Goal: Find contact information: Find contact information

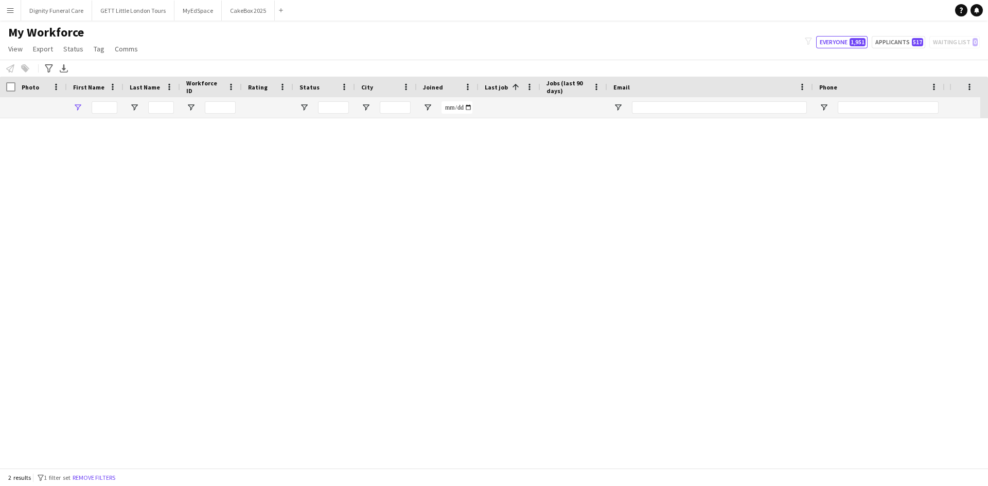
type input "*****"
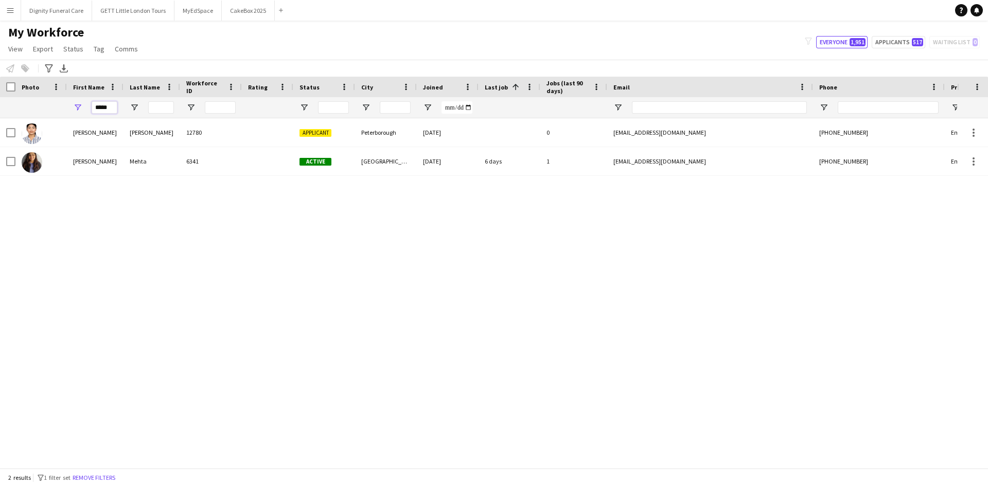
click at [113, 109] on input "*****" at bounding box center [105, 107] width 26 height 12
drag, startPoint x: 40, startPoint y: 109, endPoint x: 56, endPoint y: 109, distance: 16.5
click at [40, 109] on div "*****" at bounding box center [557, 107] width 1115 height 21
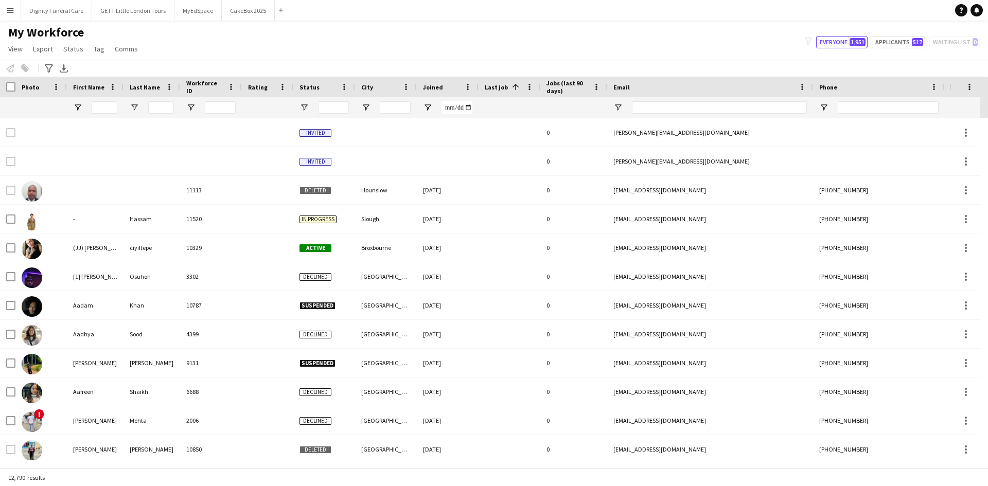
click at [10, 10] on app-icon "Menu" at bounding box center [10, 10] width 8 height 8
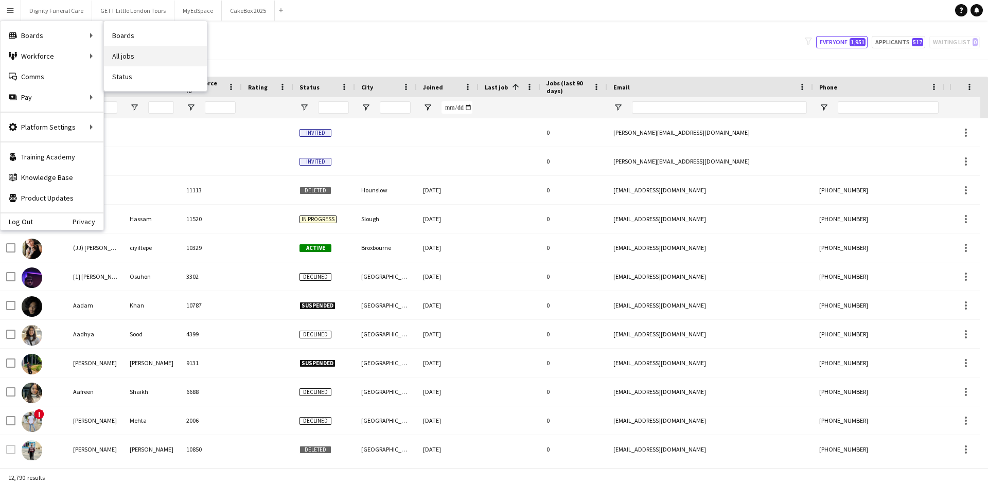
click at [127, 56] on link "All jobs" at bounding box center [155, 56] width 103 height 21
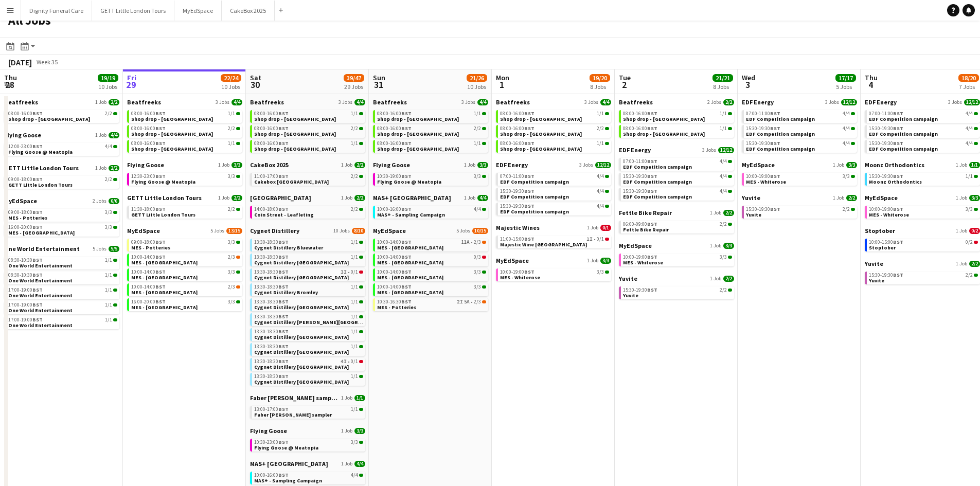
scroll to position [14, 0]
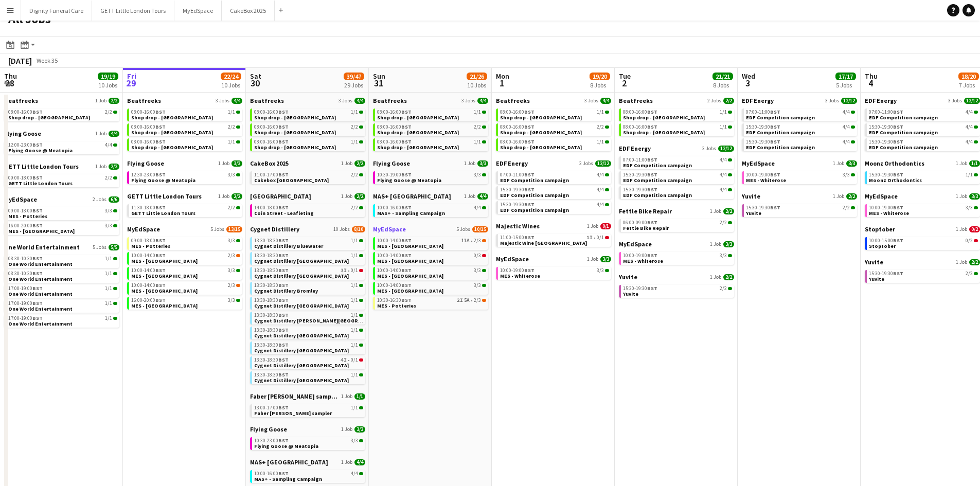
click at [396, 226] on span "MyEdSpace" at bounding box center [389, 229] width 33 height 8
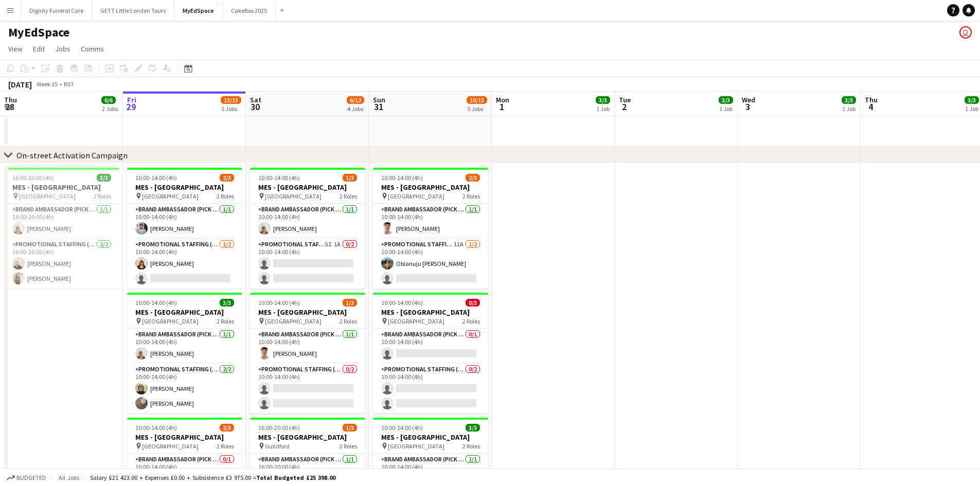
click at [11, 10] on app-icon "Menu" at bounding box center [10, 10] width 8 height 8
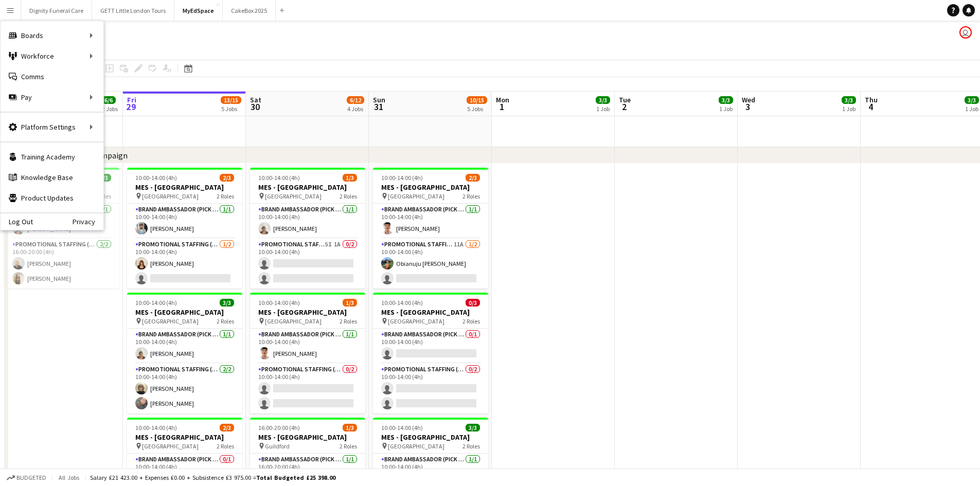
click at [11, 10] on app-icon "Menu" at bounding box center [10, 10] width 8 height 8
click at [53, 56] on div "Workforce Workforce" at bounding box center [52, 56] width 103 height 21
click at [126, 56] on link "My Workforce" at bounding box center [155, 56] width 103 height 21
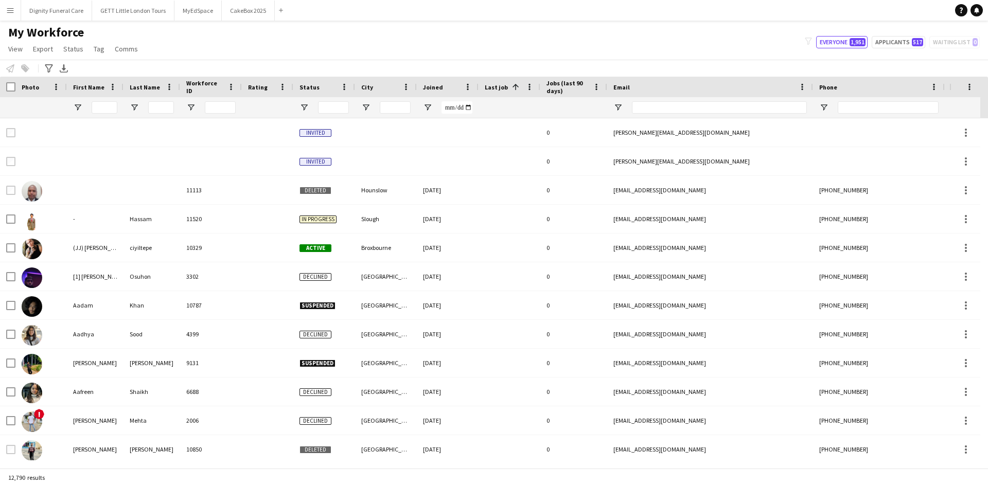
click at [88, 110] on div at bounding box center [95, 107] width 57 height 21
click at [74, 106] on span "Open Filter Menu" at bounding box center [77, 107] width 9 height 9
type input "********"
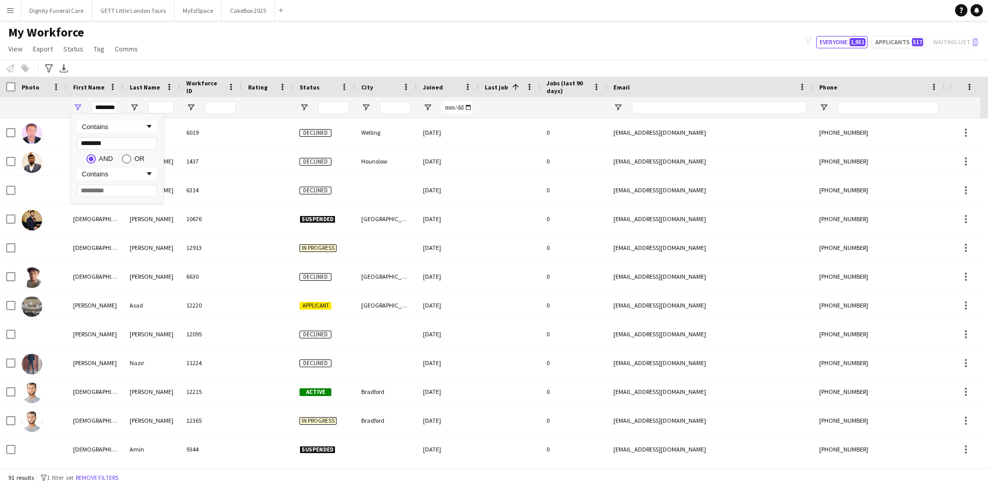
click at [296, 40] on div "My Workforce View Views Default view New view Update view Delete view Edit name…" at bounding box center [494, 42] width 988 height 35
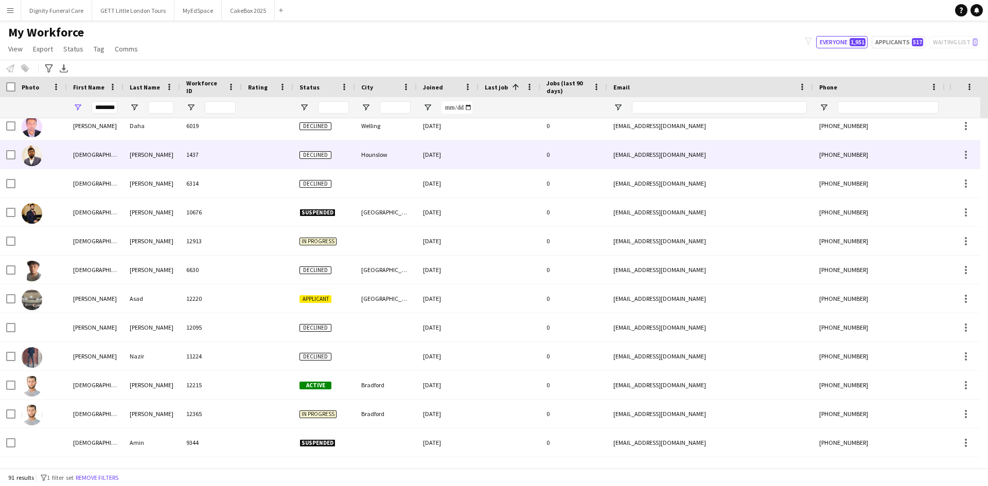
scroll to position [8, 0]
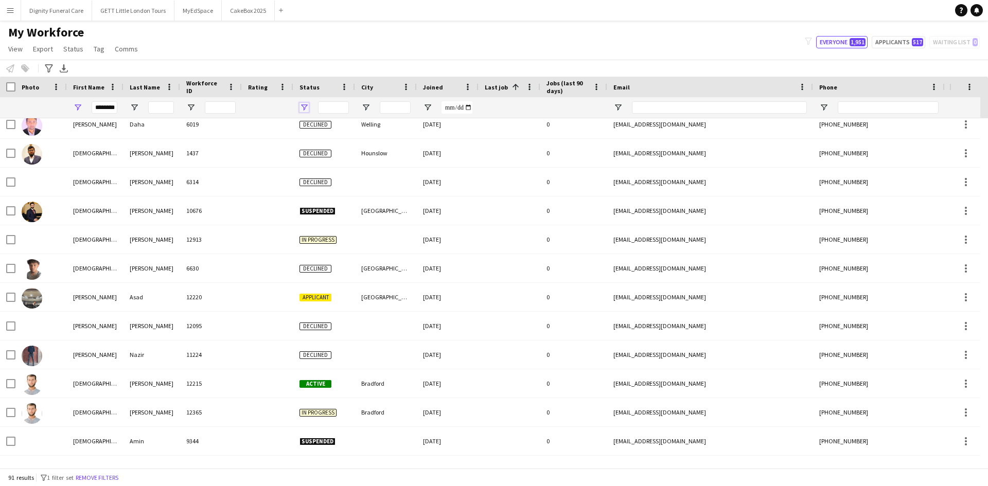
click at [305, 108] on span "Open Filter Menu" at bounding box center [303, 107] width 9 height 9
click at [316, 170] on div "(Select All)" at bounding box center [356, 171] width 81 height 8
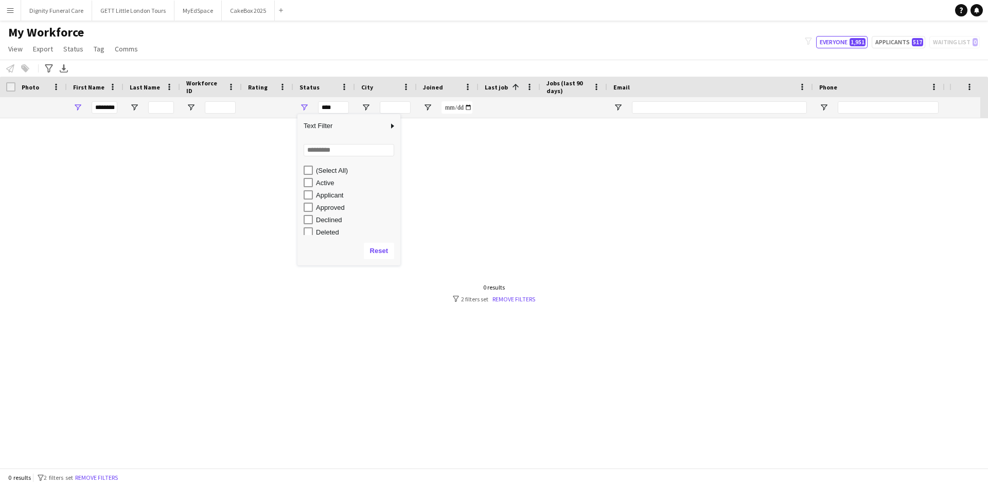
scroll to position [0, 0]
click at [315, 184] on div "Active" at bounding box center [352, 182] width 97 height 12
type input "**********"
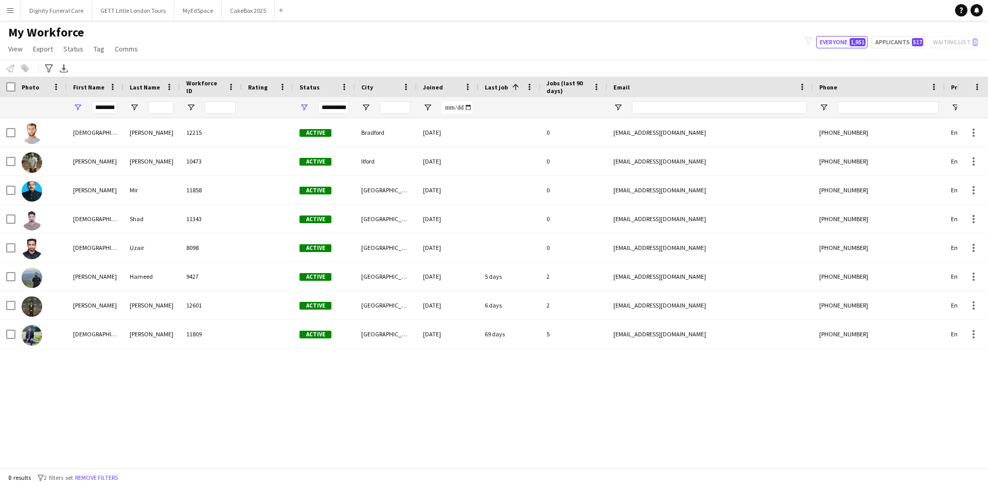
click at [218, 406] on div "Muhammad Ali 12215 Active Bradford 01-07-2025 0 malimughal7130@gmail.com +44745…" at bounding box center [478, 289] width 957 height 342
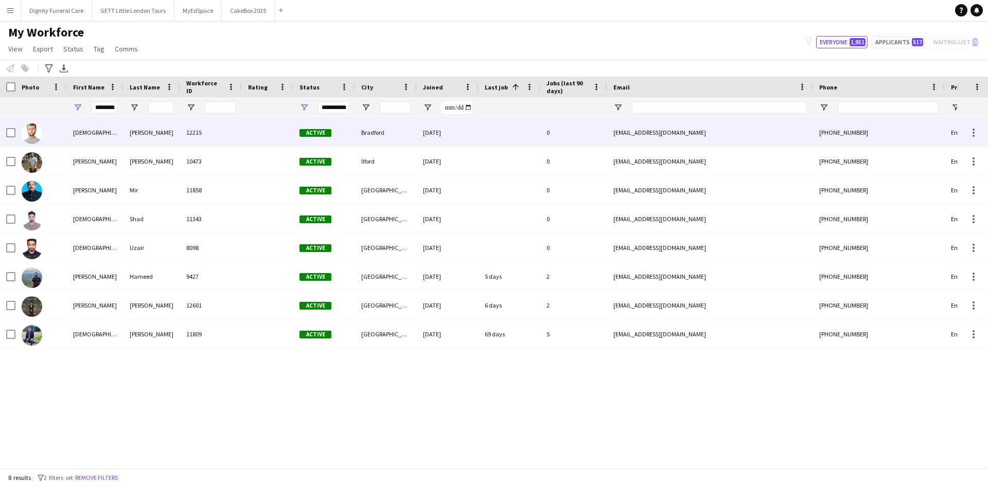
click at [83, 131] on div "Muhammad" at bounding box center [95, 132] width 57 height 28
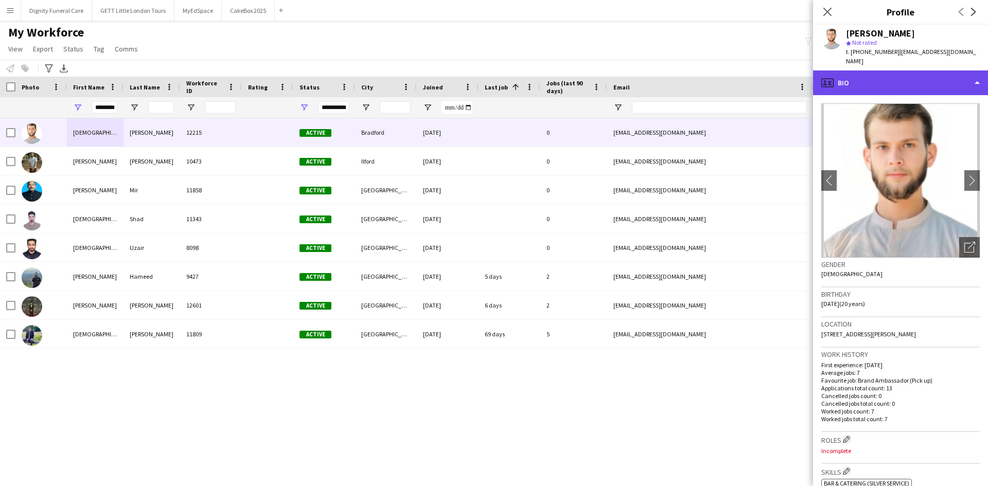
click at [887, 70] on div "profile Bio" at bounding box center [900, 82] width 175 height 25
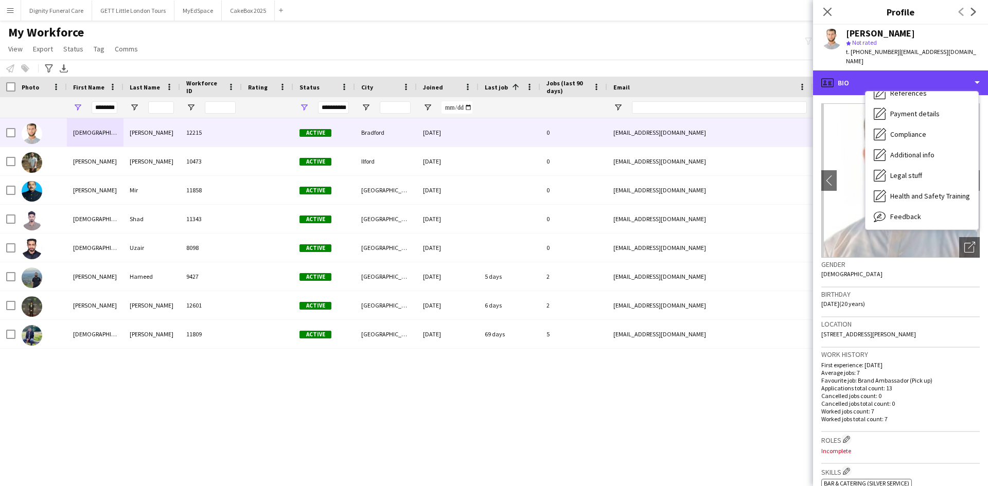
scroll to position [138, 0]
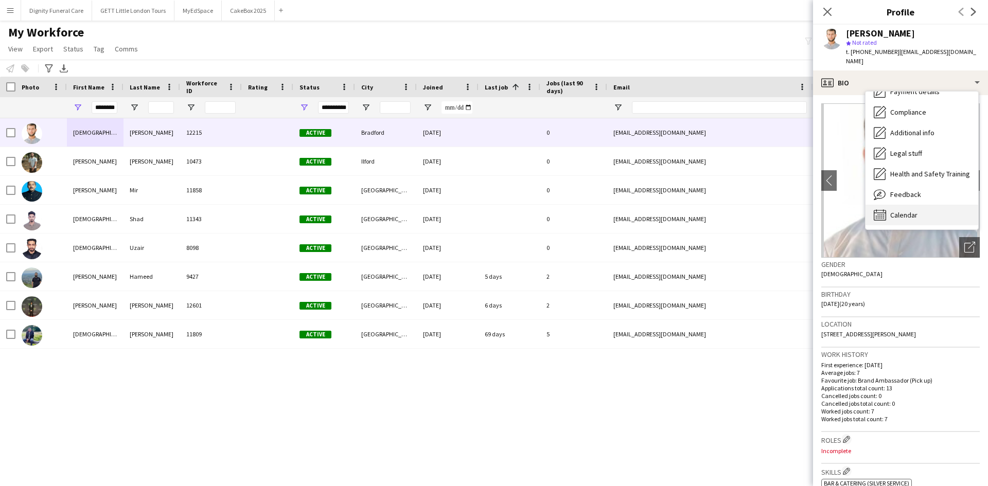
click at [891, 210] on span "Calendar" at bounding box center [903, 214] width 27 height 9
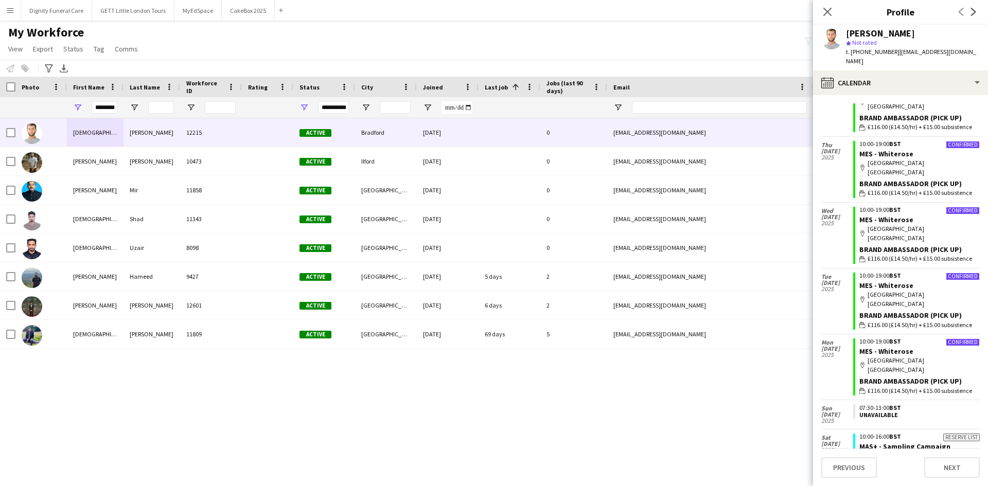
scroll to position [281, 0]
click at [879, 346] on link "MES - Whiterose" at bounding box center [886, 350] width 54 height 9
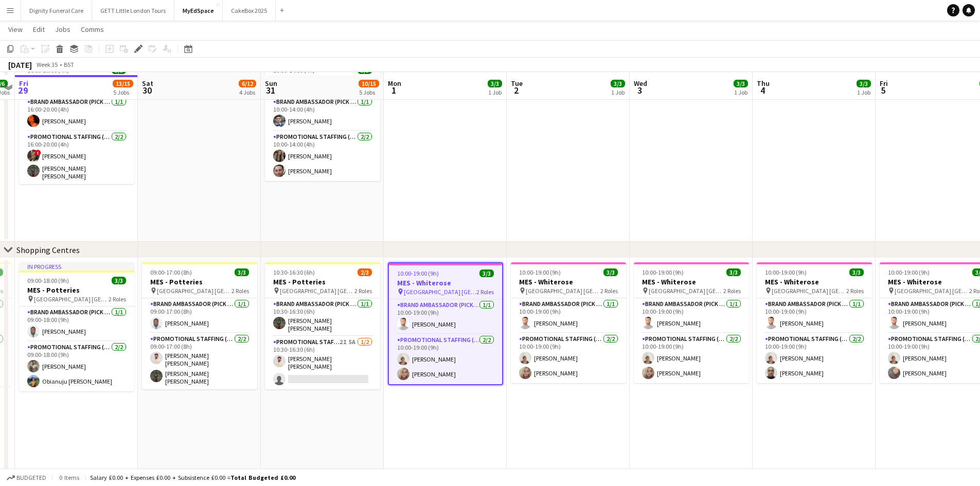
scroll to position [485, 0]
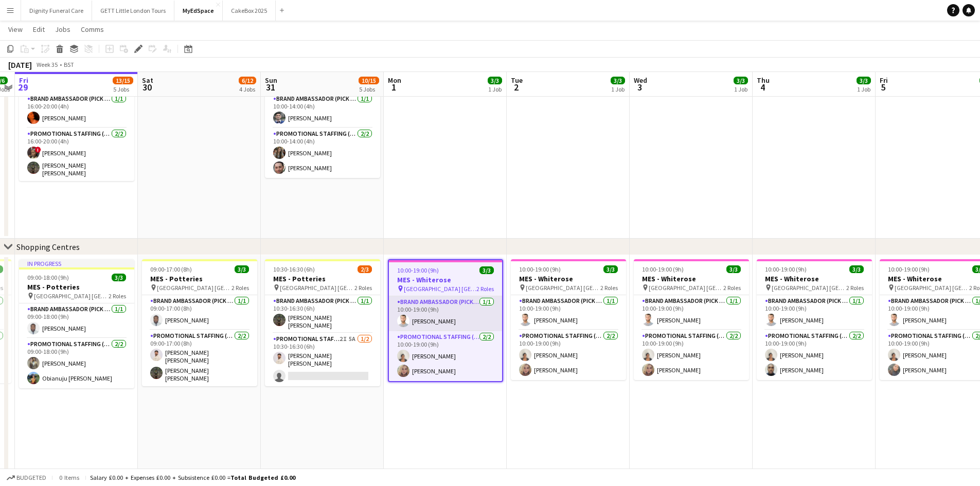
click at [436, 299] on app-card-role "Brand Ambassador (Pick up) [DATE] 10:00-19:00 (9h) [PERSON_NAME]" at bounding box center [445, 313] width 113 height 35
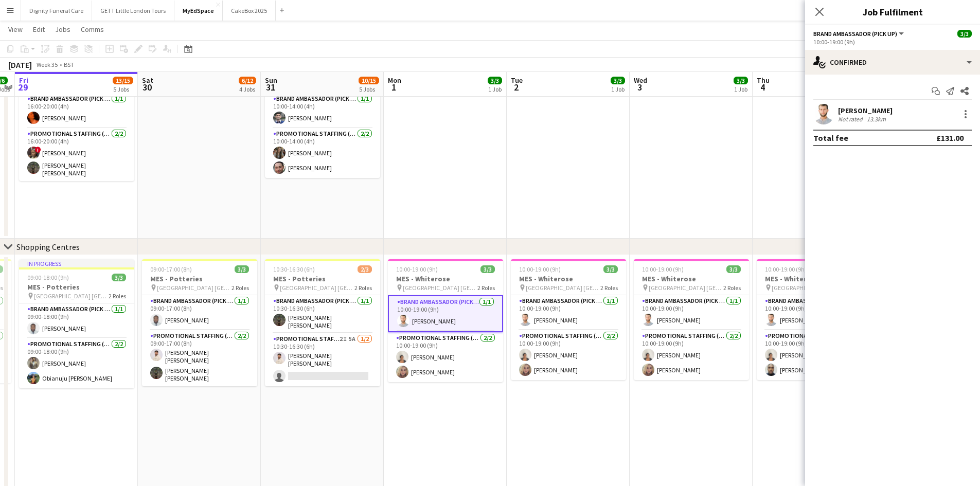
click at [10, 12] on app-icon "Menu" at bounding box center [10, 10] width 8 height 8
click at [11, 9] on app-icon "Menu" at bounding box center [10, 10] width 8 height 8
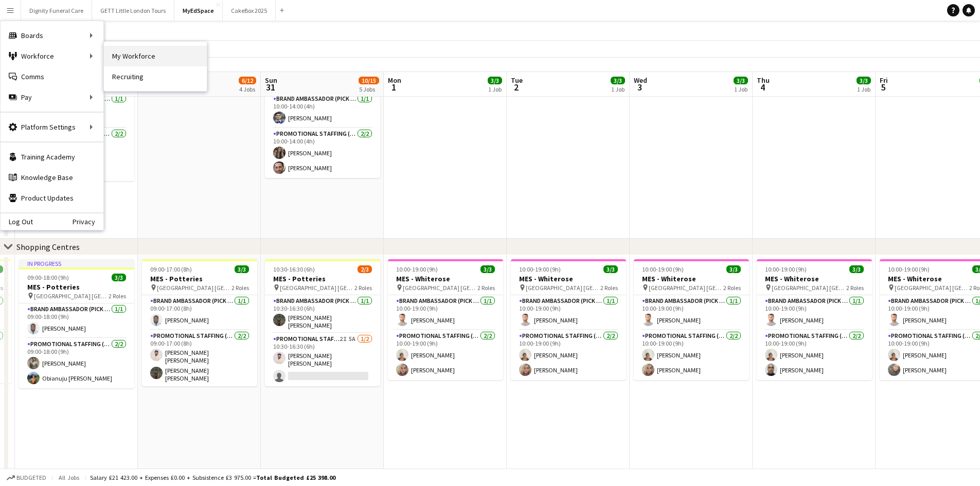
click at [114, 52] on link "My Workforce" at bounding box center [155, 56] width 103 height 21
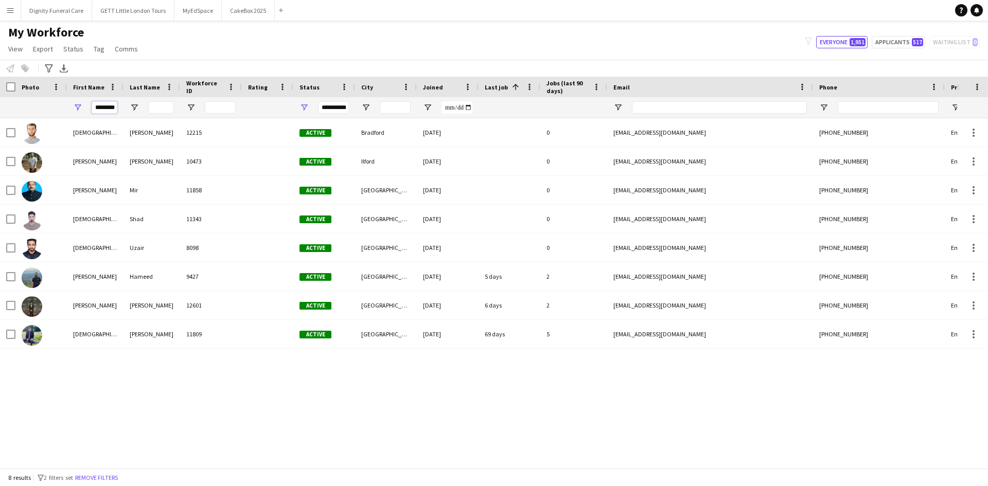
click at [114, 111] on input "********" at bounding box center [105, 107] width 26 height 12
click at [113, 111] on input "********" at bounding box center [105, 107] width 26 height 12
drag, startPoint x: 114, startPoint y: 110, endPoint x: 35, endPoint y: 113, distance: 78.8
click at [35, 113] on div "**********" at bounding box center [557, 107] width 1115 height 21
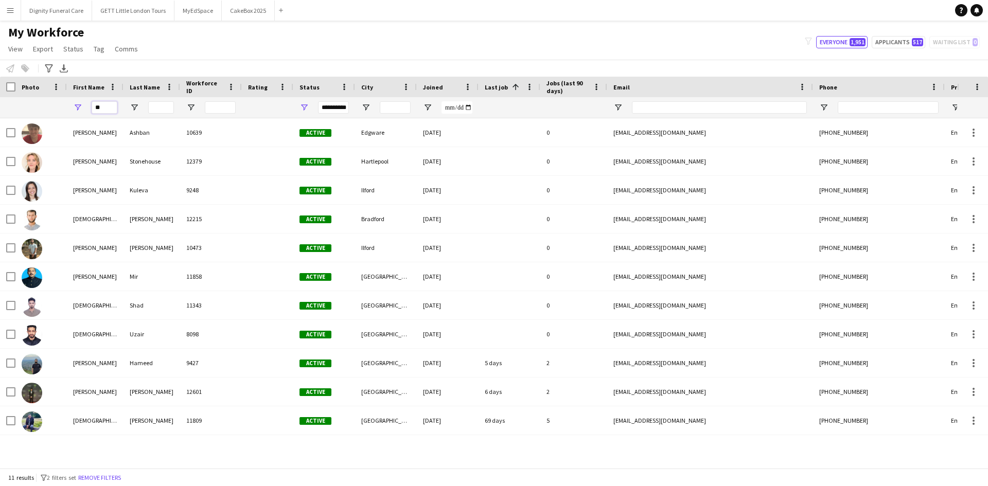
type input "*"
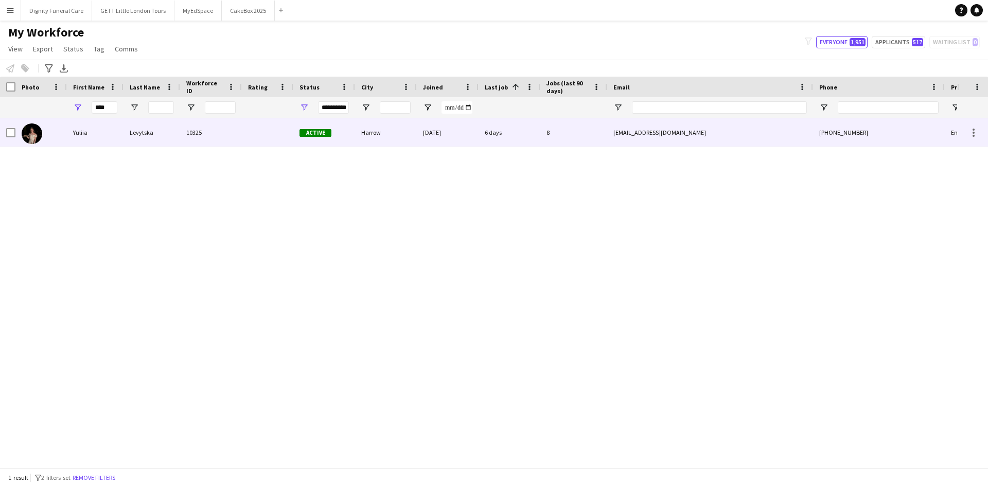
click at [115, 136] on div "Yuliia" at bounding box center [95, 132] width 57 height 28
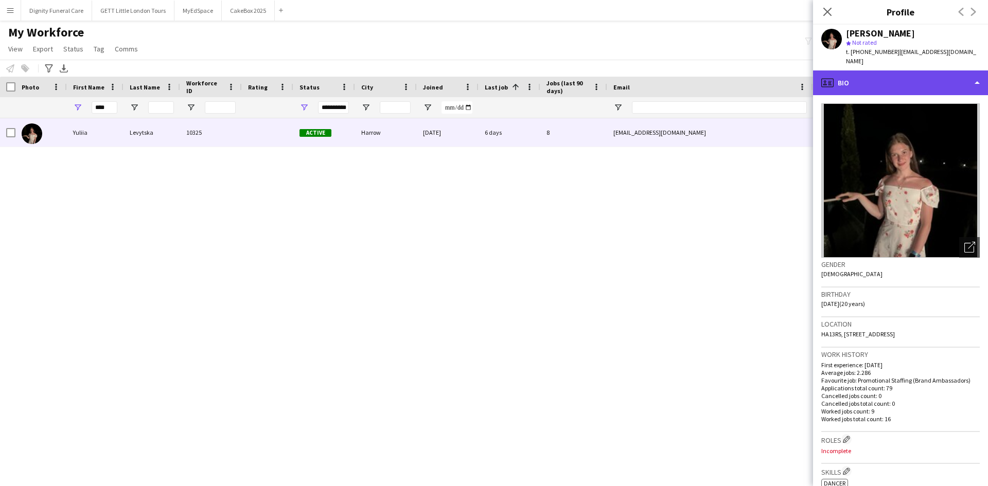
click at [856, 78] on div "profile Bio" at bounding box center [900, 82] width 175 height 25
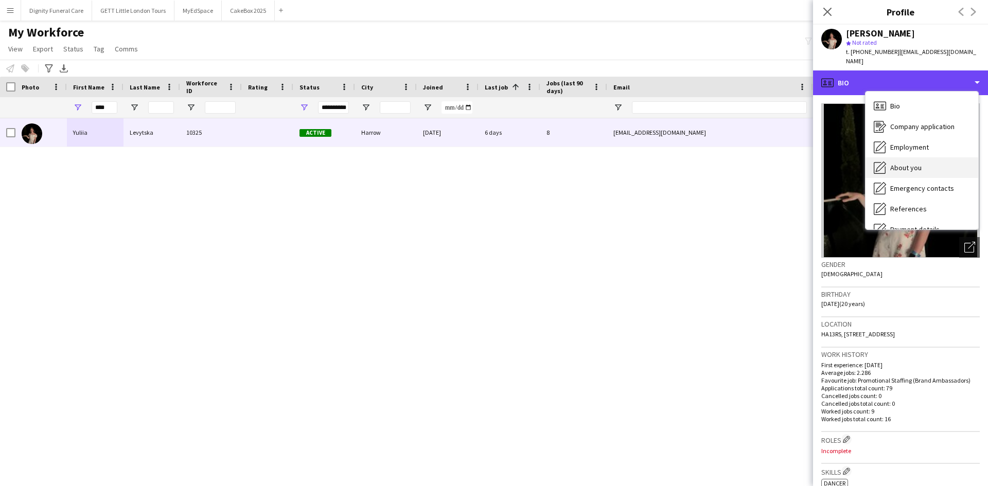
scroll to position [138, 0]
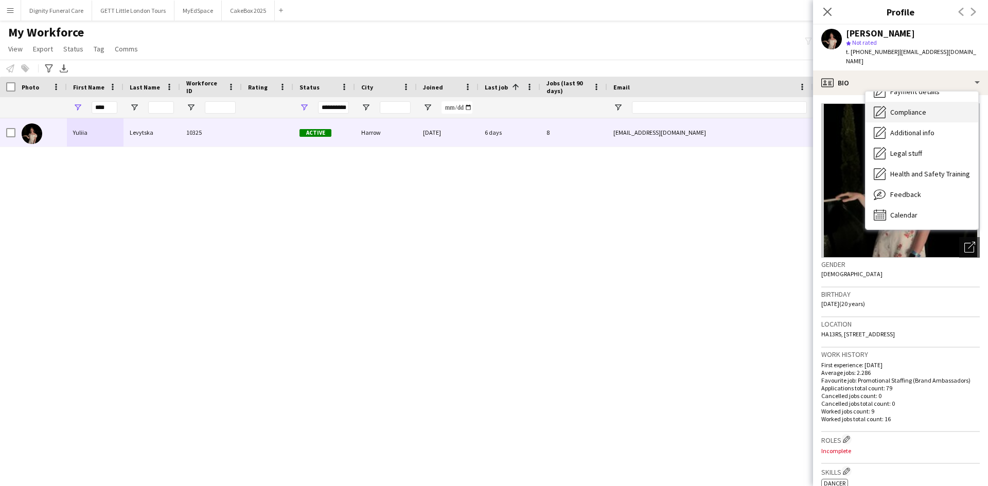
click at [901, 108] on span "Compliance" at bounding box center [908, 112] width 36 height 9
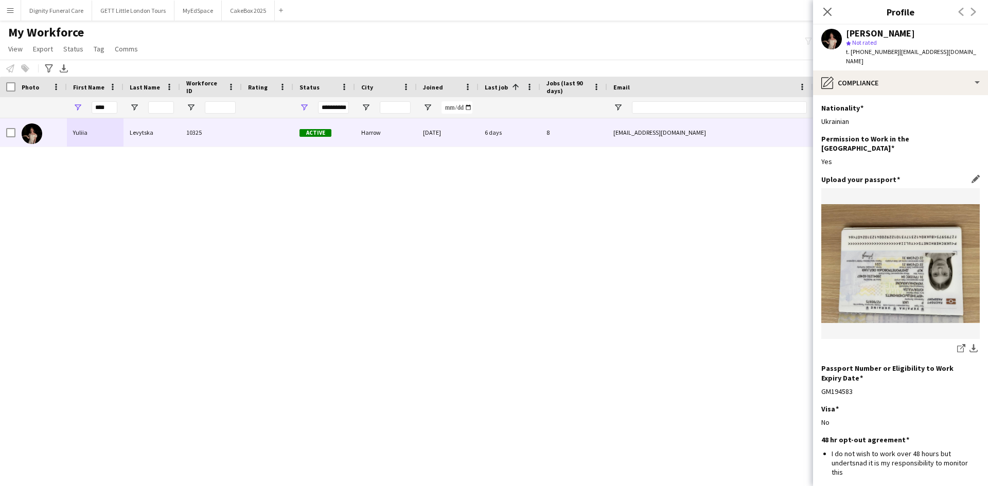
scroll to position [100, 0]
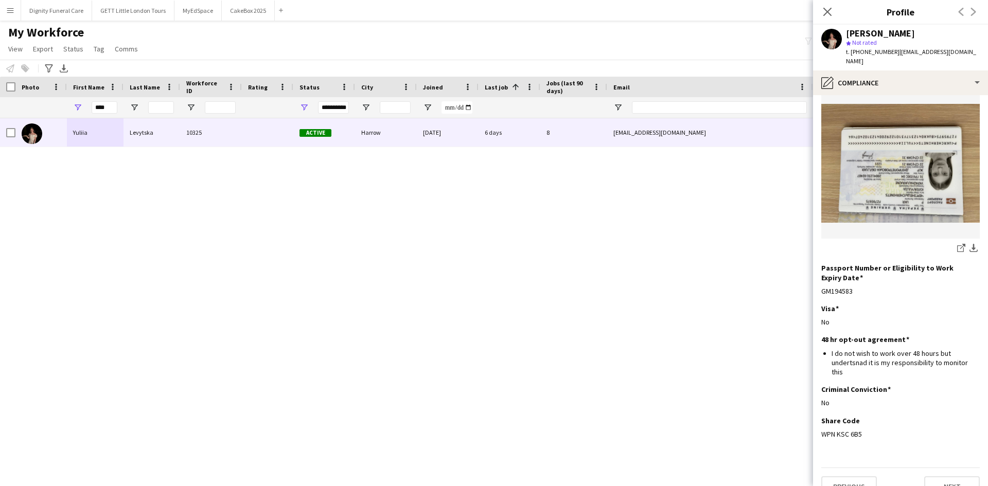
drag, startPoint x: 862, startPoint y: 412, endPoint x: 812, endPoint y: 419, distance: 49.8
click at [812, 419] on body "Menu Boards Boards Boards All jobs Status Workforce Workforce My Workforce Recr…" at bounding box center [494, 243] width 988 height 486
click at [857, 416] on div "Share Code Edit this field WPN KSC 6B5" at bounding box center [900, 431] width 158 height 31
click at [867, 430] on div "WPN KSC 6B5" at bounding box center [900, 434] width 158 height 9
drag, startPoint x: 865, startPoint y: 414, endPoint x: 819, endPoint y: 419, distance: 46.6
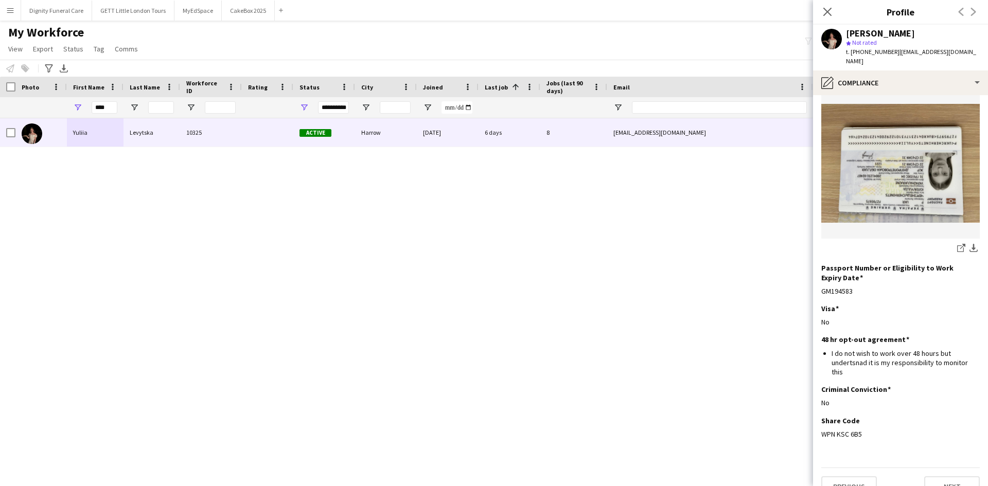
click at [819, 419] on app-section-data-types "Nationality Edit this field Ukrainian Permission to Work in the UK Edit this fi…" at bounding box center [900, 290] width 175 height 391
copy div "WPN KSC 6B5"
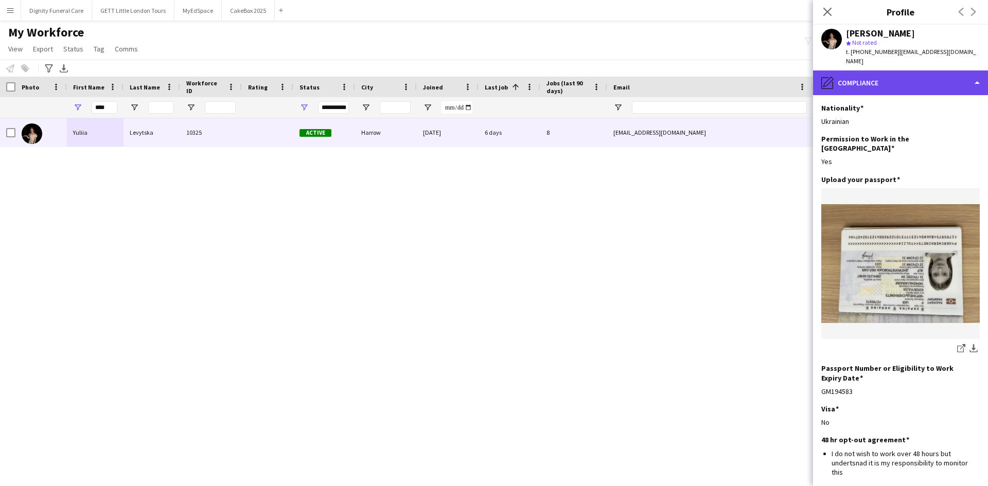
click at [882, 74] on div "pencil4 Compliance" at bounding box center [900, 82] width 175 height 25
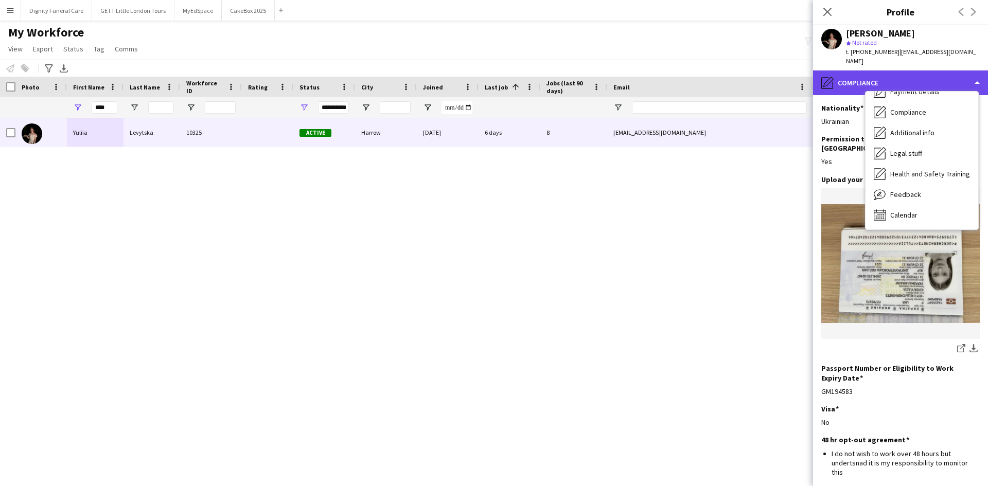
click at [835, 82] on div "pencil4 Compliance" at bounding box center [900, 82] width 175 height 25
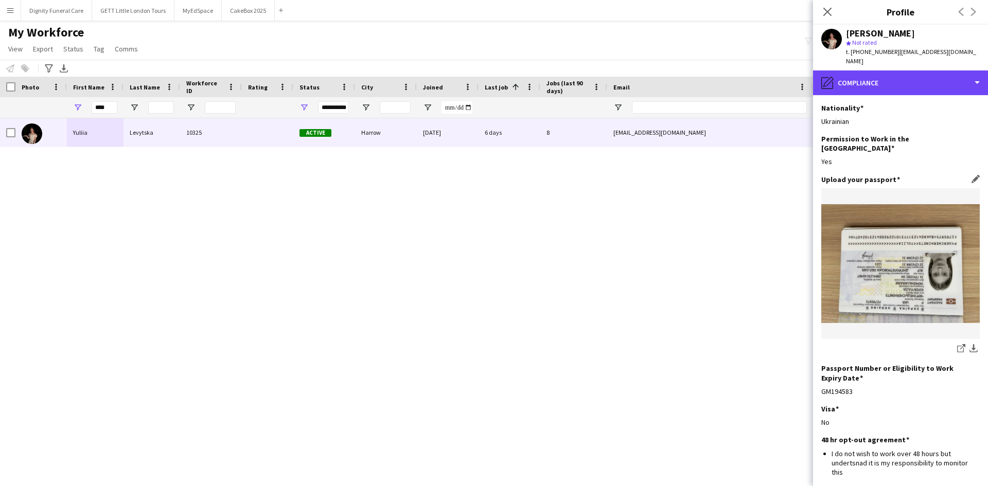
scroll to position [100, 0]
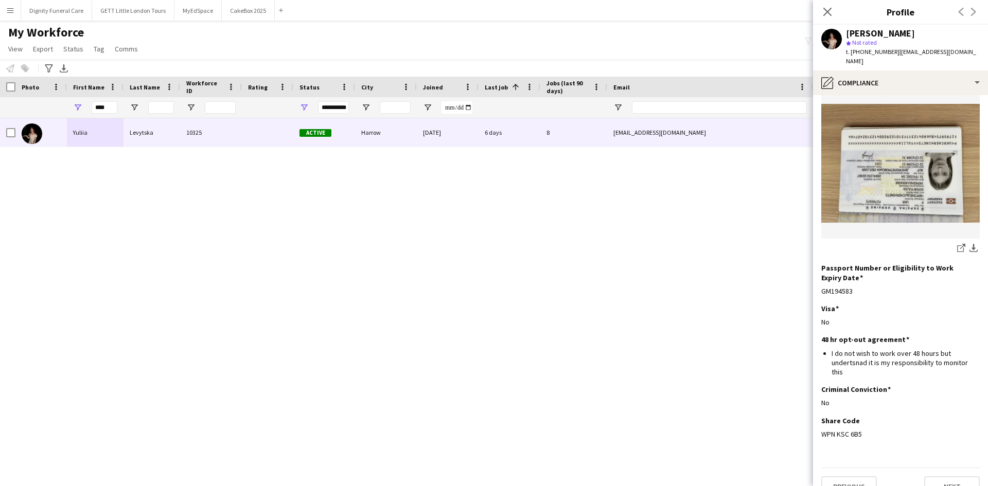
drag, startPoint x: 870, startPoint y: 412, endPoint x: 794, endPoint y: 414, distance: 76.2
click at [794, 414] on body "Menu Boards Boards Boards All jobs Status Workforce Workforce My Workforce Recr…" at bounding box center [494, 243] width 988 height 486
click at [872, 416] on div "Share Code Edit this field WPN KSC 6B5" at bounding box center [900, 431] width 158 height 31
drag, startPoint x: 864, startPoint y: 414, endPoint x: 821, endPoint y: 418, distance: 43.9
click at [821, 418] on app-section-data-types "Nationality Edit this field Ukrainian Permission to Work in the UK Edit this fi…" at bounding box center [900, 290] width 175 height 391
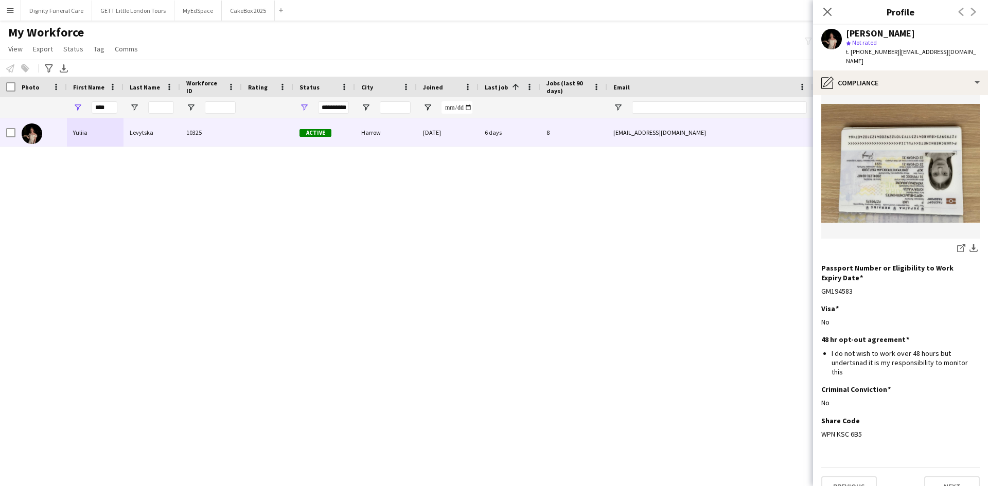
copy div "WPN KSC 6B5"
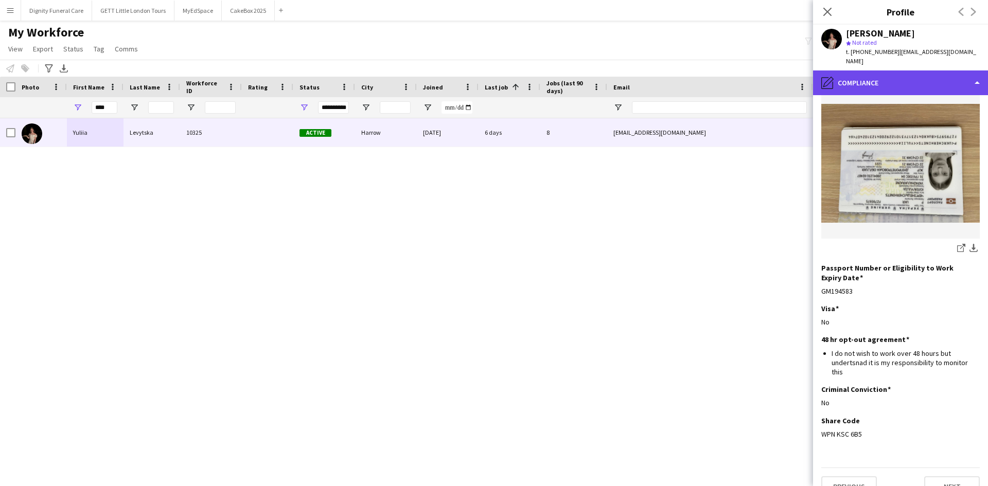
click at [931, 70] on div "pencil4 Compliance" at bounding box center [900, 82] width 175 height 25
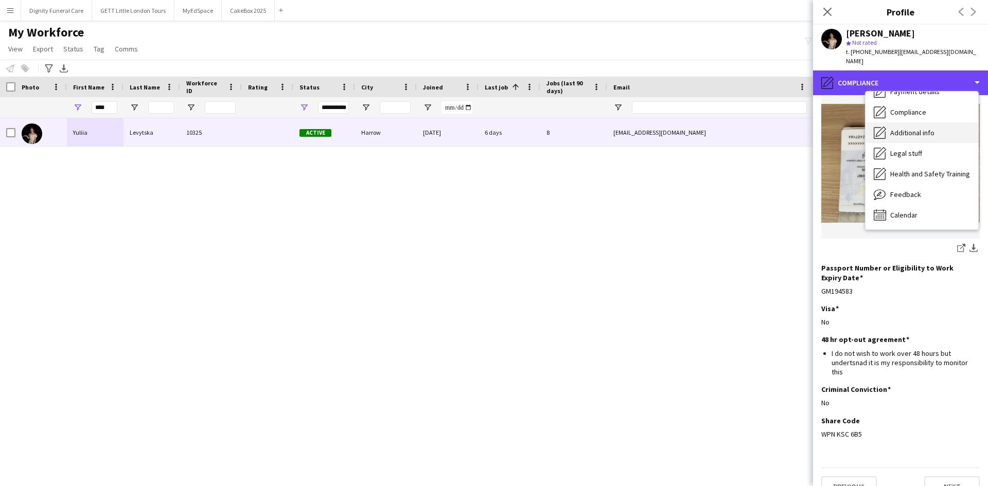
scroll to position [0, 0]
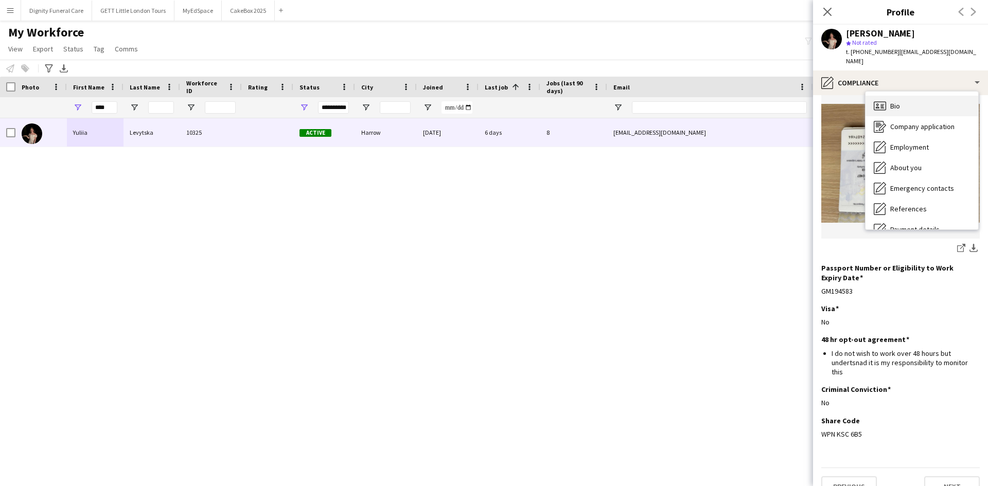
click at [901, 96] on div "Bio Bio" at bounding box center [921, 106] width 113 height 21
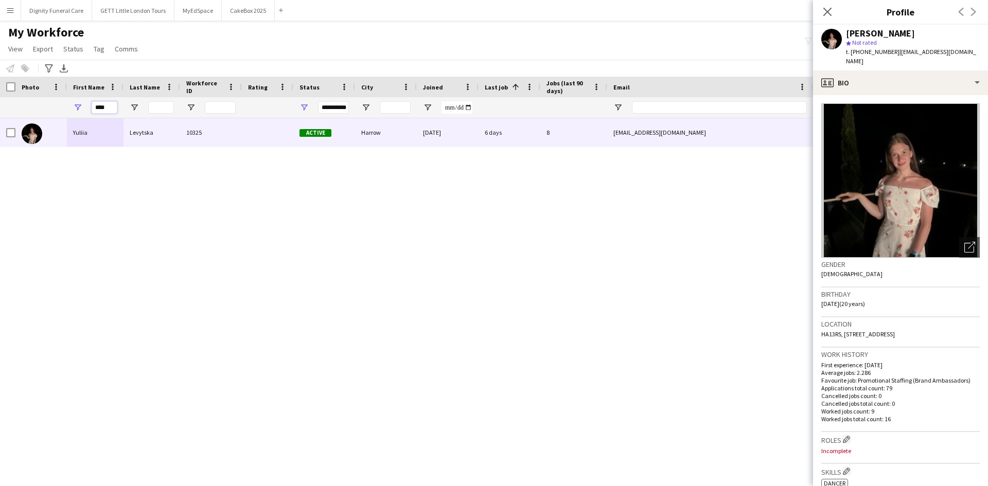
click at [101, 108] on input "****" at bounding box center [105, 107] width 26 height 12
drag, startPoint x: 113, startPoint y: 109, endPoint x: 48, endPoint y: 109, distance: 65.3
click at [48, 109] on div "**********" at bounding box center [557, 107] width 1115 height 21
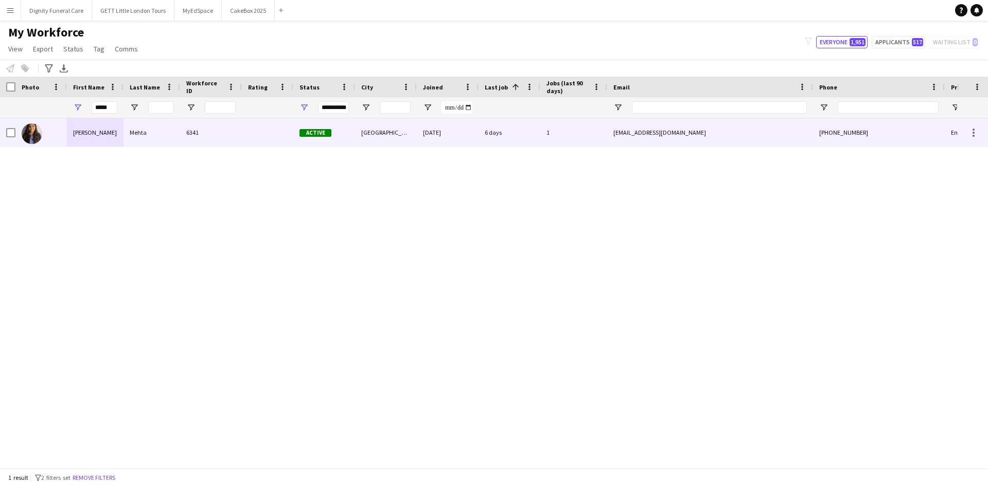
click at [155, 136] on div "Mehta" at bounding box center [151, 132] width 57 height 28
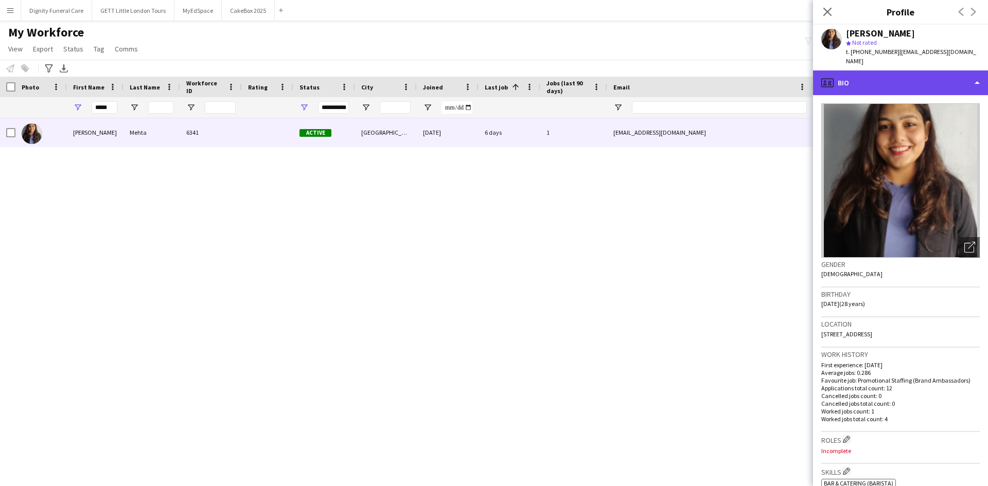
click at [921, 78] on div "profile Bio" at bounding box center [900, 82] width 175 height 25
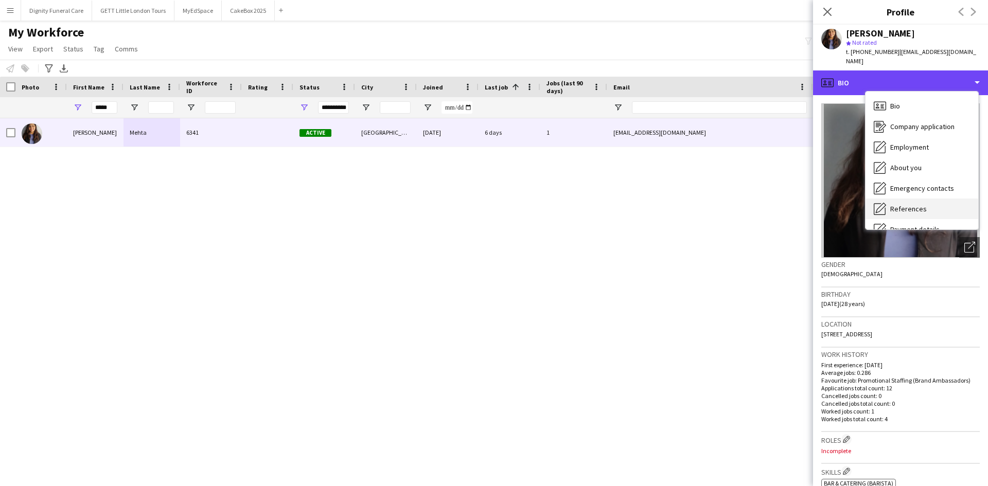
scroll to position [138, 0]
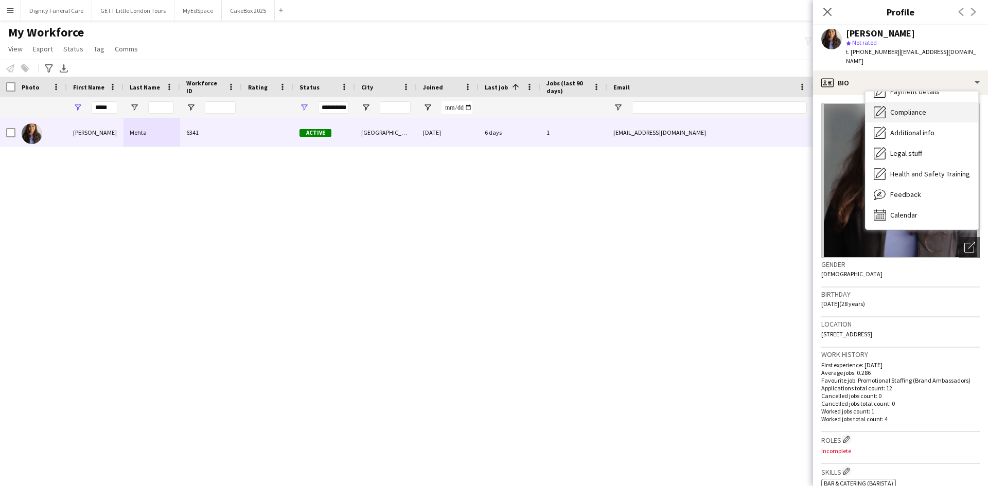
click at [910, 108] on span "Compliance" at bounding box center [908, 112] width 36 height 9
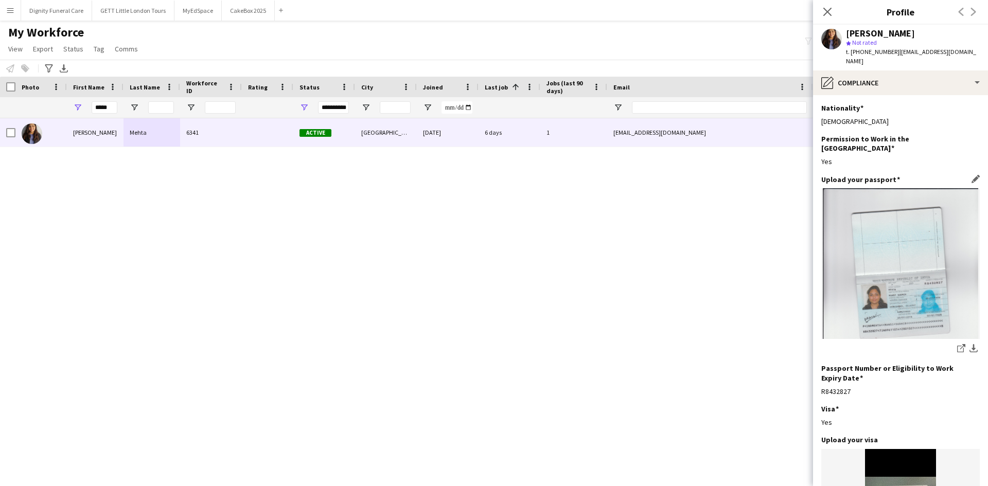
scroll to position [302, 0]
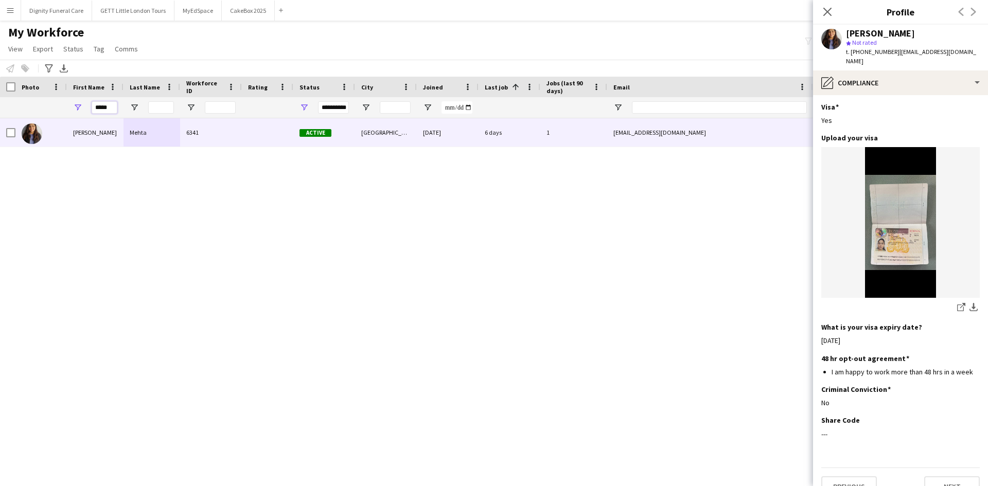
click at [108, 108] on input "*****" at bounding box center [105, 107] width 26 height 12
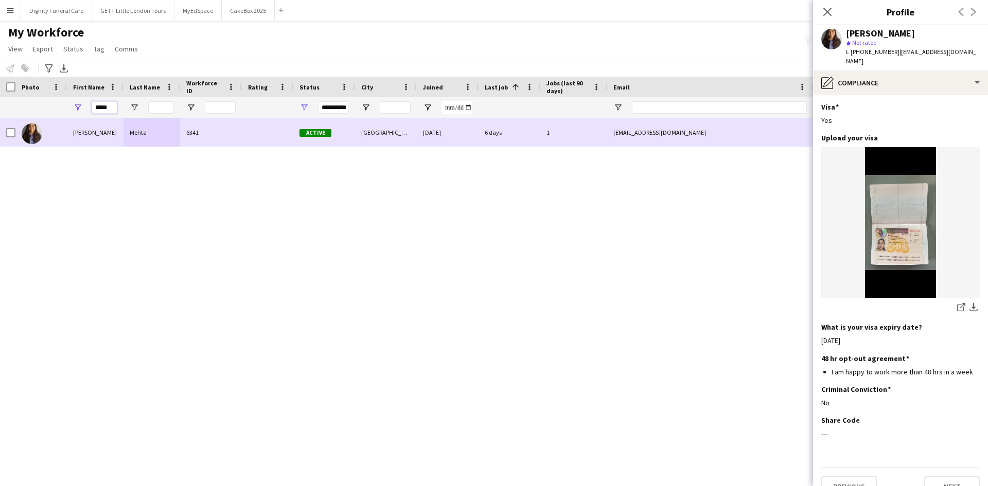
drag, startPoint x: 110, startPoint y: 108, endPoint x: 55, endPoint y: 119, distance: 56.2
click at [55, 119] on div "Workforce Details Photo First Name" at bounding box center [494, 273] width 988 height 392
type input "*"
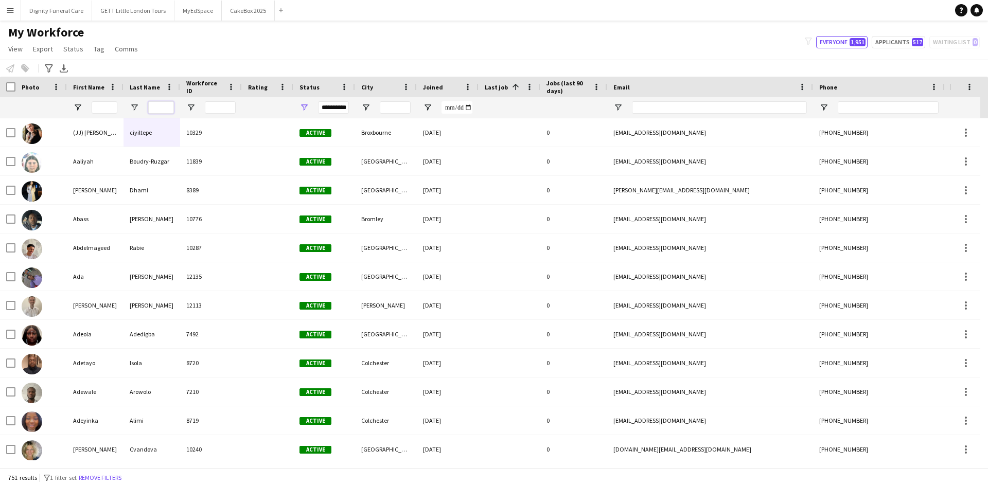
click at [150, 108] on input "Last Name Filter Input" at bounding box center [161, 107] width 26 height 12
type input "*"
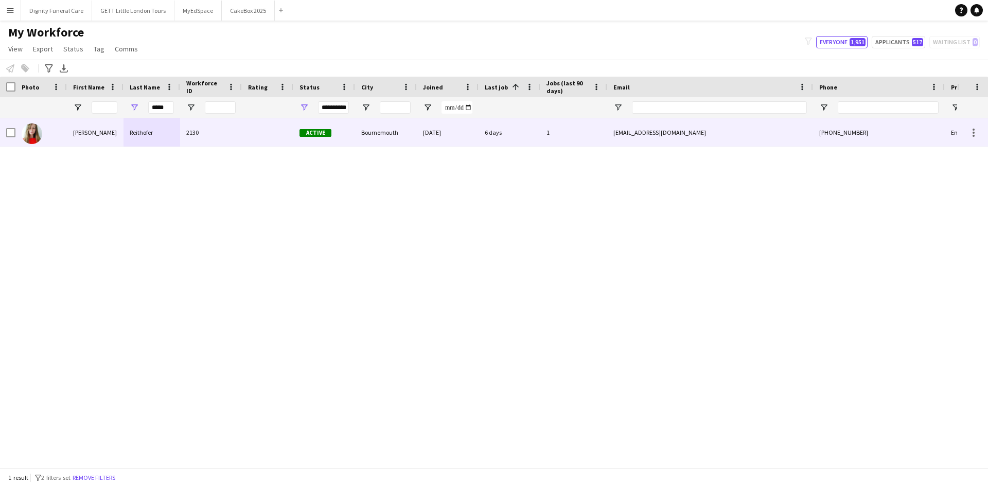
click at [137, 137] on div "Reithofer" at bounding box center [151, 132] width 57 height 28
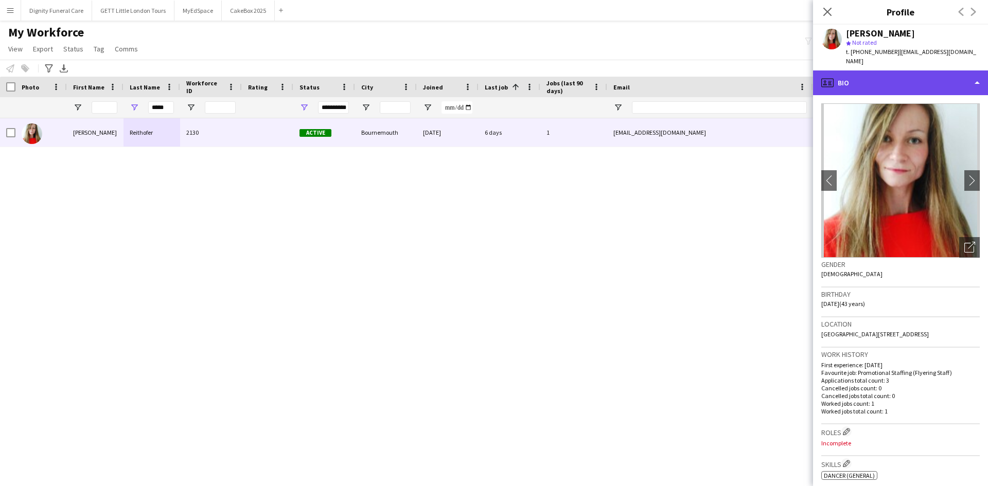
click at [872, 70] on div "profile Bio" at bounding box center [900, 82] width 175 height 25
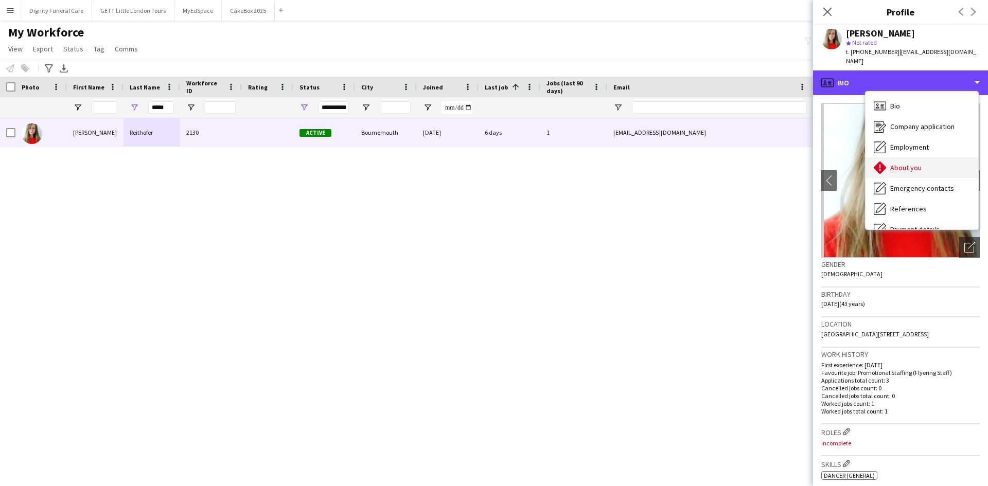
scroll to position [138, 0]
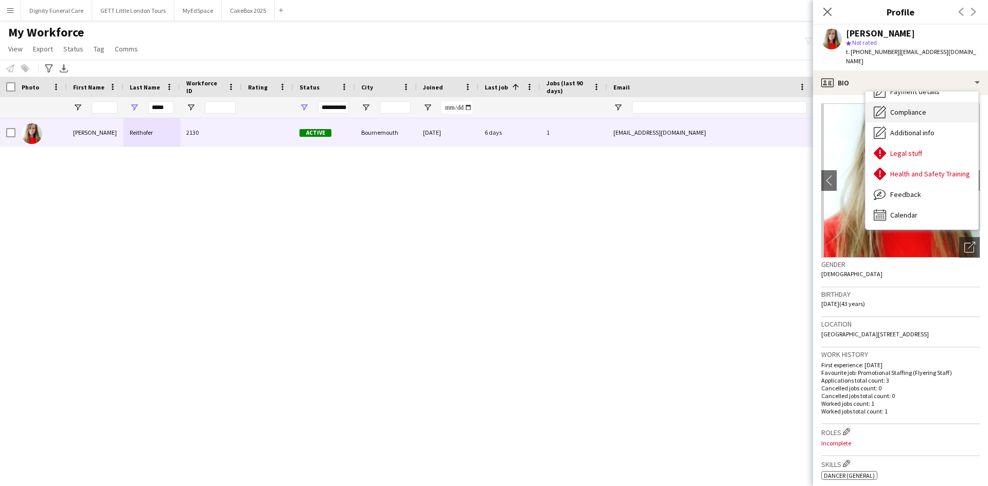
click at [911, 108] on div "Compliance Compliance" at bounding box center [921, 112] width 113 height 21
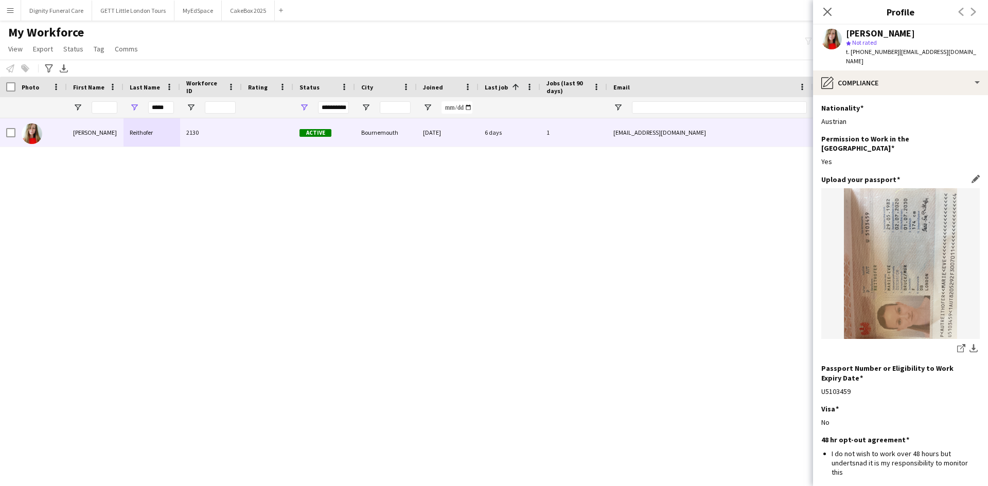
scroll to position [100, 0]
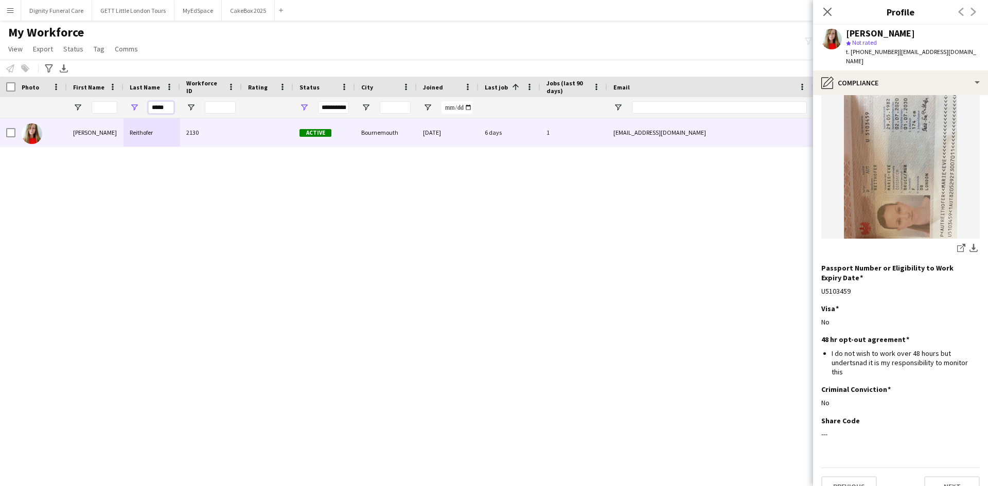
click at [163, 108] on input "*****" at bounding box center [161, 107] width 26 height 12
drag, startPoint x: 163, startPoint y: 108, endPoint x: 115, endPoint y: 109, distance: 48.4
click at [115, 109] on div "**********" at bounding box center [557, 107] width 1115 height 21
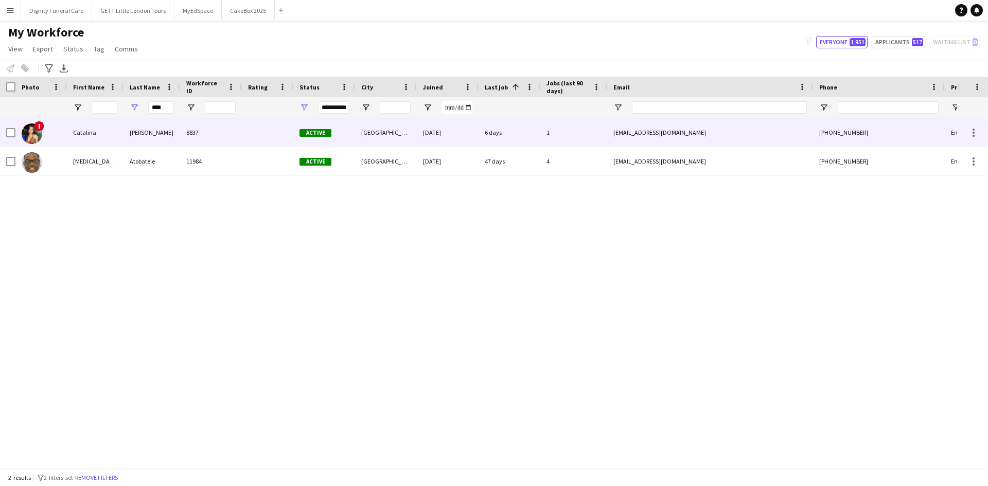
click at [180, 131] on div "8837" at bounding box center [211, 132] width 62 height 28
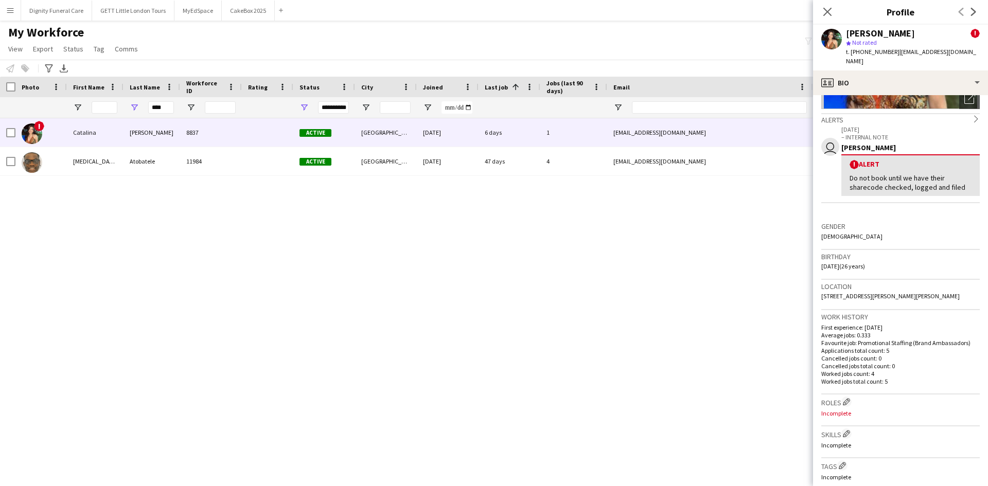
scroll to position [149, 0]
click at [155, 104] on input "****" at bounding box center [161, 107] width 26 height 12
drag, startPoint x: 168, startPoint y: 109, endPoint x: 117, endPoint y: 109, distance: 50.9
click at [117, 109] on div "**********" at bounding box center [557, 107] width 1115 height 21
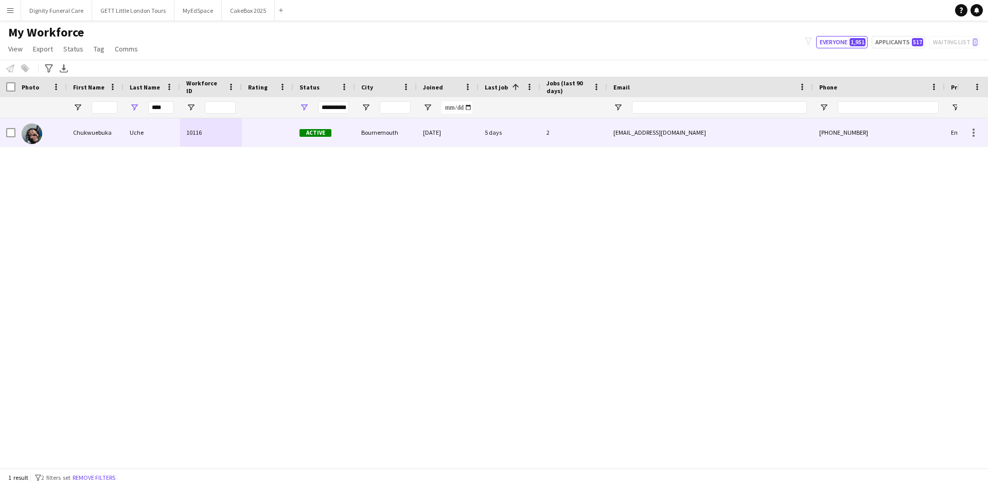
click at [153, 134] on div "Uche" at bounding box center [151, 132] width 57 height 28
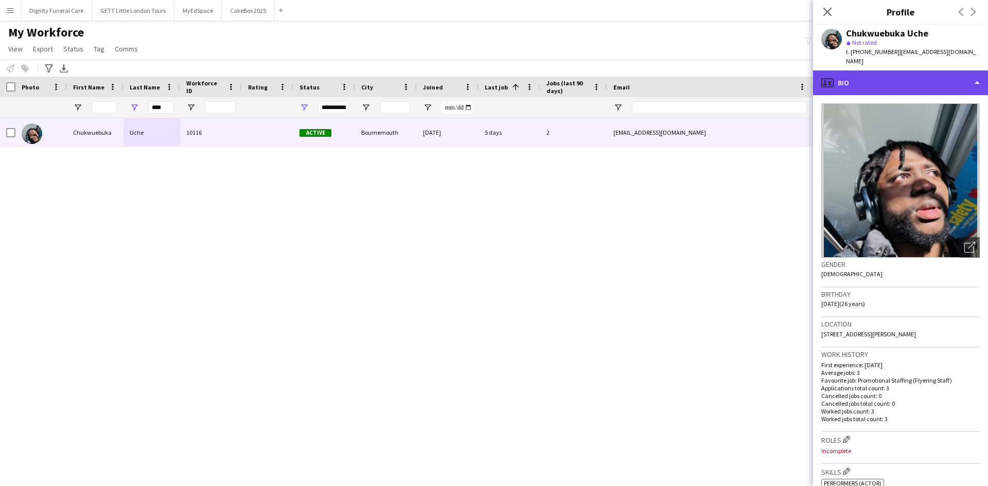
click at [874, 75] on div "profile Bio" at bounding box center [900, 82] width 175 height 25
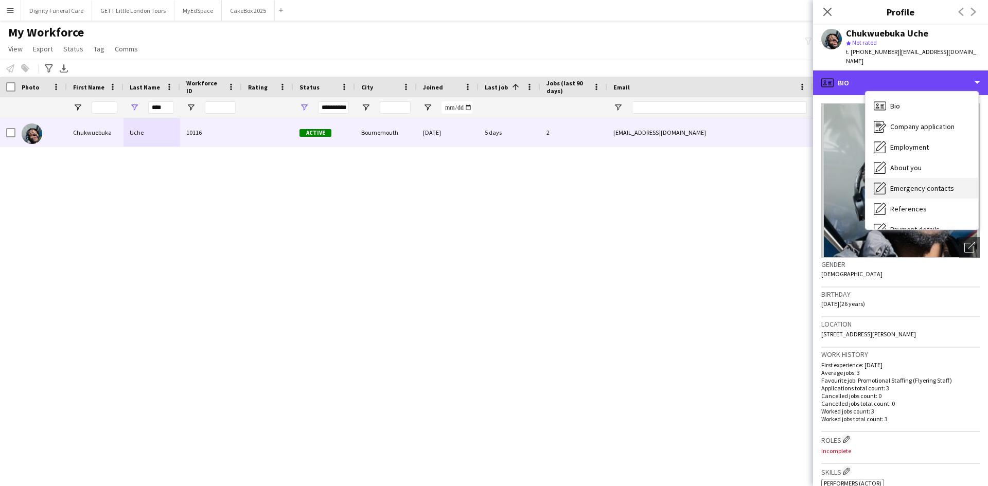
scroll to position [138, 0]
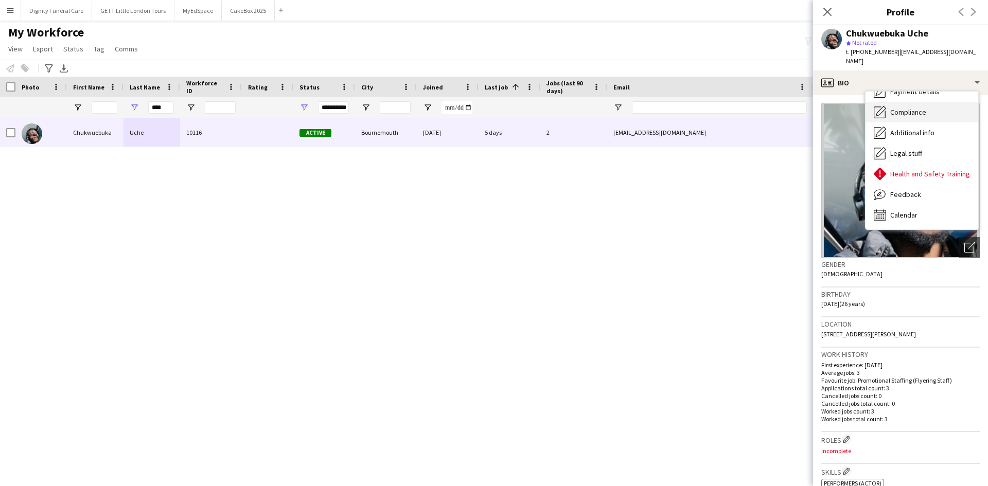
click at [907, 108] on span "Compliance" at bounding box center [908, 112] width 36 height 9
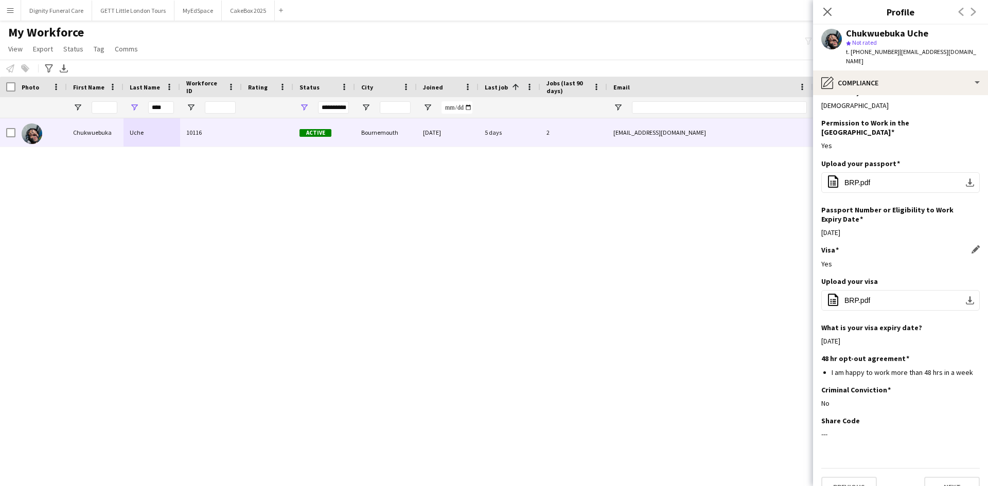
scroll to position [0, 0]
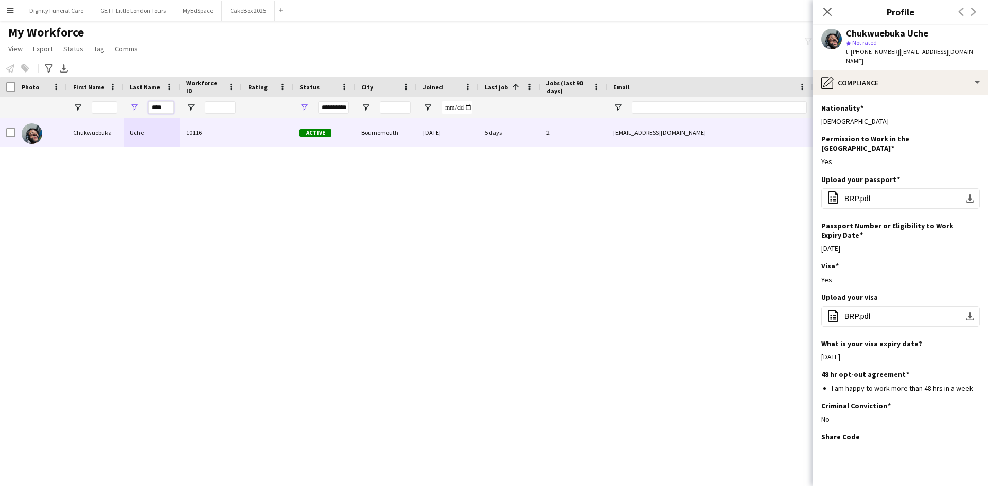
click at [153, 111] on input "****" at bounding box center [161, 107] width 26 height 12
drag, startPoint x: 165, startPoint y: 110, endPoint x: 118, endPoint y: 111, distance: 46.3
click at [118, 111] on div "**********" at bounding box center [557, 107] width 1115 height 21
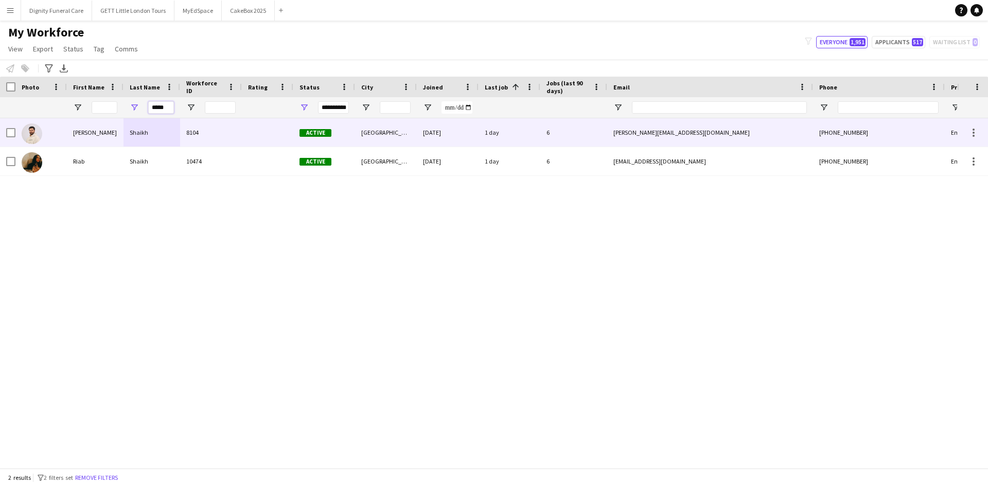
type input "*****"
click at [119, 130] on div "Muzammil Ahmed" at bounding box center [95, 132] width 57 height 28
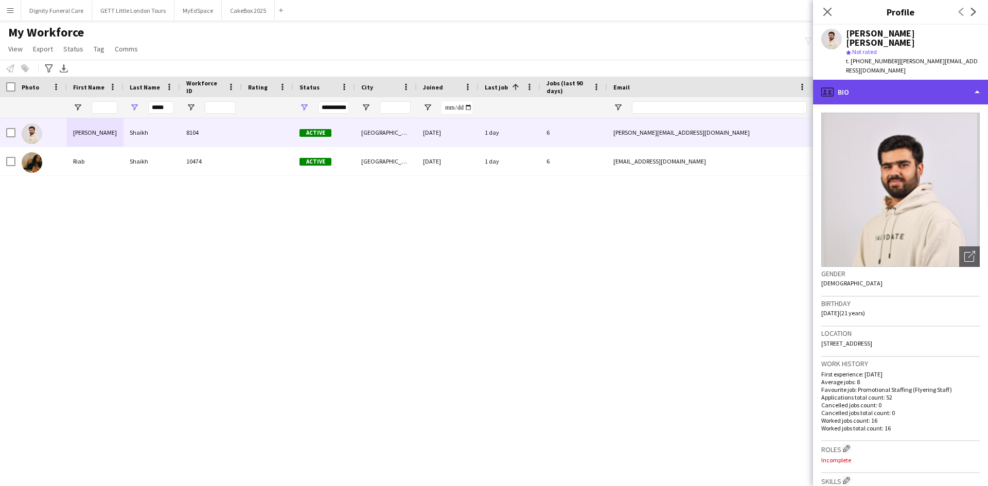
click at [883, 82] on div "profile Bio" at bounding box center [900, 92] width 175 height 25
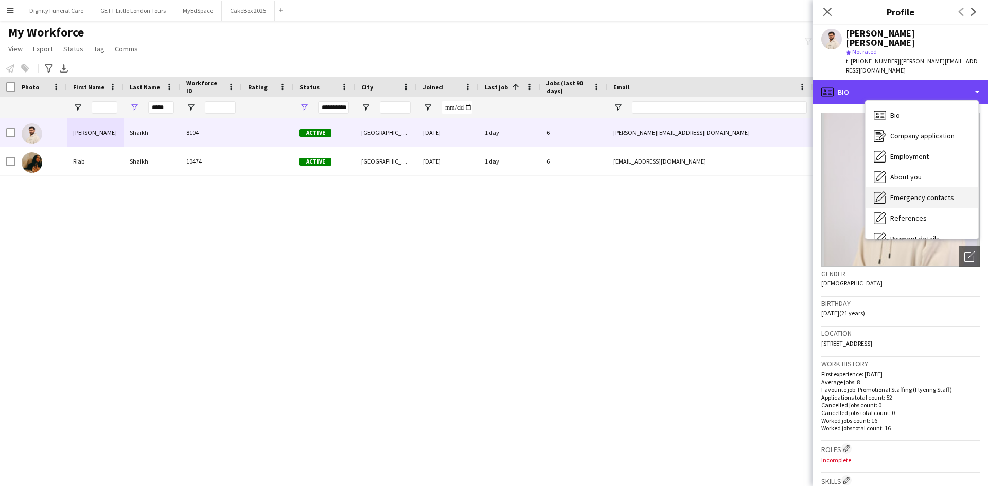
scroll to position [138, 0]
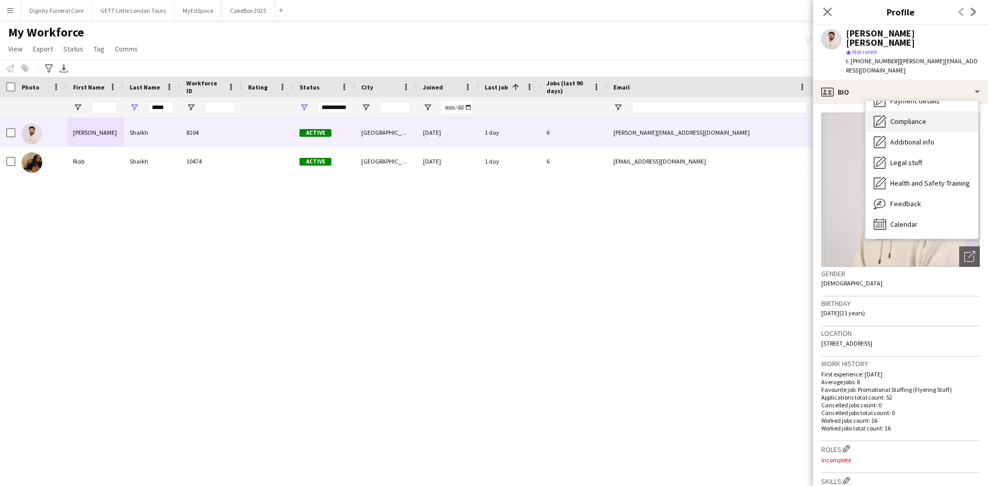
click at [902, 117] on span "Compliance" at bounding box center [908, 121] width 36 height 9
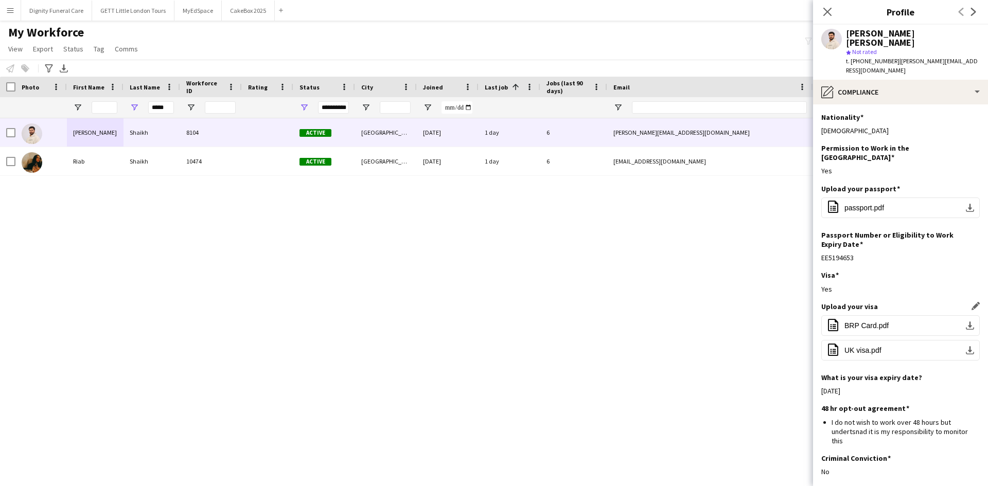
scroll to position [60, 0]
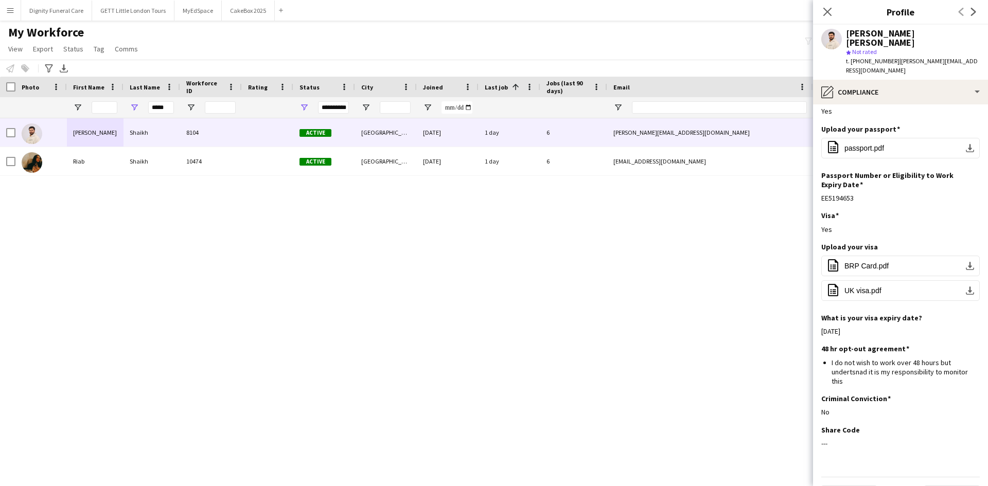
click at [9, 12] on app-icon "Menu" at bounding box center [10, 10] width 8 height 8
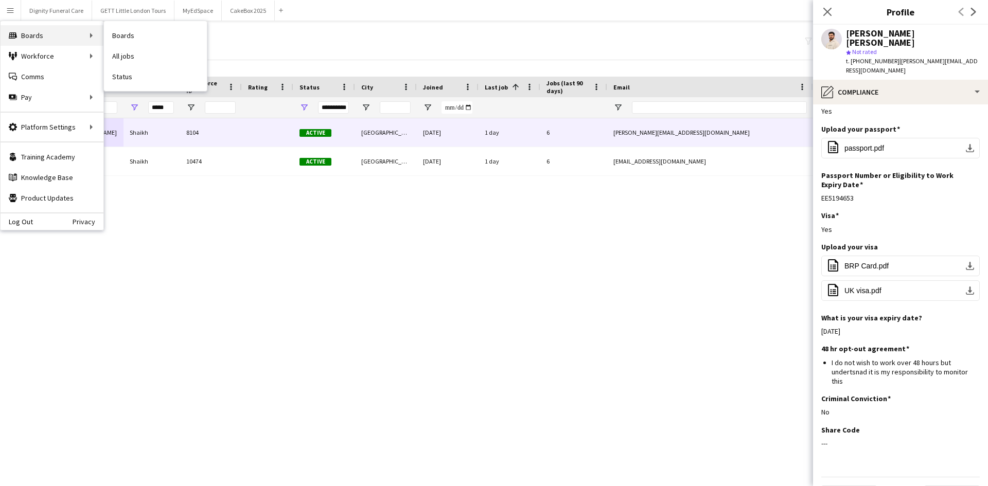
click at [36, 28] on div "Boards Boards" at bounding box center [52, 35] width 103 height 21
click at [47, 30] on div "Boards Boards" at bounding box center [52, 35] width 103 height 21
click at [120, 35] on link "Boards" at bounding box center [155, 35] width 103 height 21
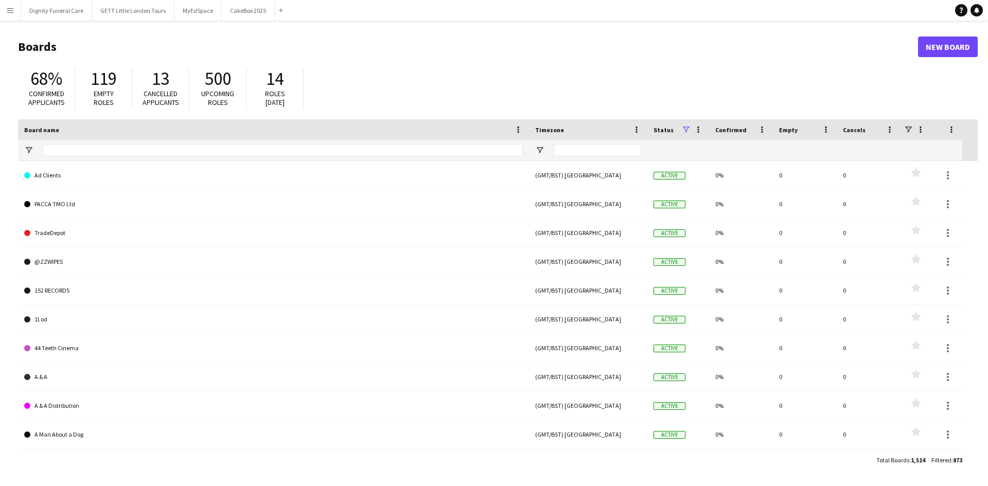
click at [8, 13] on app-icon "Menu" at bounding box center [10, 10] width 8 height 8
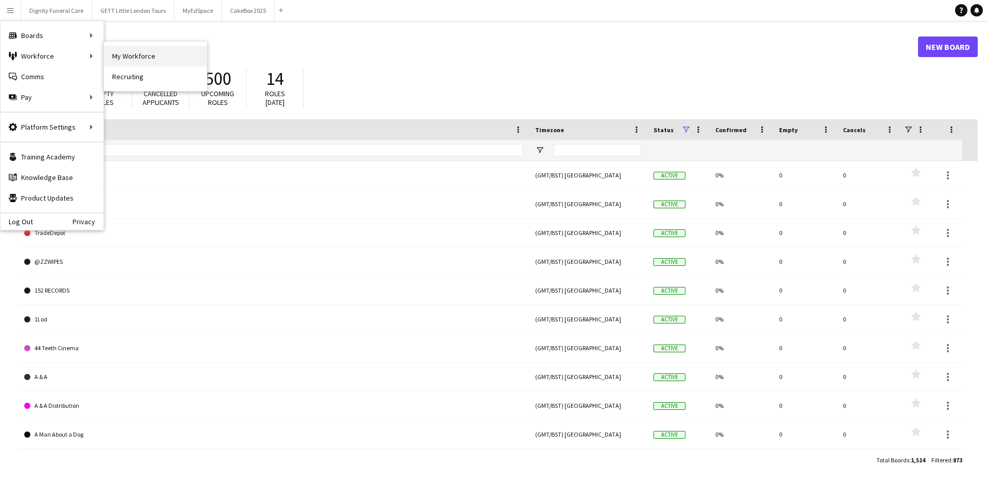
click at [118, 50] on link "My Workforce" at bounding box center [155, 56] width 103 height 21
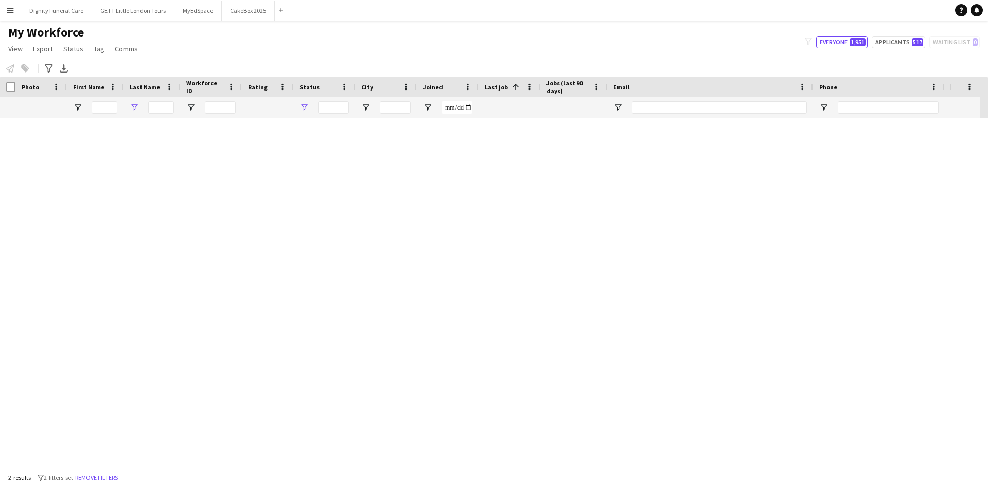
type input "*****"
type input "**********"
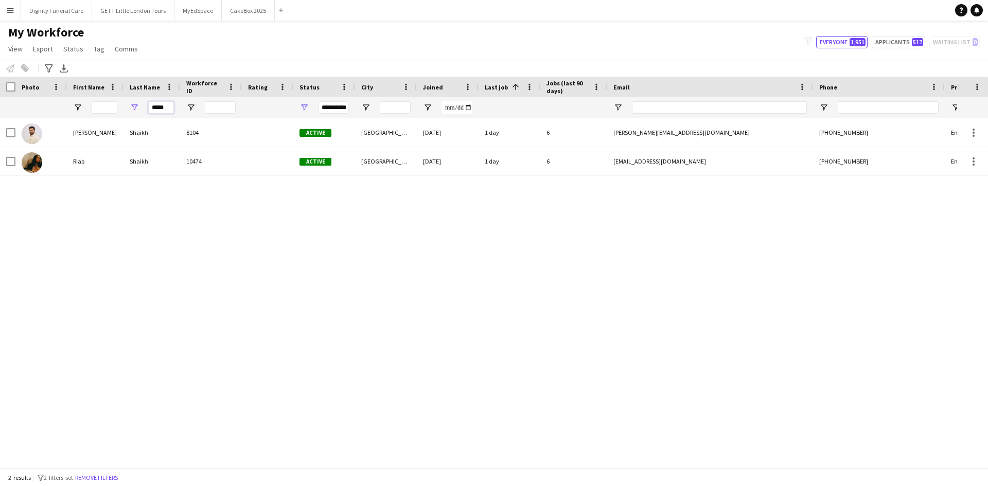
click at [168, 109] on input "*****" at bounding box center [161, 107] width 26 height 12
drag, startPoint x: 169, startPoint y: 110, endPoint x: 102, endPoint y: 113, distance: 66.4
click at [102, 113] on div "**********" at bounding box center [557, 107] width 1115 height 21
type input "*****"
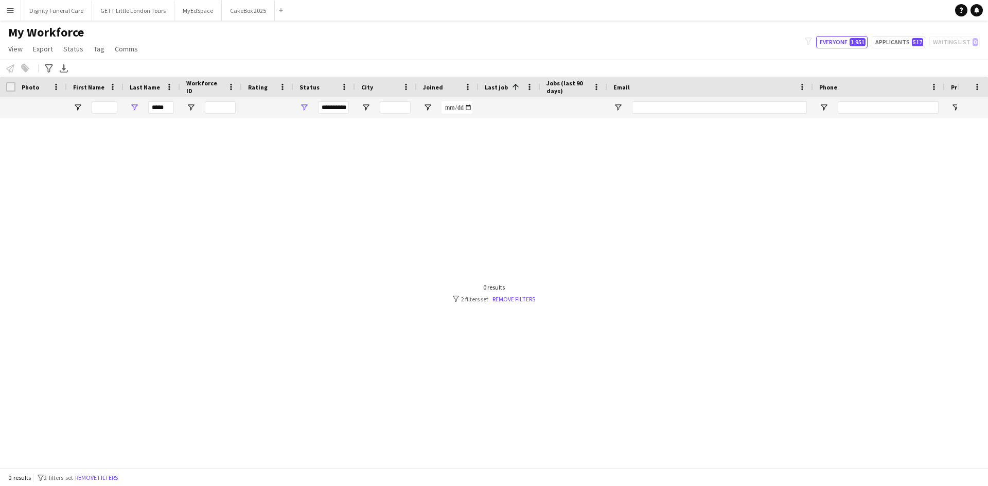
click at [10, 6] on button "Menu" at bounding box center [10, 10] width 21 height 21
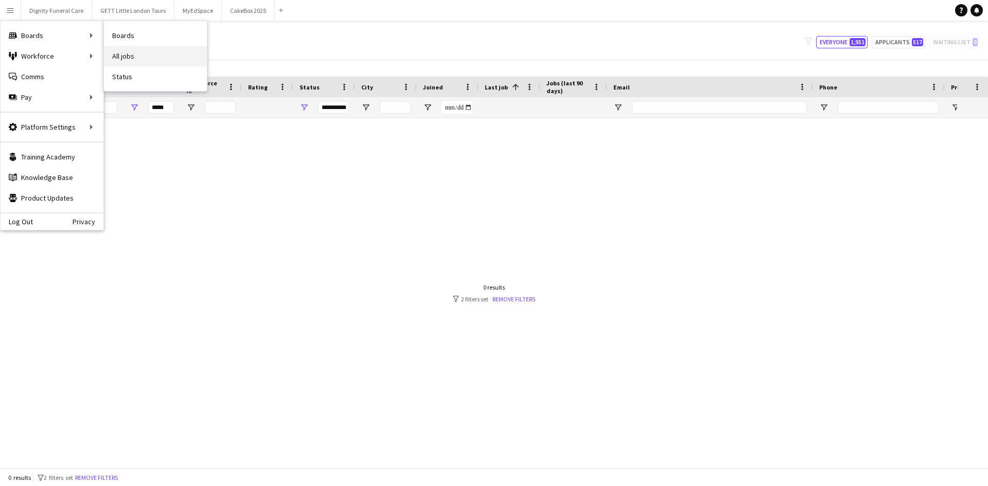
click at [119, 54] on link "All jobs" at bounding box center [155, 56] width 103 height 21
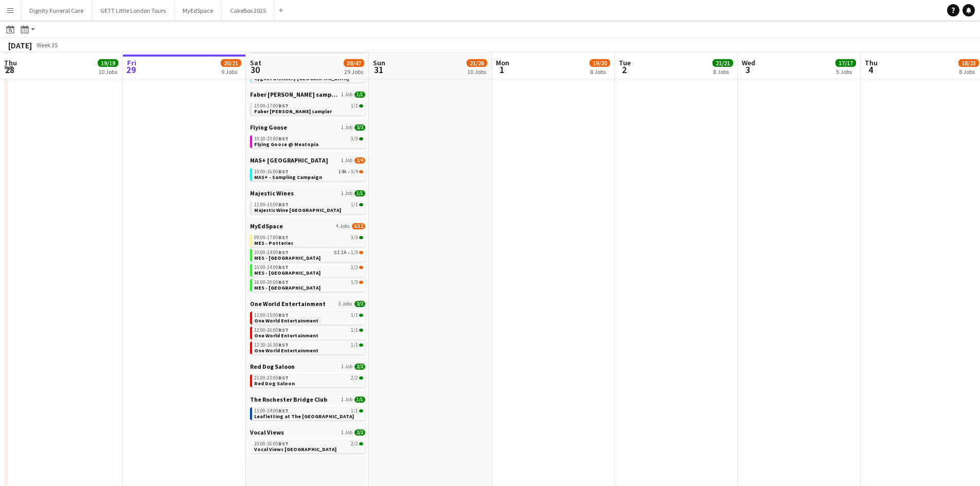
scroll to position [317, 0]
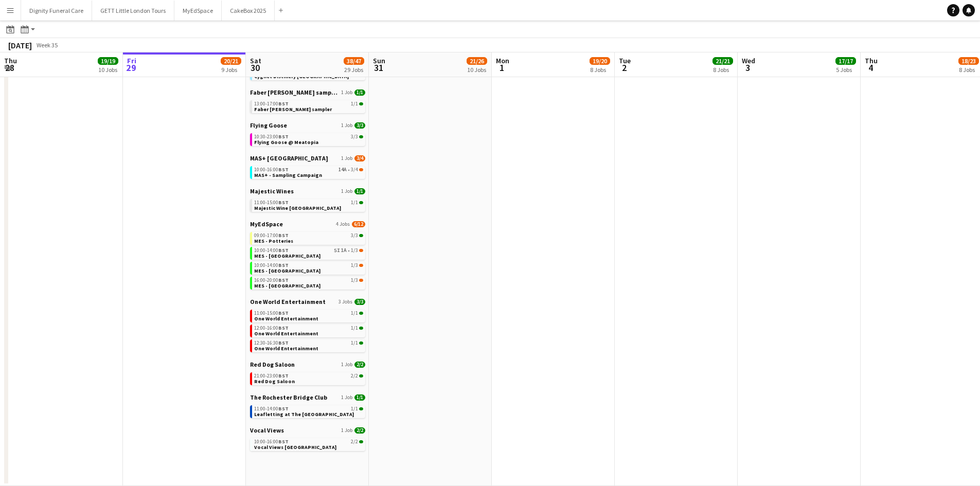
click at [323, 192] on link "Majestic Wines 1 Job 1/1" at bounding box center [307, 191] width 115 height 8
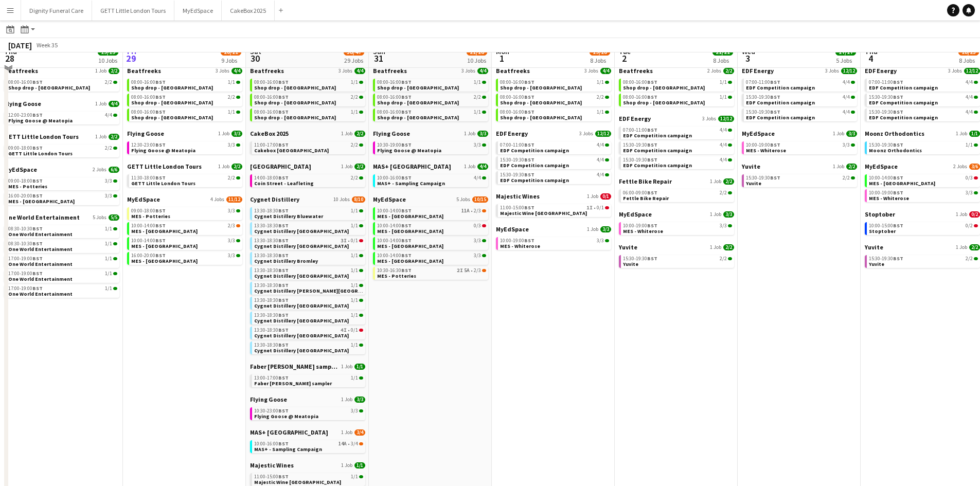
scroll to position [0, 0]
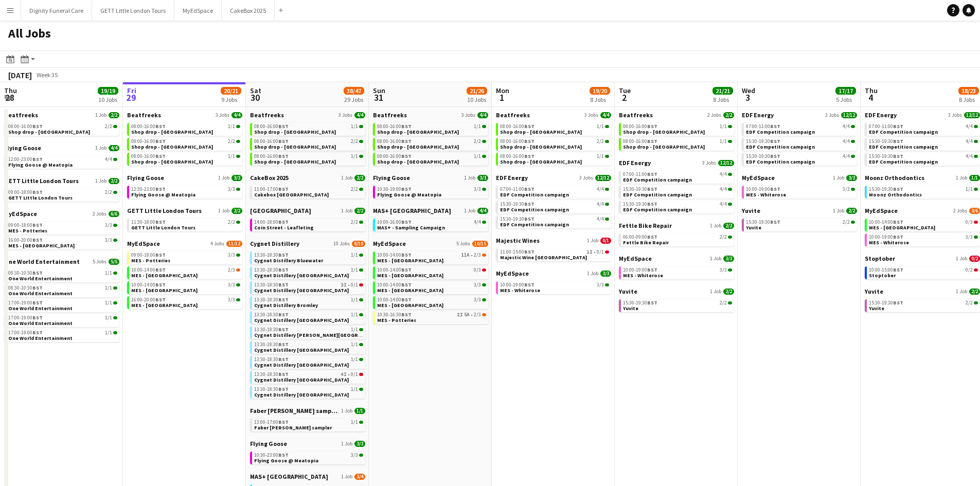
click at [298, 185] on app-calendar-brief-board "CakeBox 2025 1 Job 2/2 11:00-17:00 BST 2/2 Cakebox Surrey" at bounding box center [307, 186] width 115 height 25
click at [273, 176] on span "CakeBox 2025" at bounding box center [269, 178] width 39 height 8
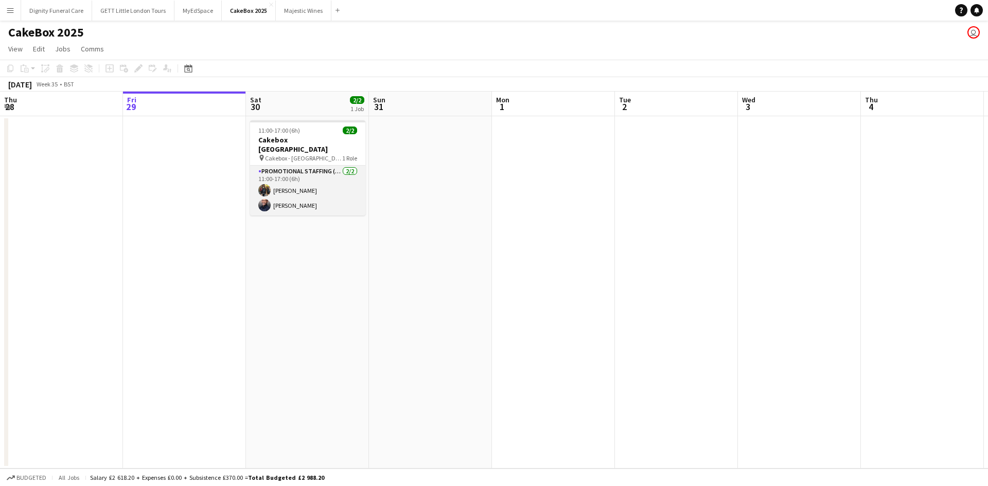
click at [298, 198] on app-card-role "Promotional Staffing (Brand Ambassadors) 2/2 11:00-17:00 (6h) Martin Brady Lewi…" at bounding box center [307, 191] width 115 height 50
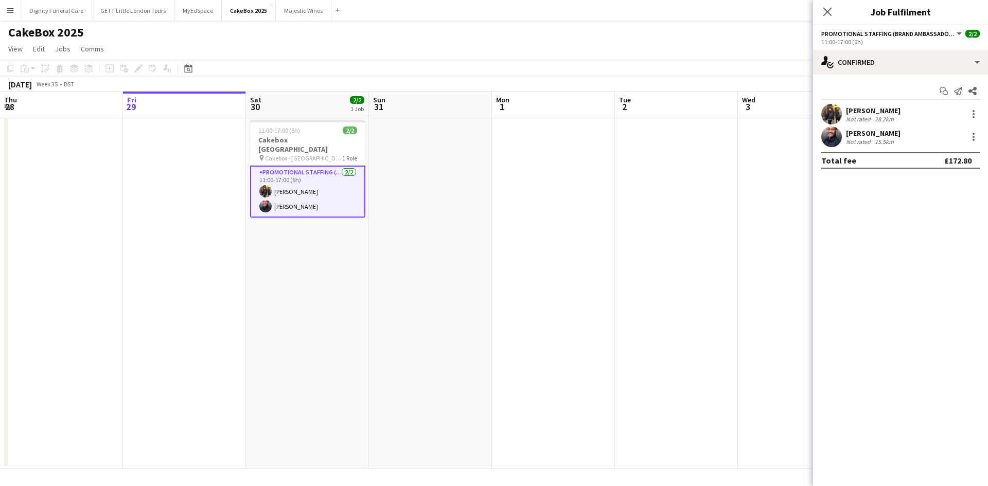
click at [867, 133] on div "Lewis Ngure" at bounding box center [873, 133] width 55 height 9
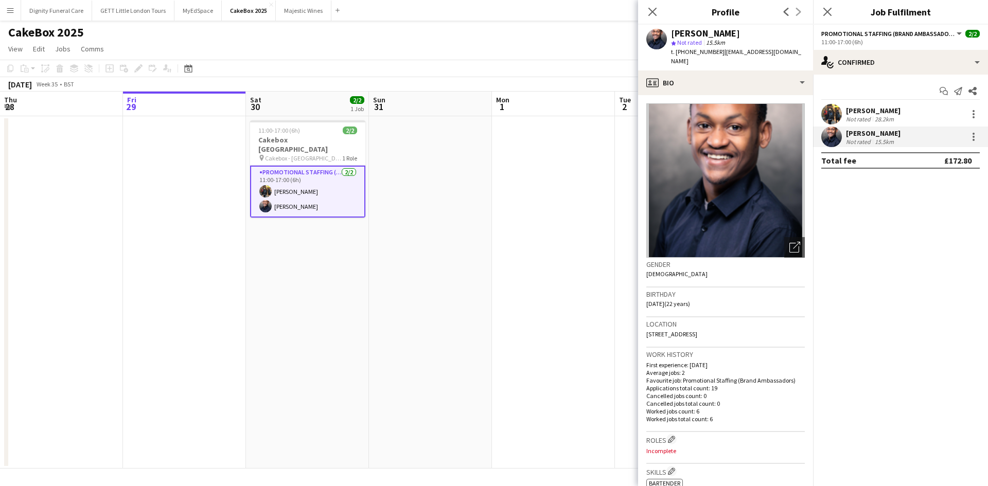
drag, startPoint x: 686, startPoint y: 54, endPoint x: 718, endPoint y: 53, distance: 32.4
click at [718, 53] on div "t. +447575900008 | lewisngure00@gmail.com" at bounding box center [738, 56] width 134 height 19
click at [692, 55] on span "t. +447575900008" at bounding box center [698, 52] width 54 height 8
drag, startPoint x: 684, startPoint y: 52, endPoint x: 715, endPoint y: 55, distance: 30.5
click at [715, 55] on span "t. +447575900008" at bounding box center [698, 52] width 54 height 8
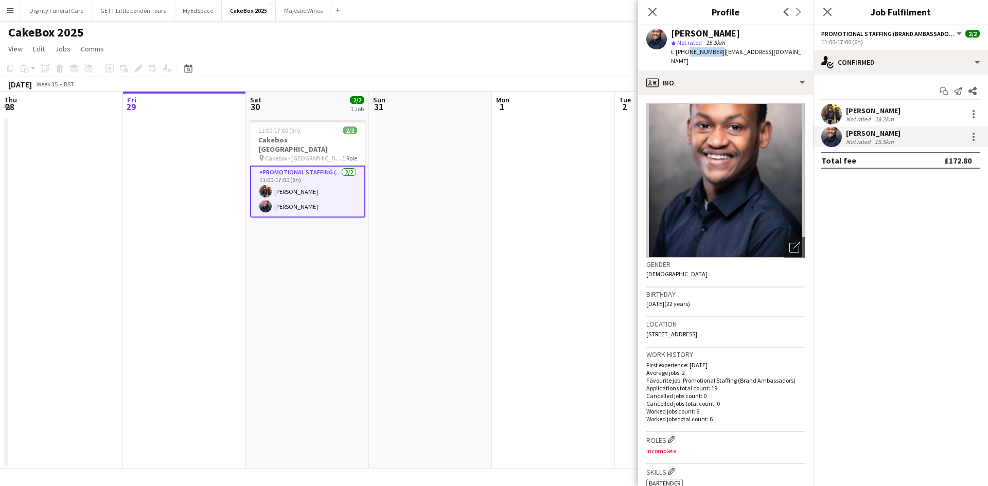
copy span "7575900008"
click at [823, 11] on icon "Close pop-in" at bounding box center [827, 12] width 10 height 10
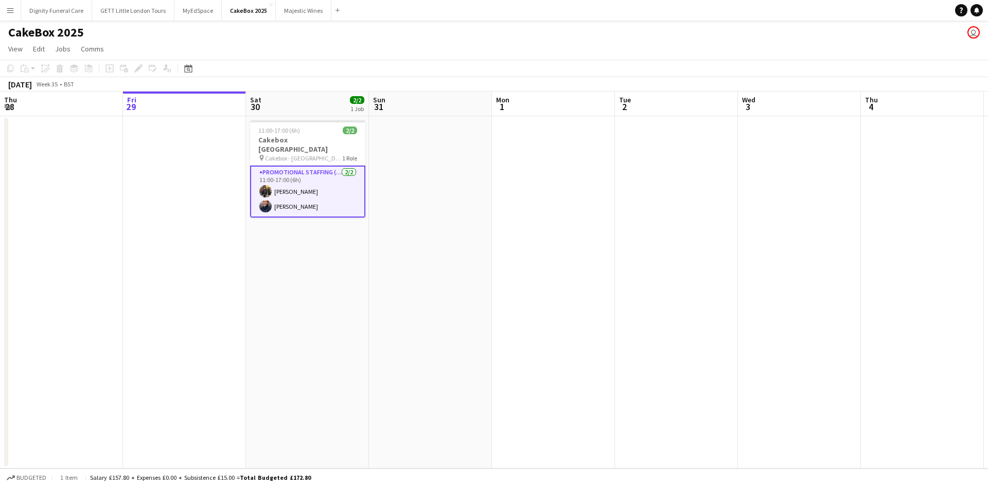
click at [8, 11] on app-icon "Menu" at bounding box center [10, 10] width 8 height 8
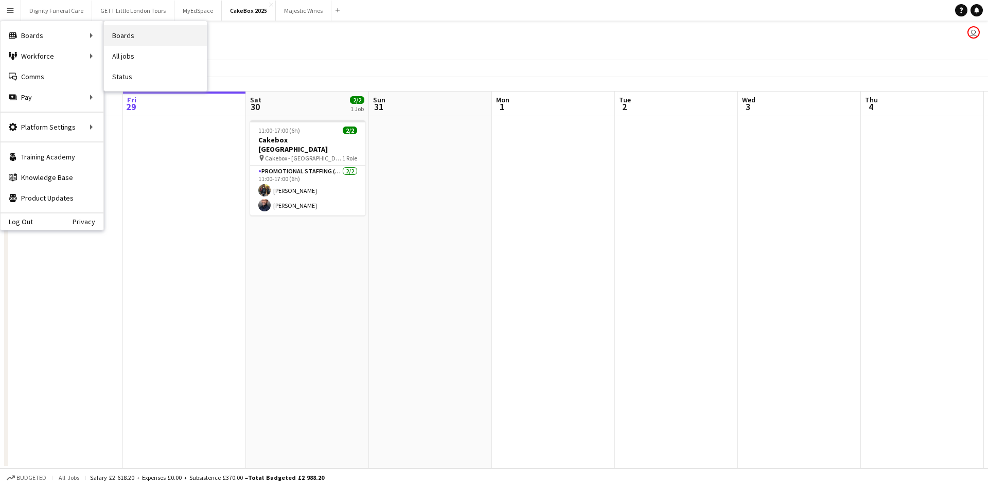
click at [114, 38] on link "Boards" at bounding box center [155, 35] width 103 height 21
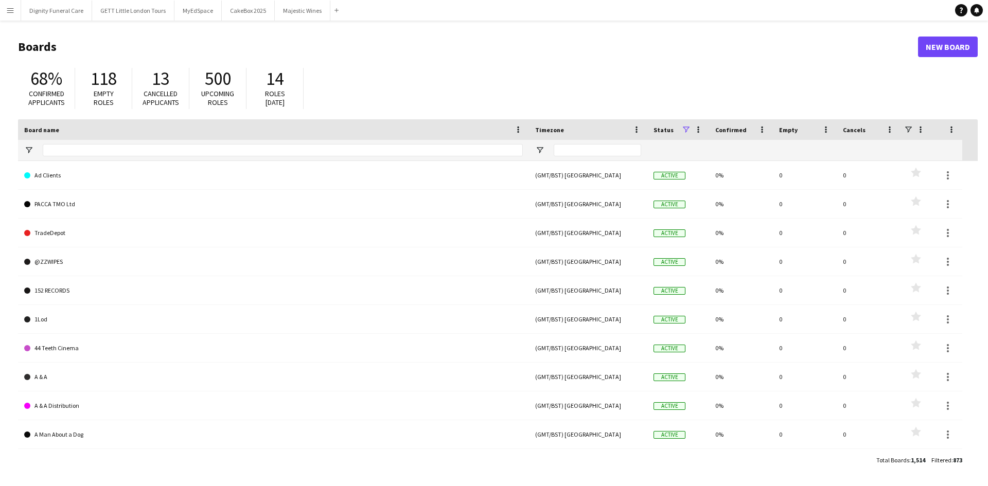
click at [13, 10] on app-icon "Menu" at bounding box center [10, 10] width 8 height 8
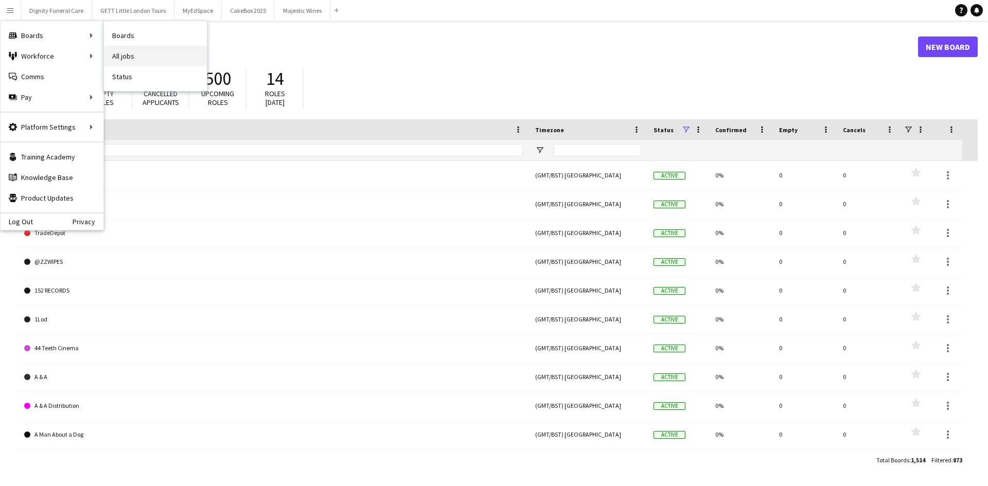
click at [121, 52] on link "All jobs" at bounding box center [155, 56] width 103 height 21
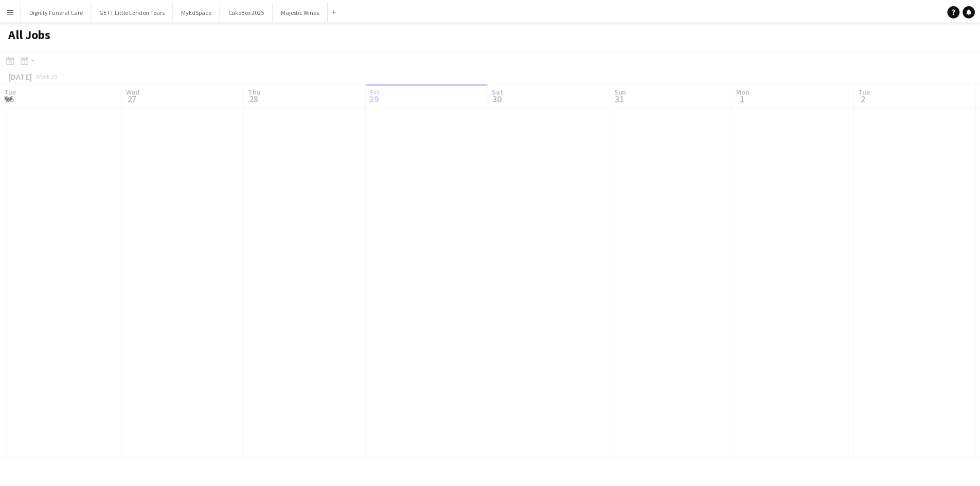
scroll to position [0, 246]
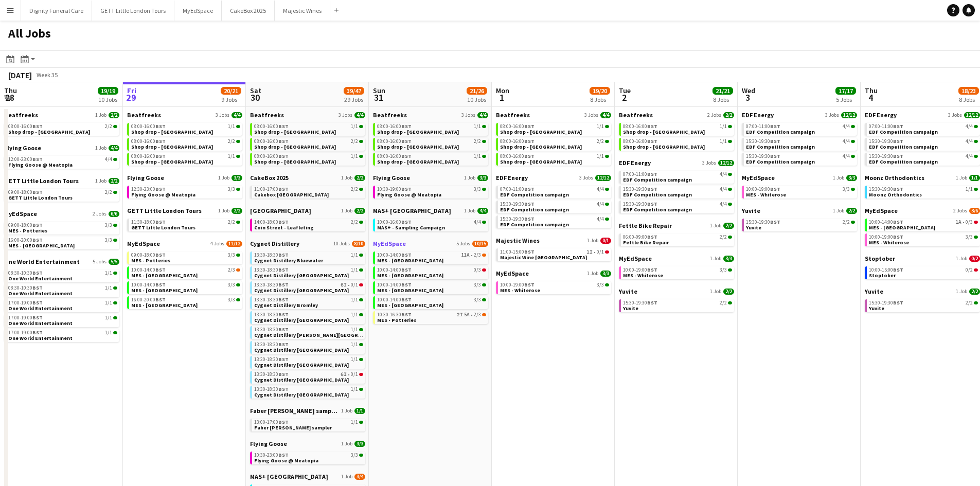
click at [416, 242] on link "MyEdSpace 5 Jobs 10/15" at bounding box center [430, 244] width 115 height 8
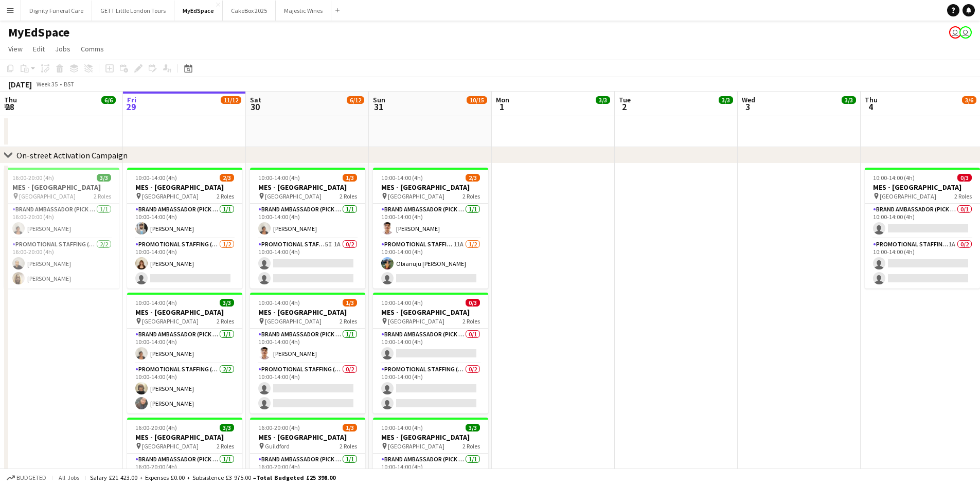
click at [9, 11] on app-icon "Menu" at bounding box center [10, 10] width 8 height 8
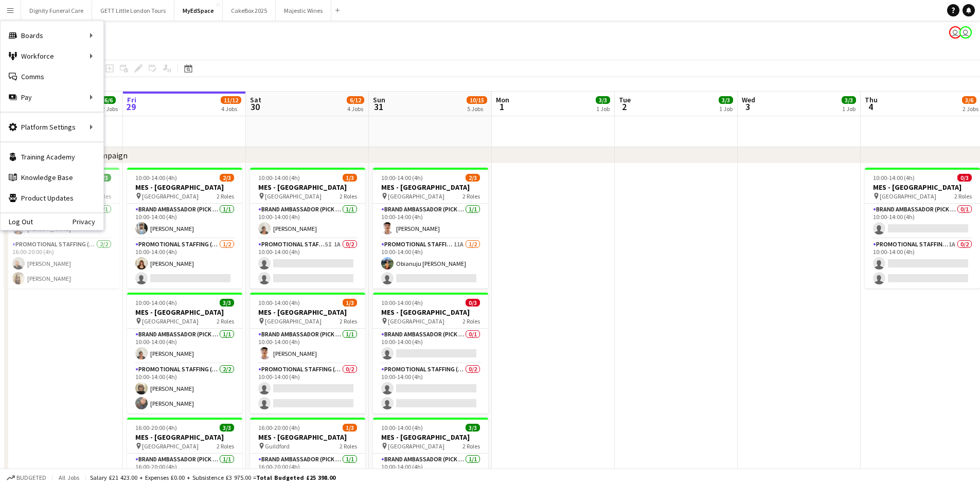
click at [9, 11] on app-icon "Menu" at bounding box center [10, 10] width 8 height 8
click at [130, 57] on link "My Workforce" at bounding box center [155, 56] width 103 height 21
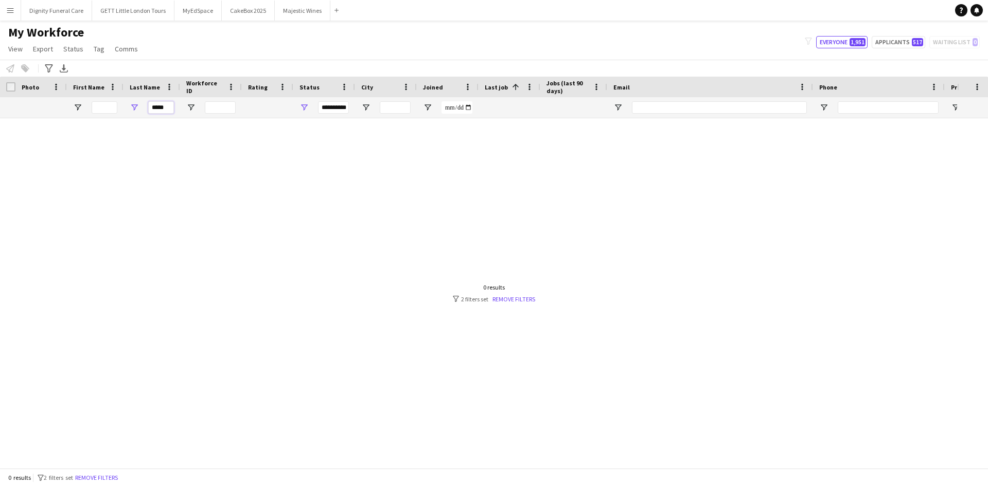
click at [170, 108] on input "*****" at bounding box center [161, 107] width 26 height 12
drag, startPoint x: 170, startPoint y: 108, endPoint x: 98, endPoint y: 118, distance: 72.8
click at [98, 118] on div "Workforce Details Photo First Name" at bounding box center [494, 273] width 988 height 392
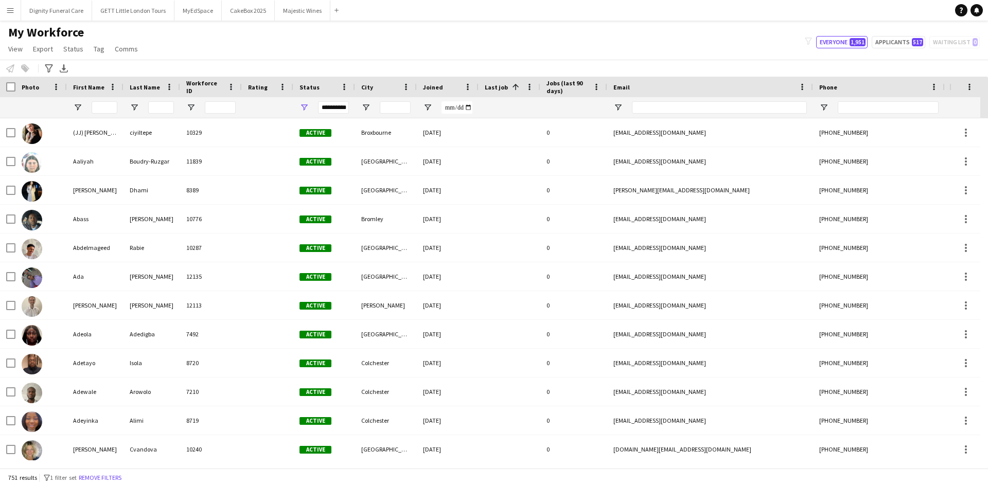
click at [87, 108] on div at bounding box center [95, 107] width 57 height 21
click at [93, 104] on input "First Name Filter Input" at bounding box center [105, 107] width 26 height 12
type input "*****"
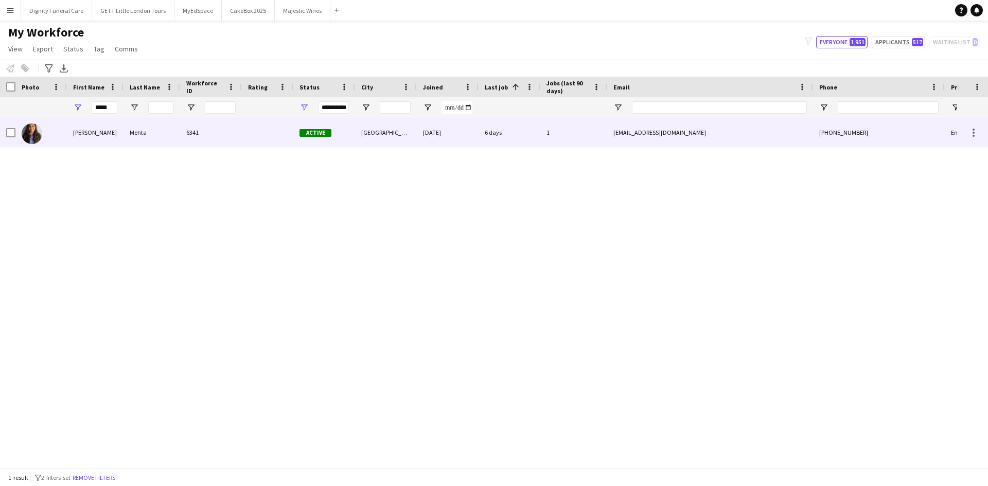
click at [155, 134] on div "Mehta" at bounding box center [151, 132] width 57 height 28
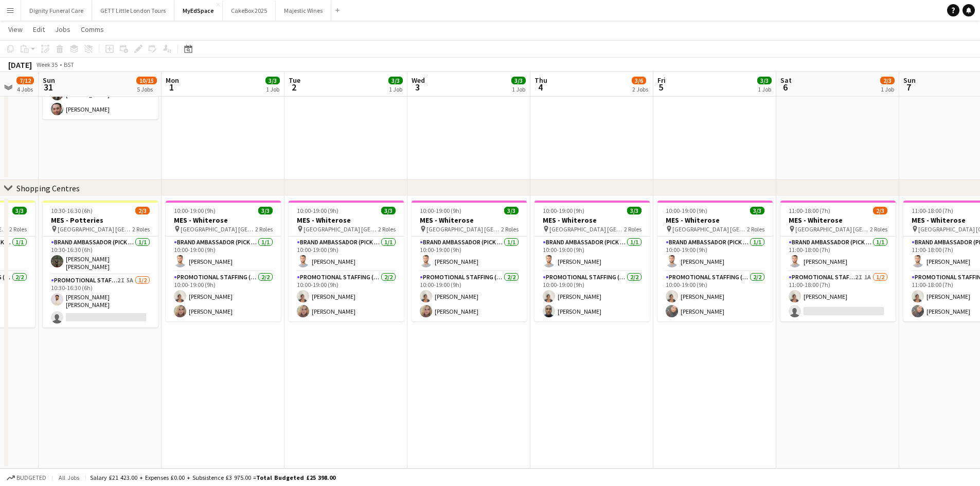
scroll to position [0, 332]
drag, startPoint x: 727, startPoint y: 361, endPoint x: 396, endPoint y: 384, distance: 331.6
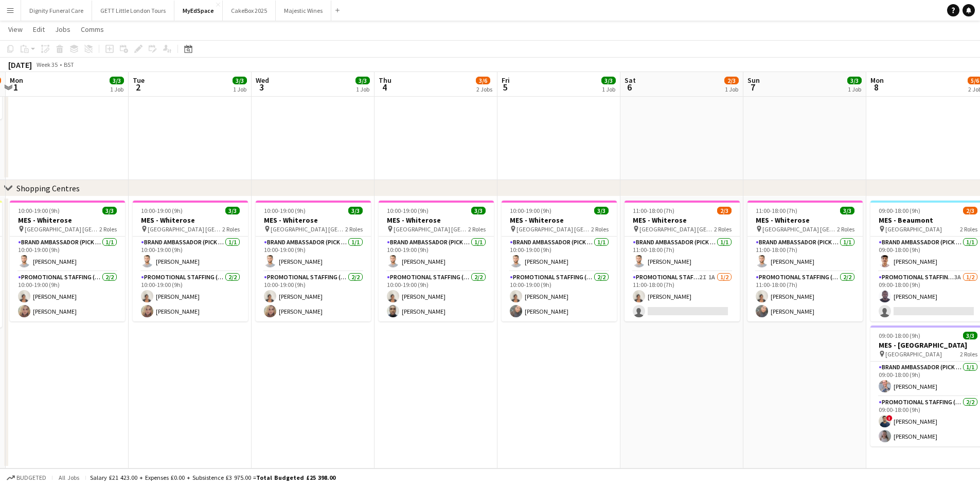
scroll to position [0, 475]
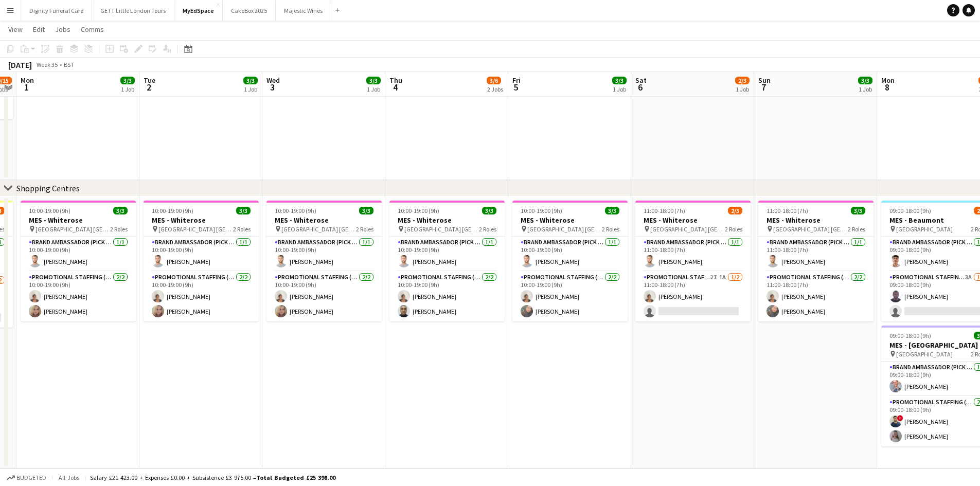
drag, startPoint x: 673, startPoint y: 397, endPoint x: 529, endPoint y: 397, distance: 143.5
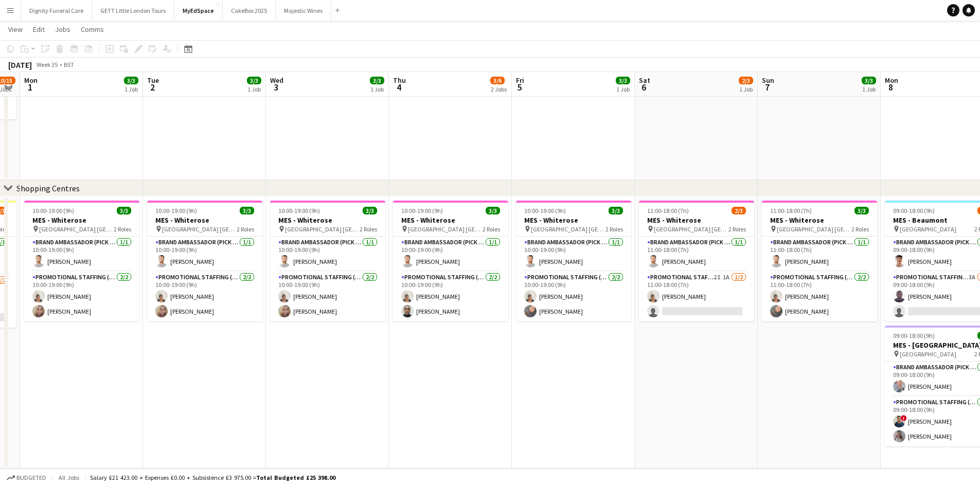
click at [678, 316] on app-card-role "Promotional Staffing (Brand Ambassadors) 2I 1A [DATE] 11:00-18:00 (7h) [PERSON_…" at bounding box center [696, 297] width 115 height 50
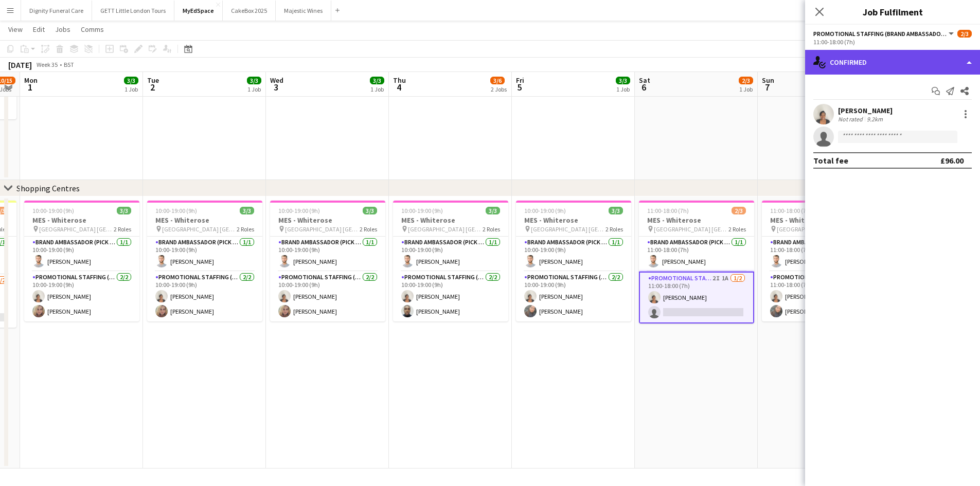
click at [867, 60] on div "single-neutral-actions-check-2 Confirmed" at bounding box center [892, 62] width 175 height 25
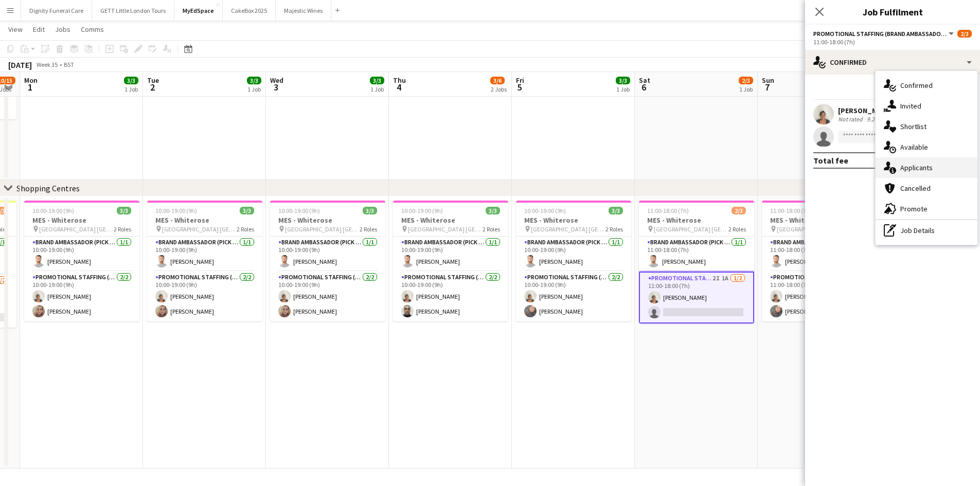
click at [902, 169] on div "single-neutral-actions-information Applicants" at bounding box center [927, 167] width 102 height 21
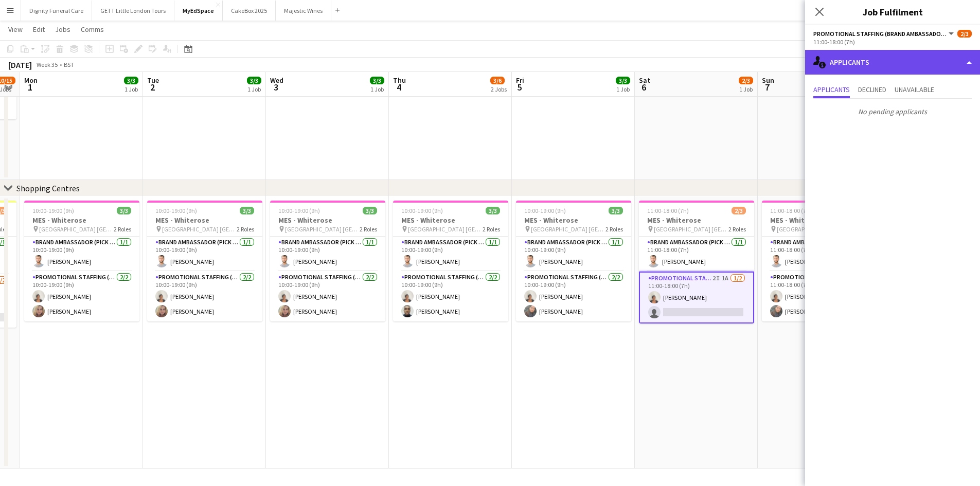
click at [855, 63] on div "single-neutral-actions-information Applicants" at bounding box center [892, 62] width 175 height 25
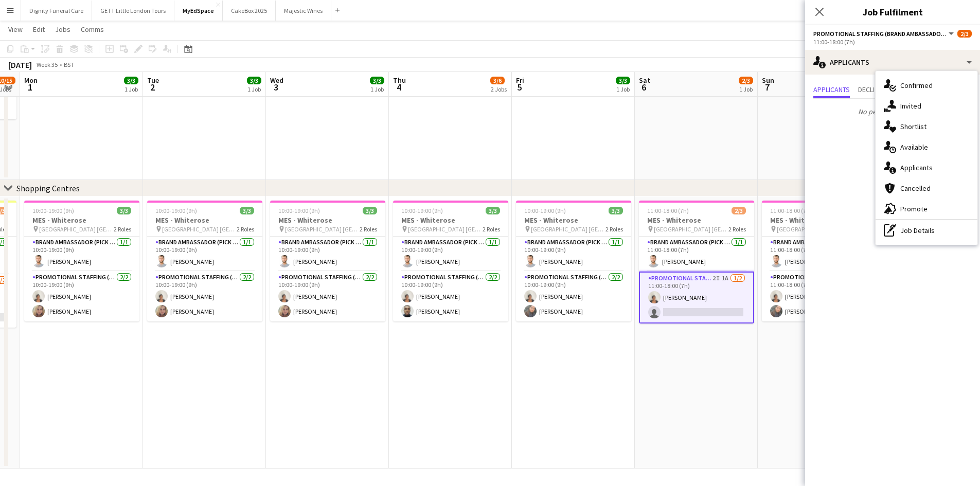
click at [833, 16] on div "Close pop-in" at bounding box center [819, 12] width 29 height 24
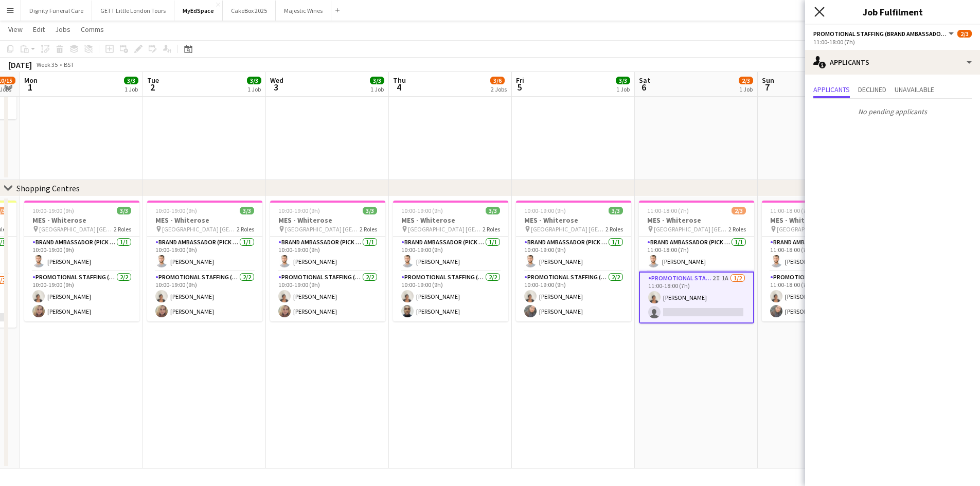
click at [824, 11] on icon "Close pop-in" at bounding box center [819, 12] width 10 height 10
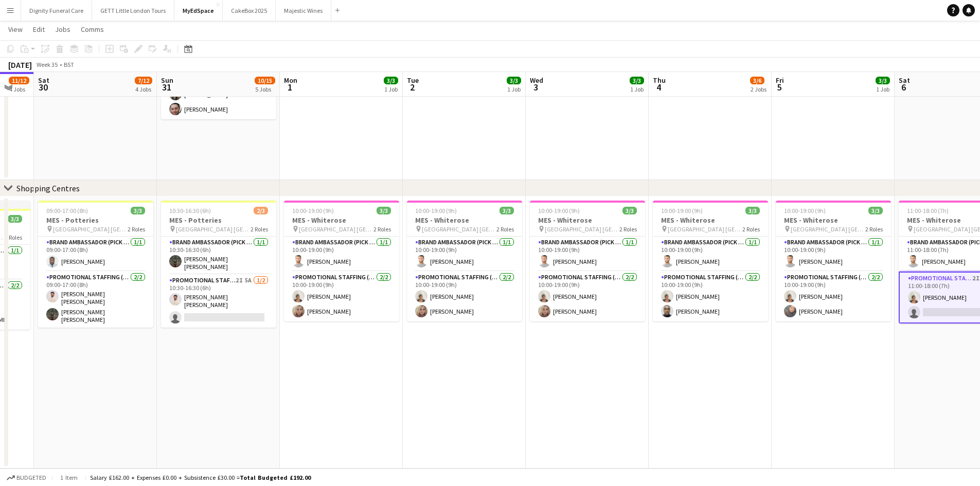
drag, startPoint x: 98, startPoint y: 364, endPoint x: 355, endPoint y: 367, distance: 256.7
click at [333, 307] on app-card-role "Promotional Staffing (Brand Ambassadors) 2/2 10:00-19:00 (9h) Thandeka Mashazi …" at bounding box center [340, 297] width 115 height 50
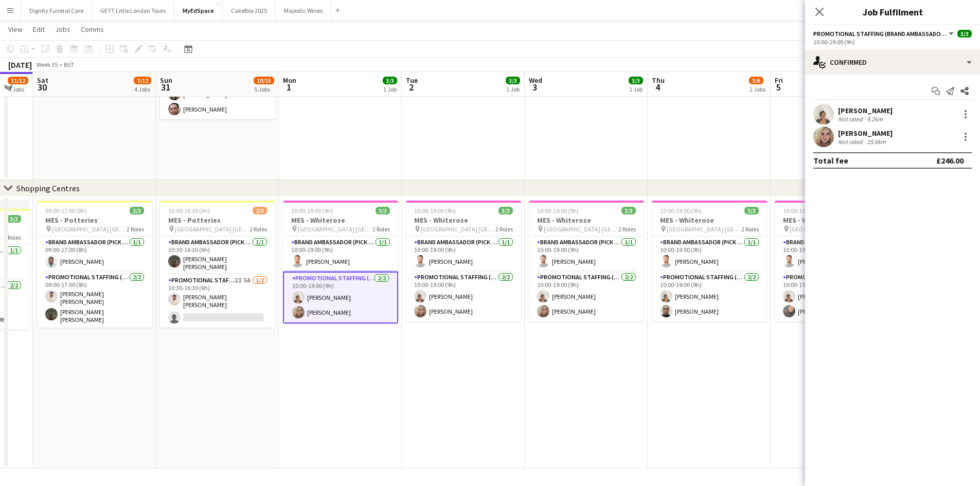
click at [865, 133] on div "Amy Mowle" at bounding box center [865, 133] width 55 height 9
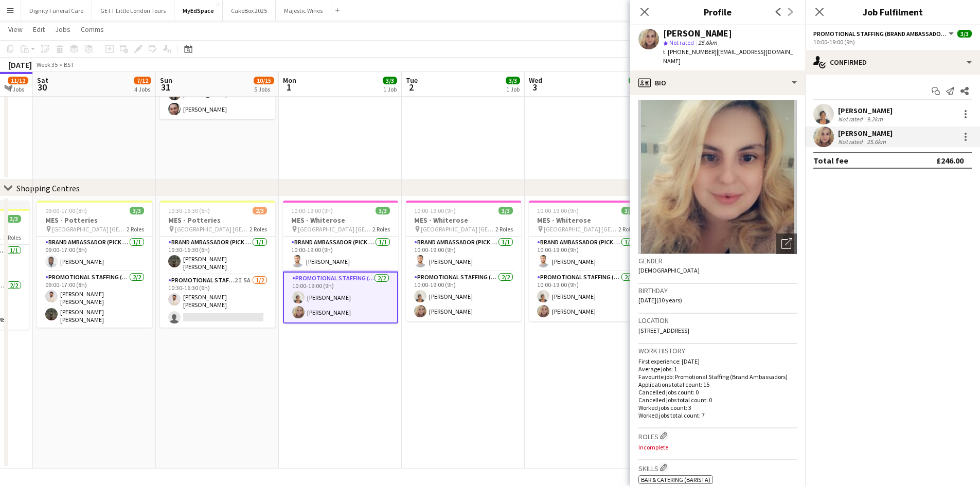
scroll to position [4, 0]
drag, startPoint x: 678, startPoint y: 54, endPoint x: 707, endPoint y: 54, distance: 28.8
click at [707, 54] on span "t. +447384362057" at bounding box center [690, 52] width 54 height 8
copy span "7384362057"
click at [518, 353] on app-date-cell "10:00-19:00 (9h) 3/3 MES - Whiterose pin Whiterose Shopping Centre Leeds 2 Role…" at bounding box center [463, 333] width 123 height 272
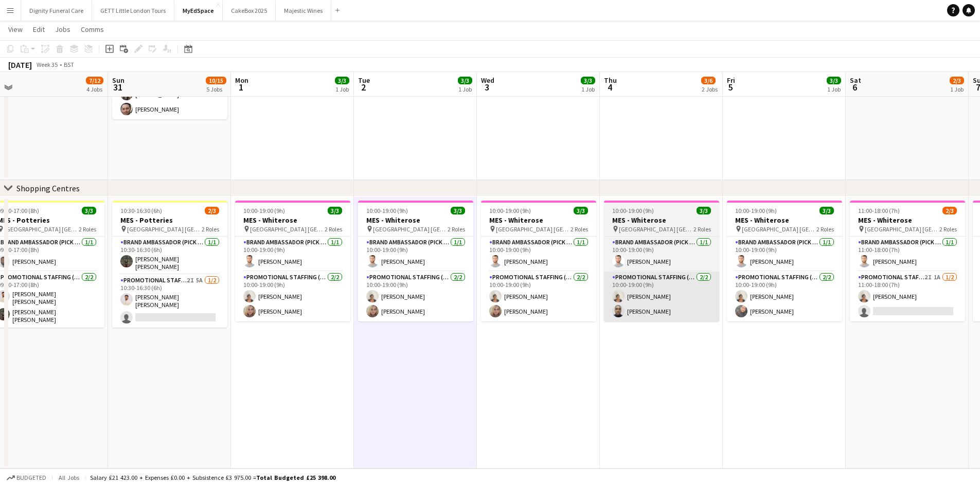
scroll to position [0, 385]
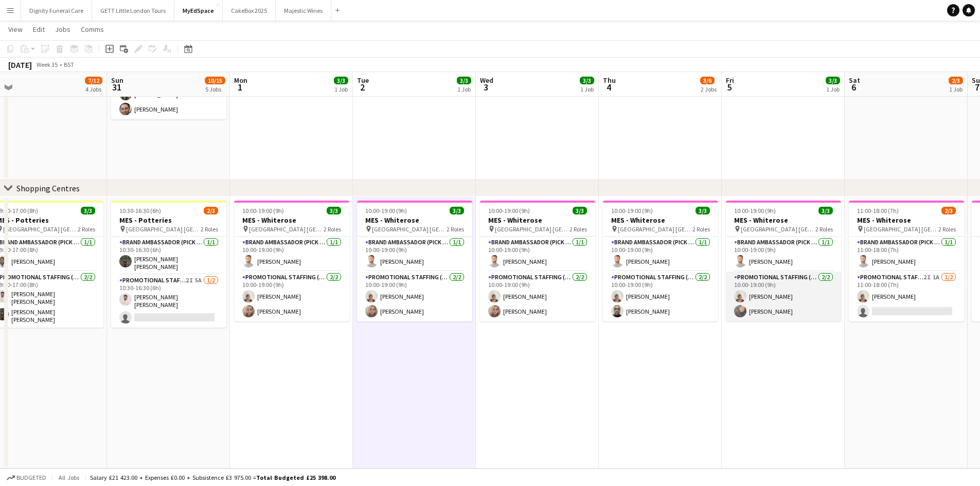
click at [763, 314] on app-card-role "Promotional Staffing (Brand Ambassadors) 2/2 10:00-19:00 (9h) Thandeka Mashazi …" at bounding box center [783, 297] width 115 height 50
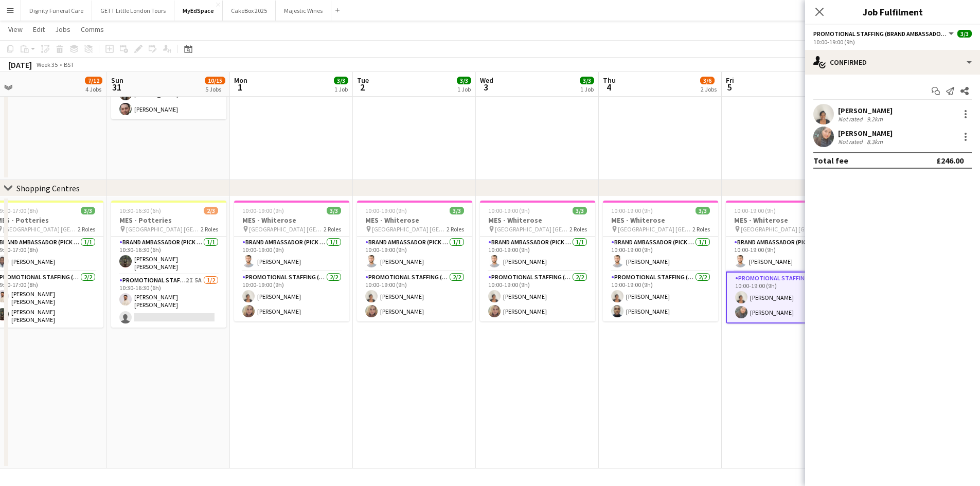
click at [860, 130] on div "Li-Quan Hoang" at bounding box center [865, 133] width 55 height 9
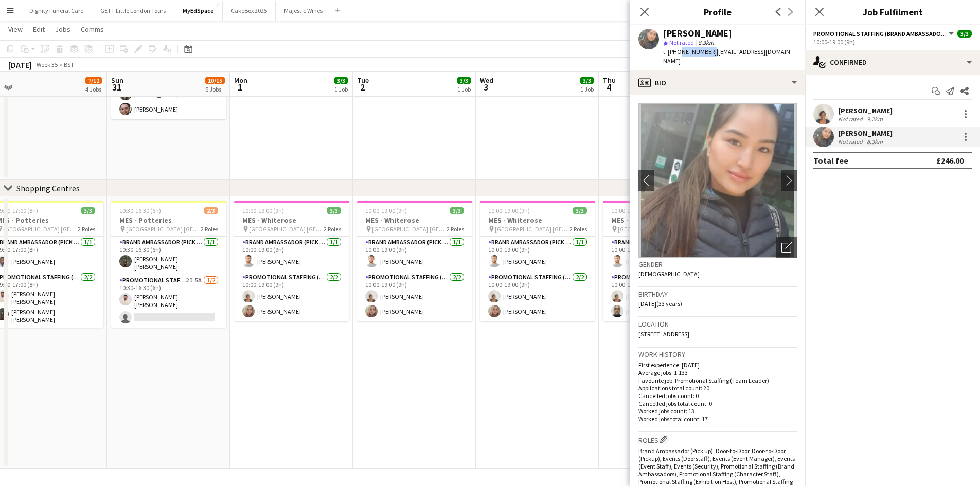
drag, startPoint x: 679, startPoint y: 52, endPoint x: 705, endPoint y: 53, distance: 26.8
click at [705, 53] on span "t. +447450273001" at bounding box center [690, 52] width 54 height 8
copy span "745027300"
click at [444, 366] on app-date-cell "10:00-19:00 (9h) 3/3 MES - Whiterose pin Whiterose Shopping Centre Leeds 2 Role…" at bounding box center [414, 333] width 123 height 272
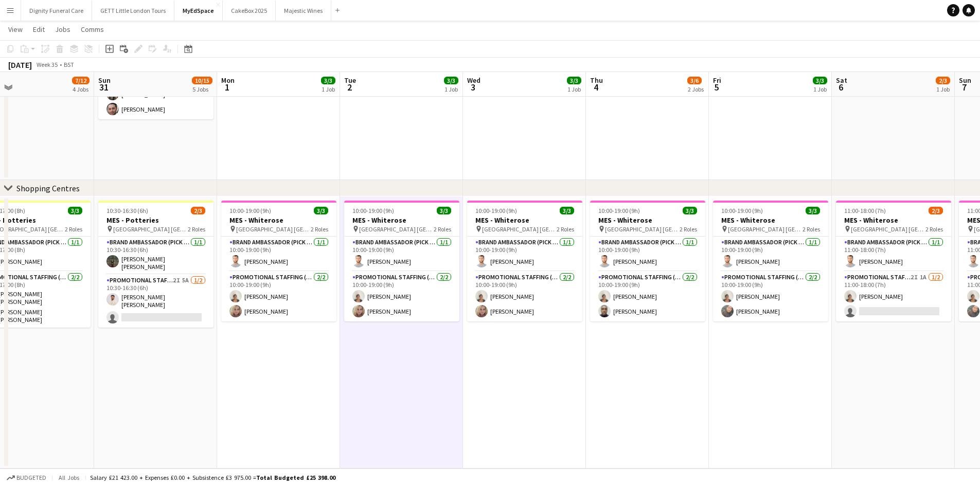
scroll to position [0, 322]
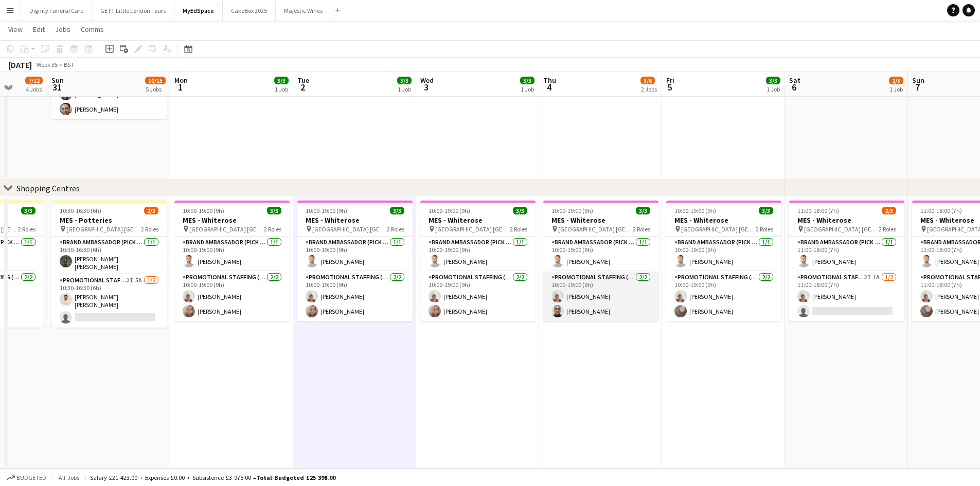
click at [579, 306] on app-card-role "Promotional Staffing (Brand Ambassadors) 2/2 10:00-19:00 (9h) Thandeka Mashazi …" at bounding box center [600, 297] width 115 height 50
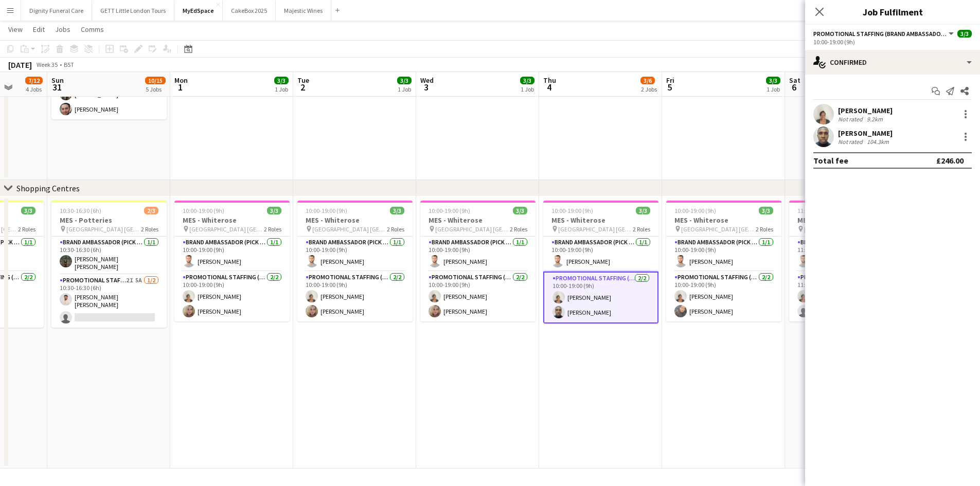
click at [861, 140] on div "Not rated" at bounding box center [851, 142] width 27 height 8
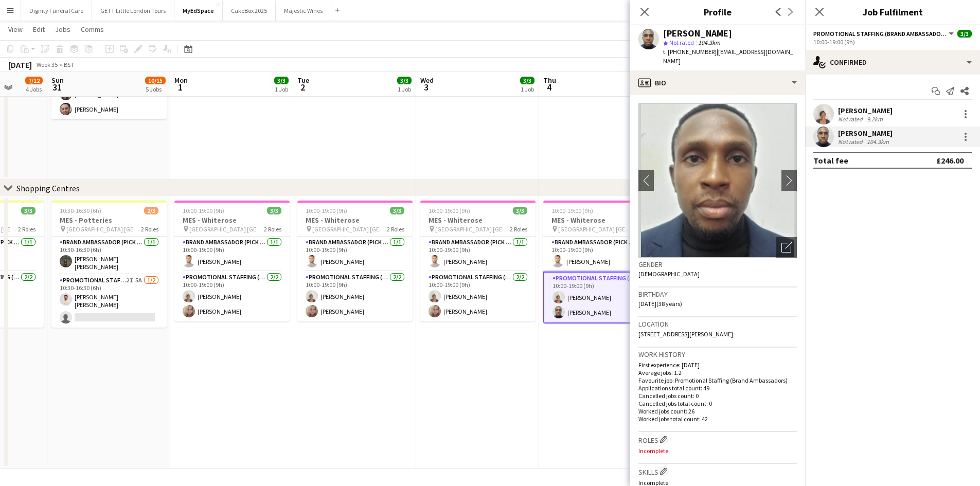
click at [647, 5] on div "Close pop-in" at bounding box center [644, 12] width 29 height 24
click at [644, 15] on icon "Close pop-in" at bounding box center [644, 12] width 10 height 10
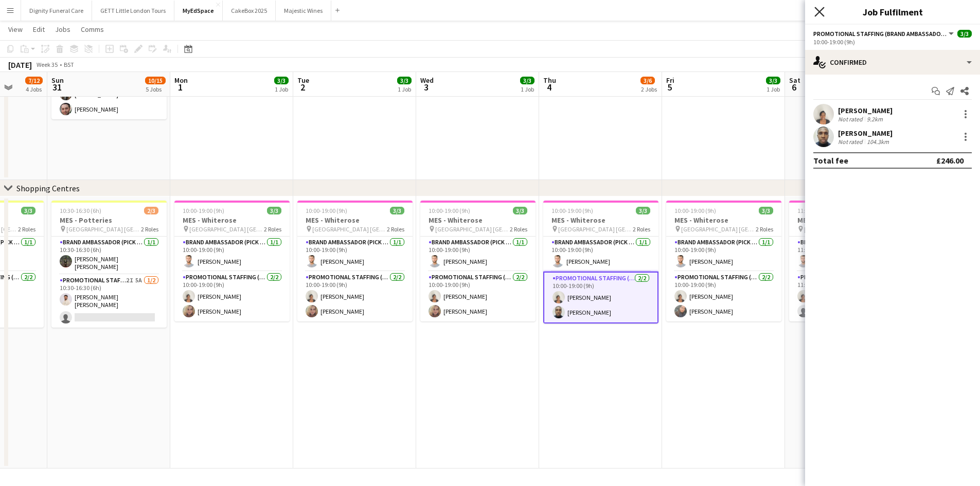
click at [819, 7] on icon "Close pop-in" at bounding box center [819, 12] width 10 height 10
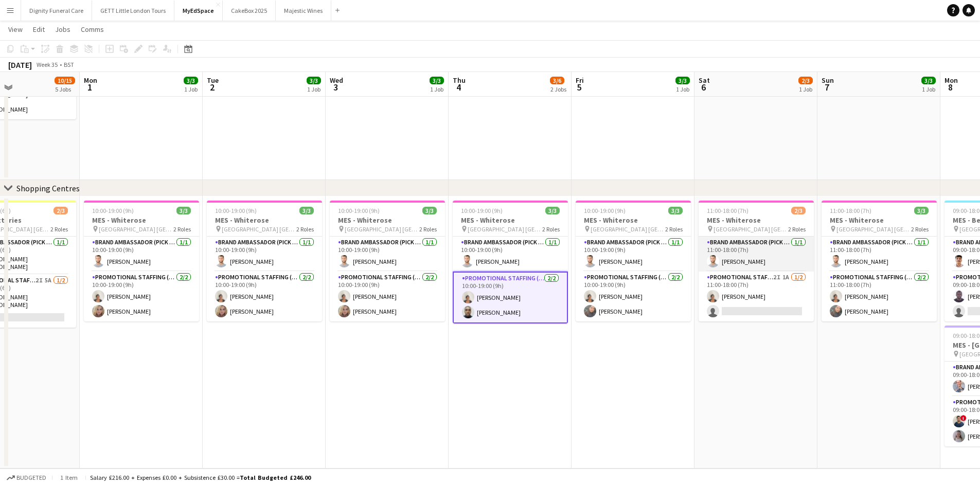
scroll to position [0, 414]
click at [524, 304] on app-card-role "Promotional Staffing (Brand Ambassadors) 2/2 10:00-19:00 (9h) Thandeka Mashazi …" at bounding box center [508, 298] width 115 height 52
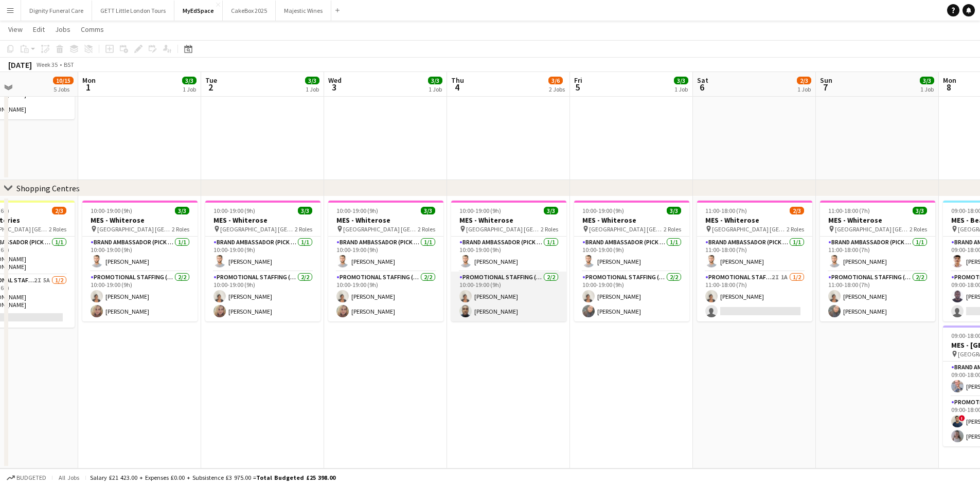
click at [502, 313] on app-card-role "Promotional Staffing (Brand Ambassadors) 2/2 10:00-19:00 (9h) Thandeka Mashazi …" at bounding box center [508, 297] width 115 height 50
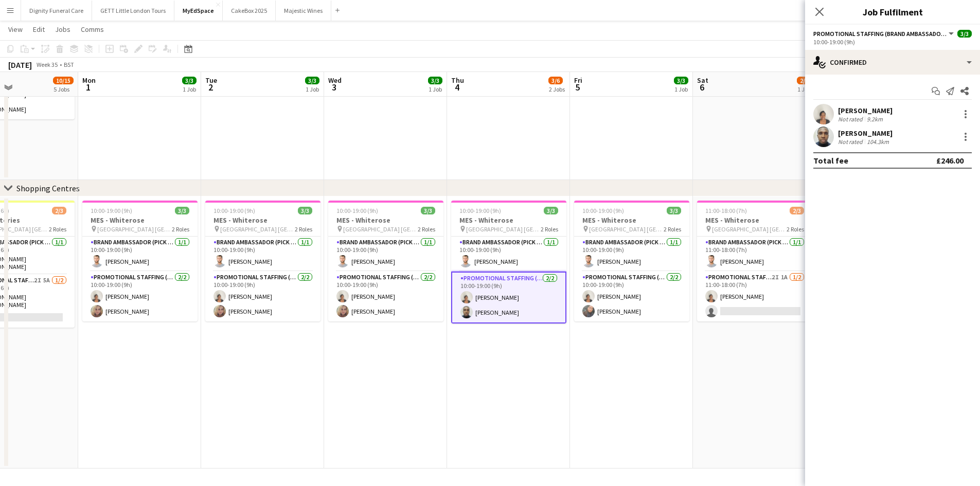
click at [868, 144] on div "104.3km" at bounding box center [878, 142] width 26 height 8
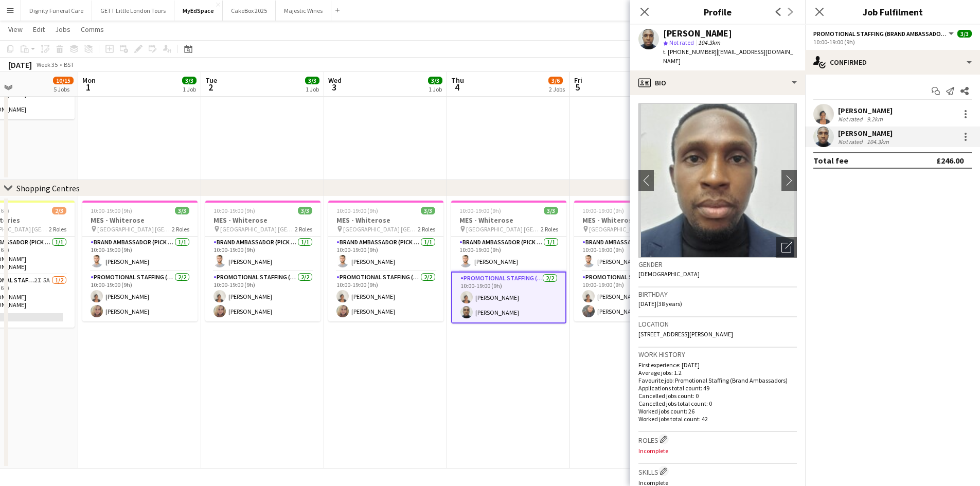
click at [675, 50] on span "t. +447553378854" at bounding box center [690, 52] width 54 height 8
drag, startPoint x: 677, startPoint y: 52, endPoint x: 709, endPoint y: 51, distance: 31.9
click at [709, 51] on div "t. +447553378854 | adegeye_ayomipo@yahoo.com" at bounding box center [730, 56] width 134 height 19
copy span "7553378854"
click at [654, 6] on div "Close pop-in" at bounding box center [644, 12] width 29 height 24
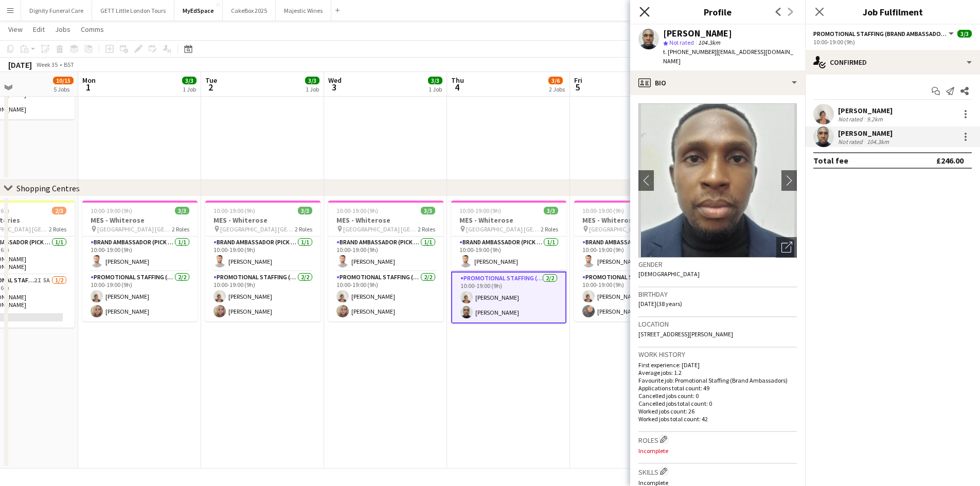
click at [644, 11] on icon at bounding box center [644, 12] width 10 height 10
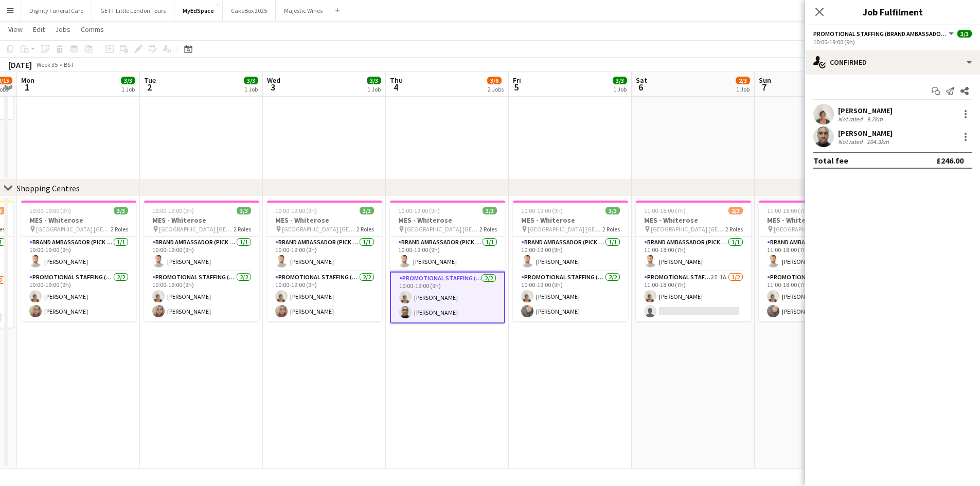
scroll to position [0, 479]
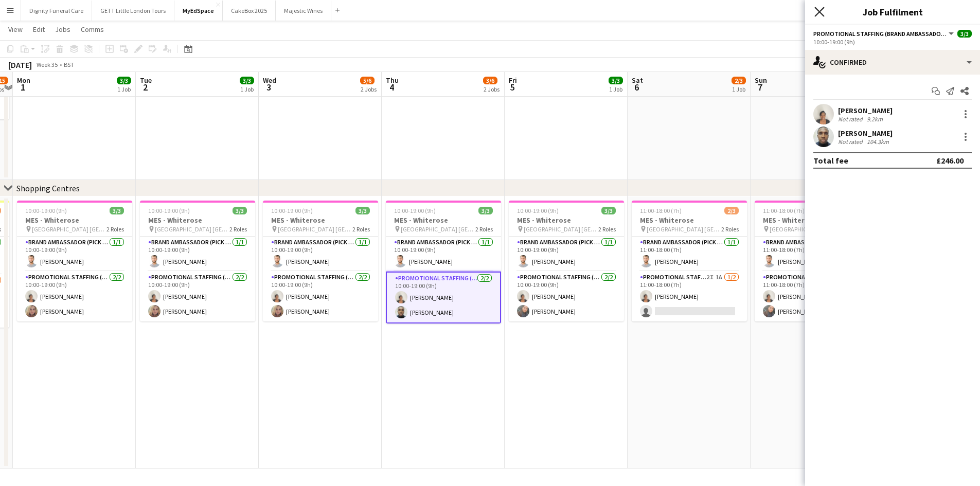
click at [816, 15] on icon at bounding box center [819, 12] width 10 height 10
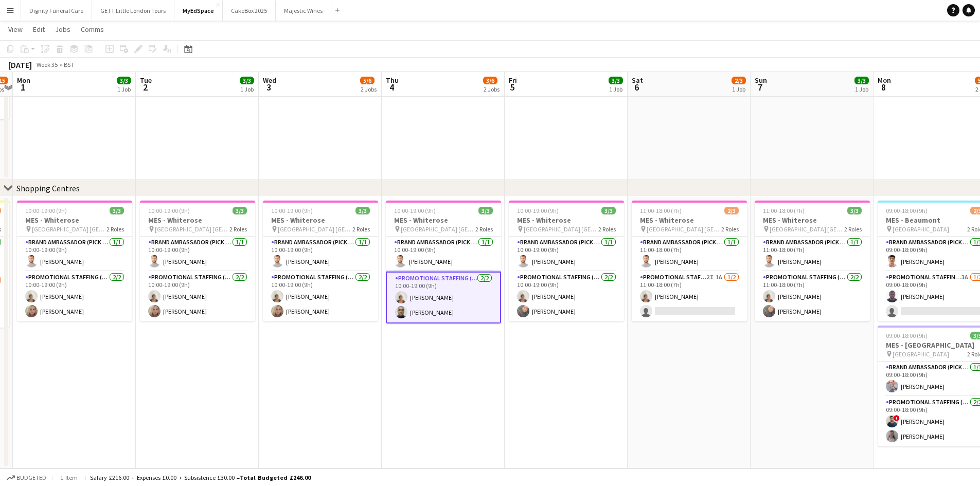
click at [13, 8] on app-icon "Menu" at bounding box center [10, 10] width 8 height 8
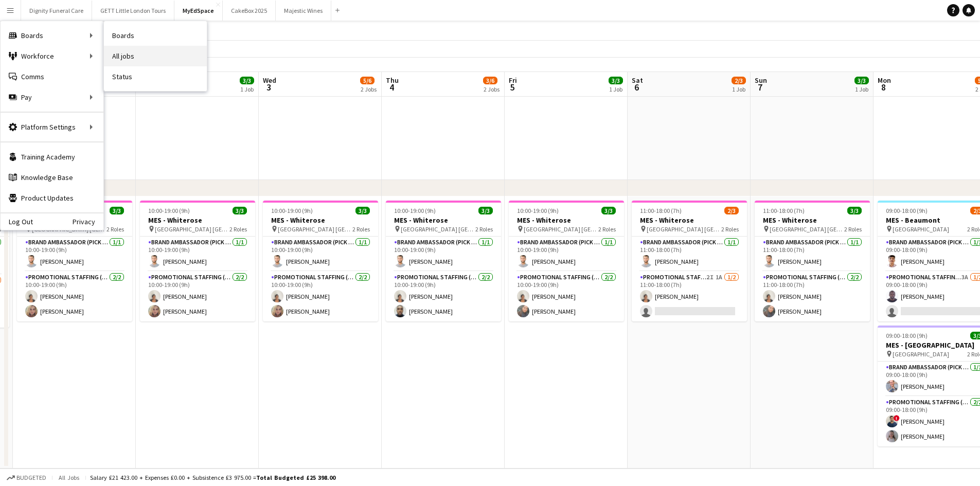
click at [116, 50] on link "All jobs" at bounding box center [155, 56] width 103 height 21
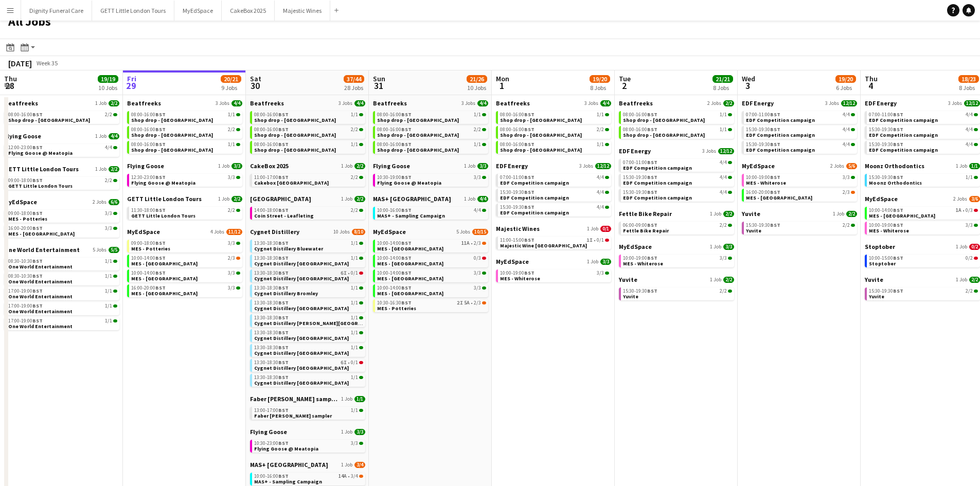
scroll to position [12, 0]
click at [358, 321] on link "13:30-18:30 BST 1/1 Cygnet Distillery Culverhouse Cross" at bounding box center [308, 320] width 109 height 12
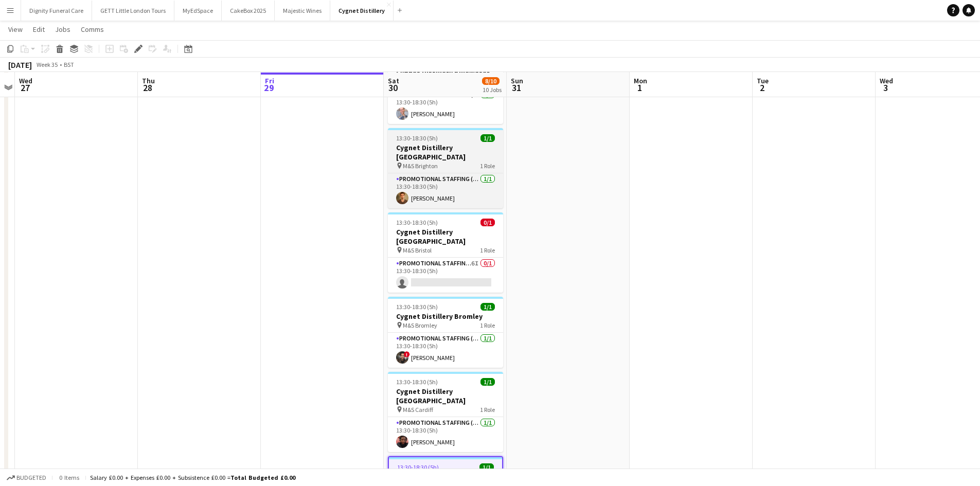
scroll to position [67, 0]
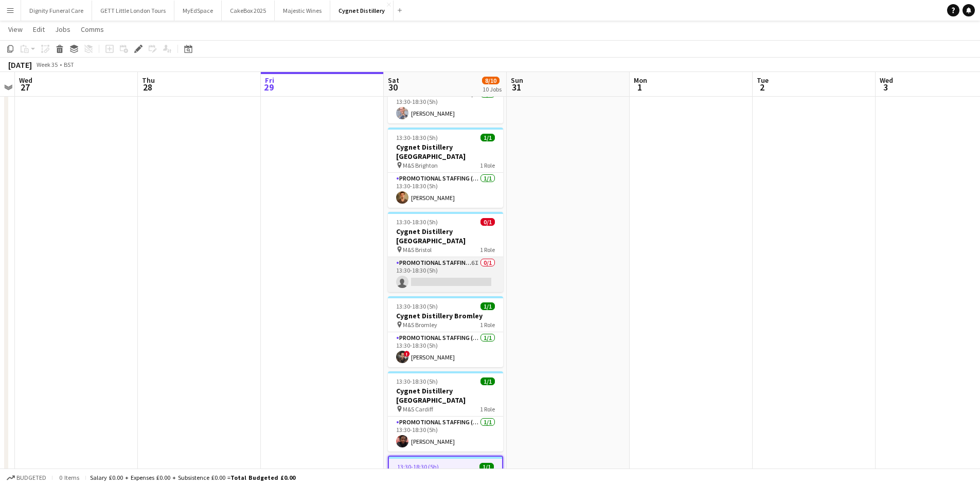
click at [458, 266] on app-card-role "Promotional Staffing (Brand Ambassadors) 6I 0/1 13:30-18:30 (5h) single-neutral…" at bounding box center [445, 274] width 115 height 35
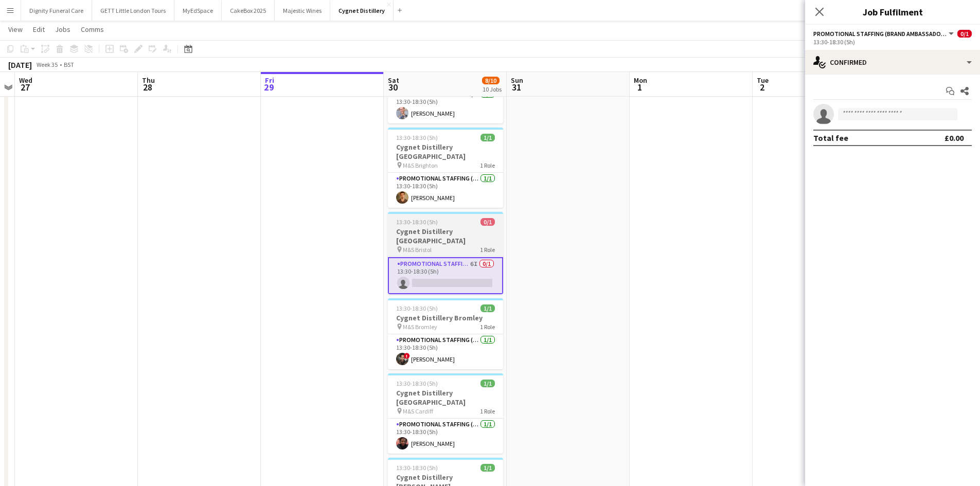
click at [460, 227] on h3 "Cygnet Distillery [GEOGRAPHIC_DATA]" at bounding box center [445, 236] width 115 height 19
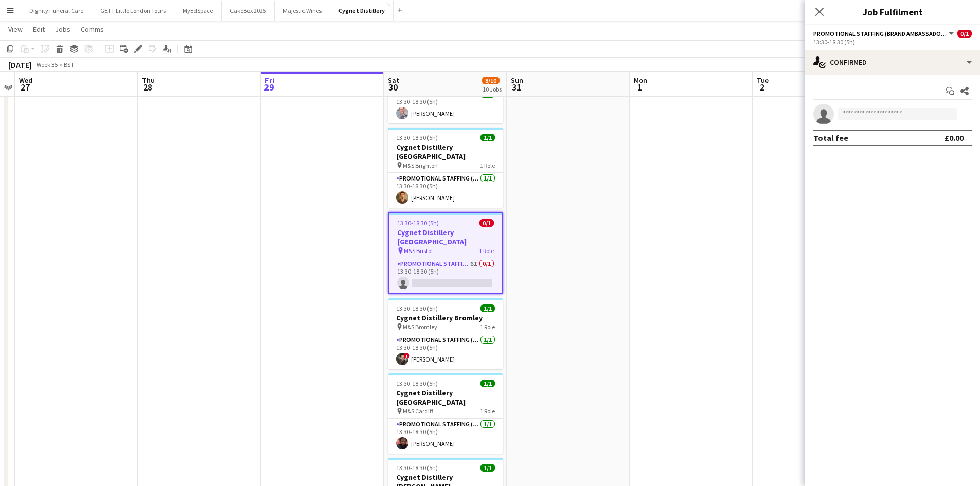
click at [399, 247] on icon at bounding box center [400, 250] width 4 height 6
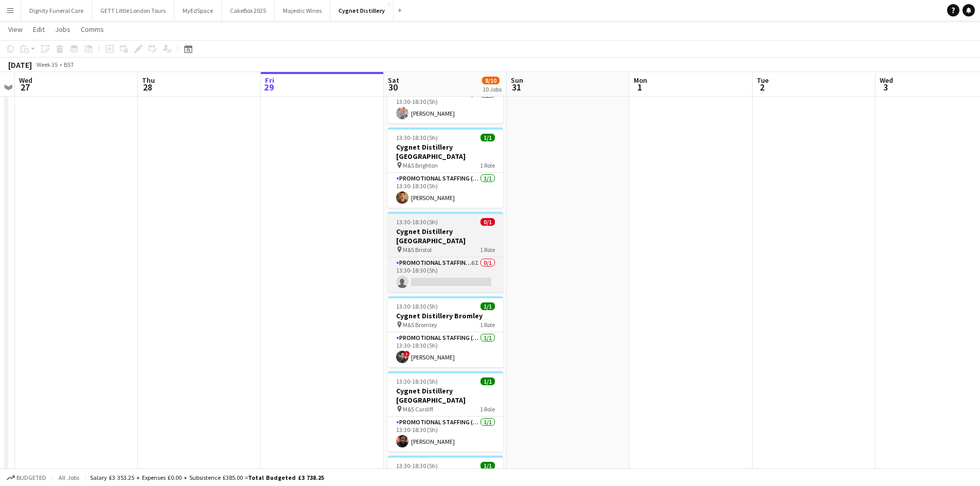
click at [399, 246] on icon at bounding box center [399, 249] width 4 height 6
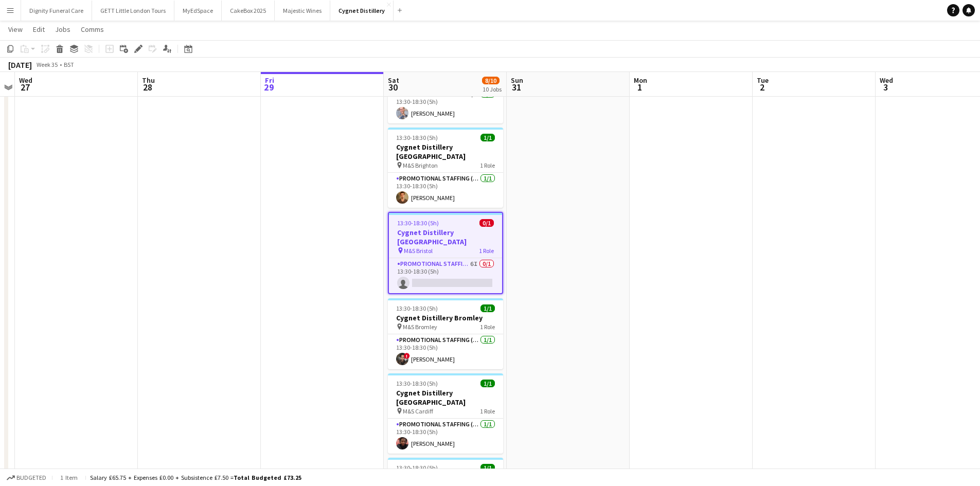
click at [447, 228] on h3 "Cygnet Distillery [GEOGRAPHIC_DATA]" at bounding box center [445, 237] width 113 height 19
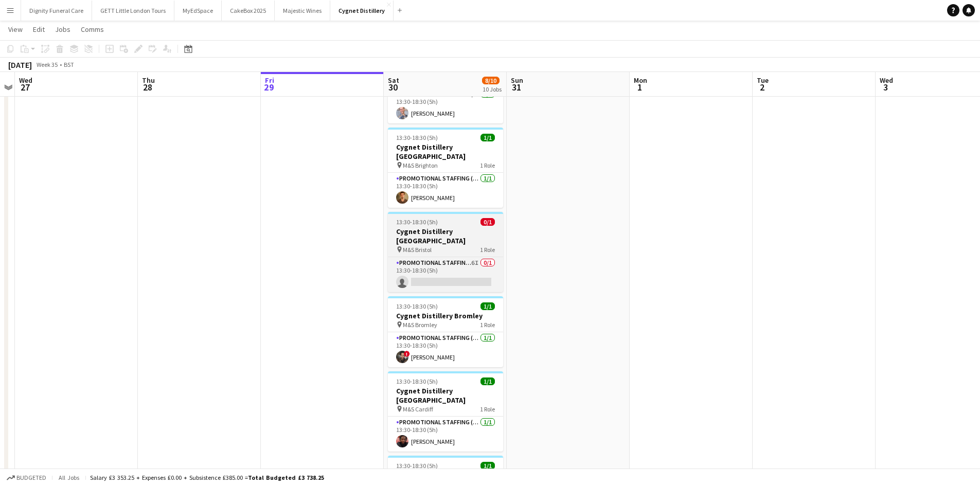
click at [447, 227] on h3 "Cygnet Distillery [GEOGRAPHIC_DATA]" at bounding box center [445, 236] width 115 height 19
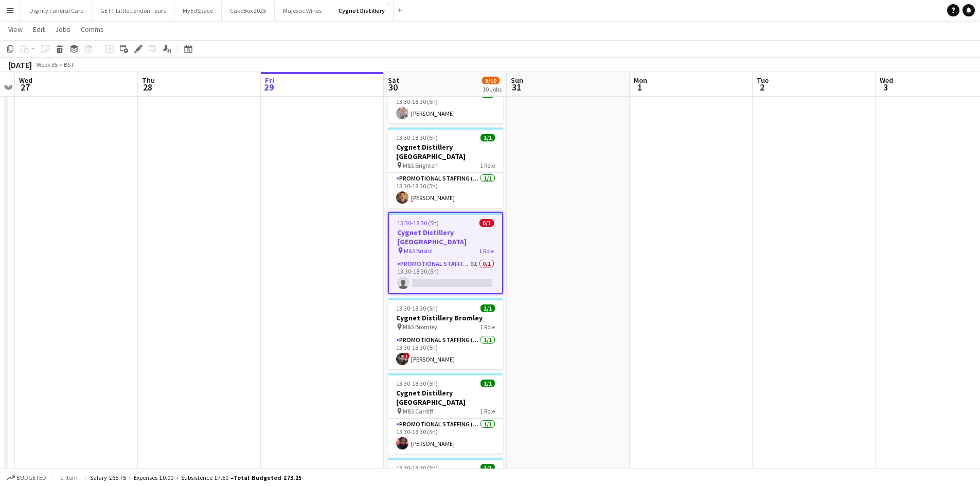
click at [447, 228] on h3 "Cygnet Distillery [GEOGRAPHIC_DATA]" at bounding box center [445, 237] width 113 height 19
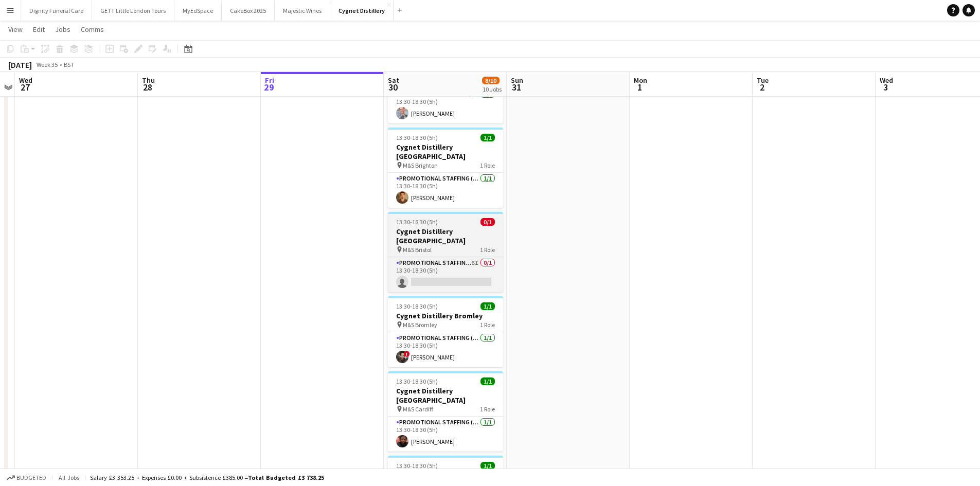
click at [447, 227] on h3 "Cygnet Distillery [GEOGRAPHIC_DATA]" at bounding box center [445, 236] width 115 height 19
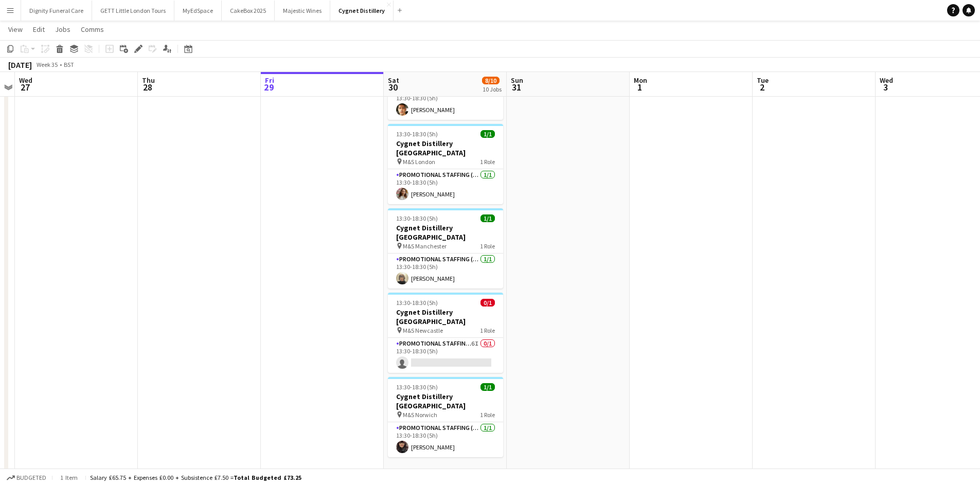
scroll to position [486, 0]
